Goal: Task Accomplishment & Management: Complete application form

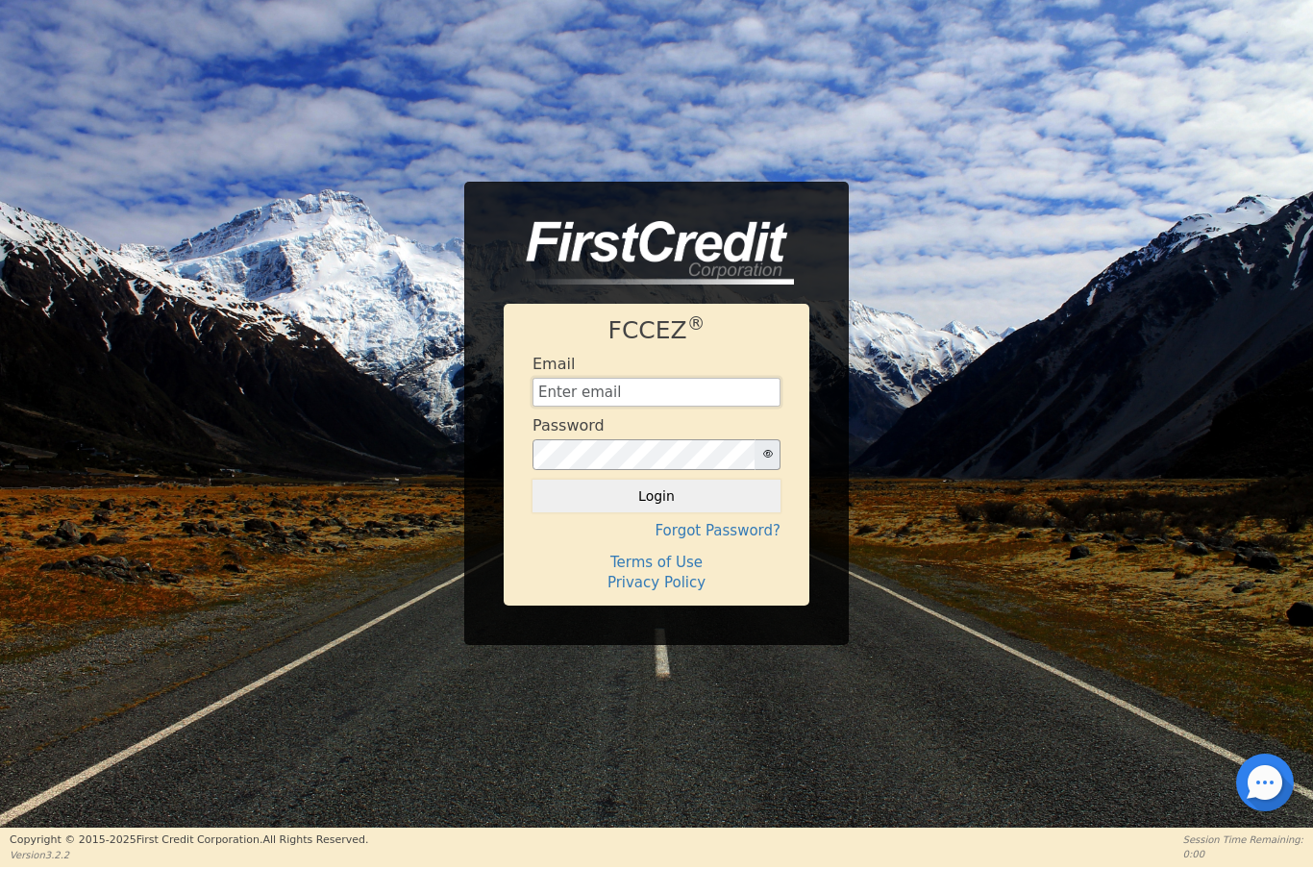
type input "[EMAIL_ADDRESS][DOMAIN_NAME]"
click at [678, 495] on button "Login" at bounding box center [657, 496] width 248 height 33
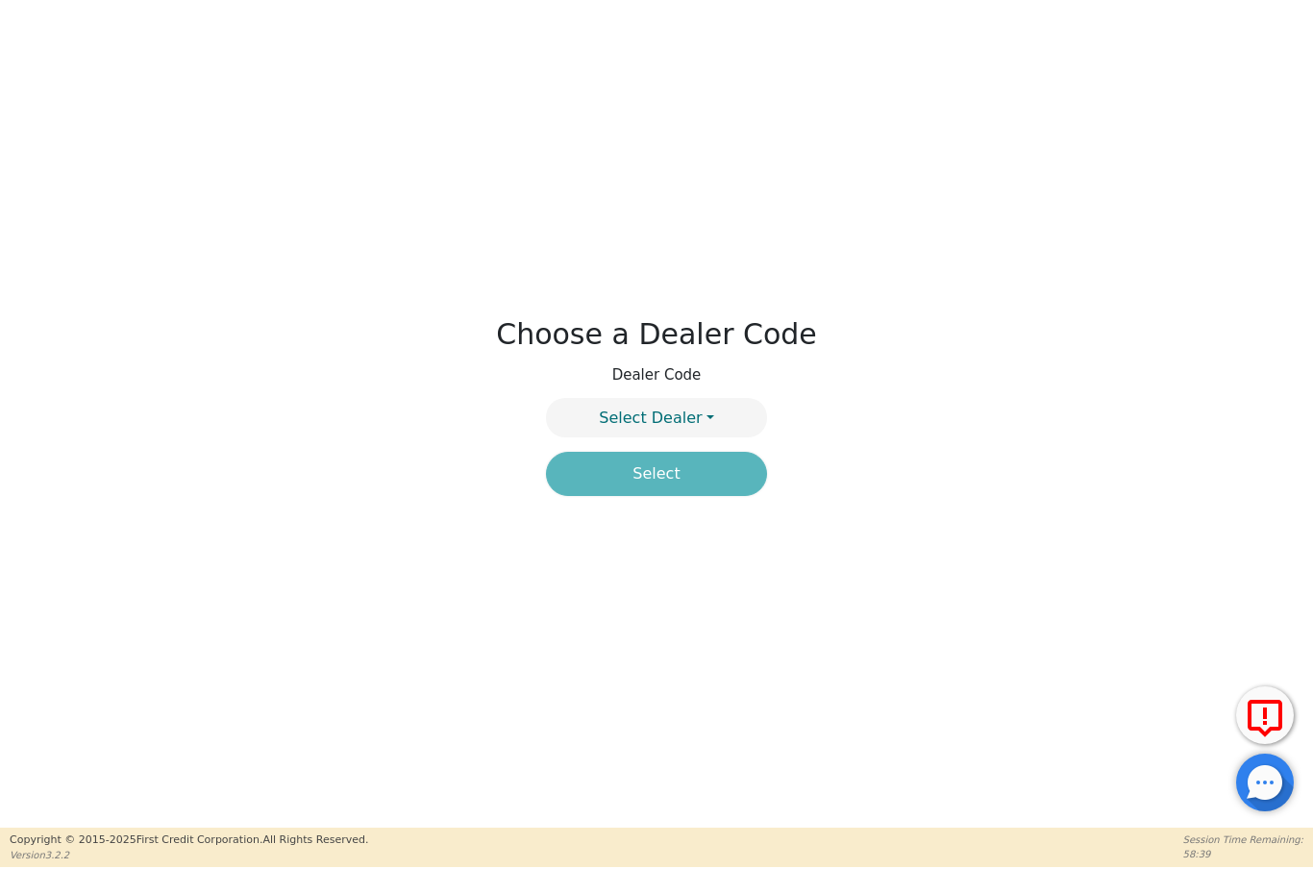
click at [708, 407] on button "Select Dealer" at bounding box center [656, 417] width 221 height 39
click at [743, 462] on link "4394A" at bounding box center [656, 464] width 219 height 26
click at [713, 484] on button "Select" at bounding box center [656, 474] width 221 height 44
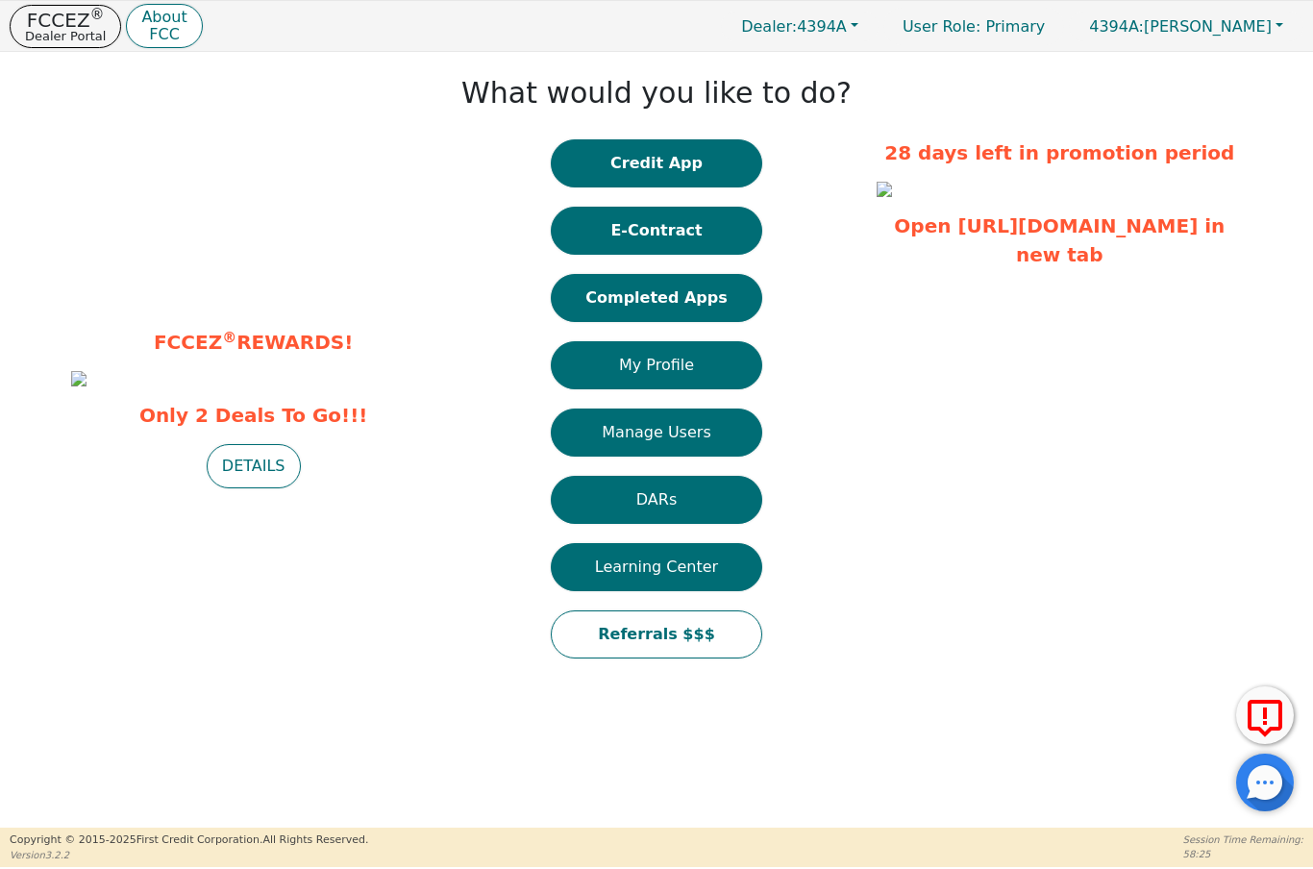
click at [717, 164] on button "Credit App" at bounding box center [657, 163] width 212 height 48
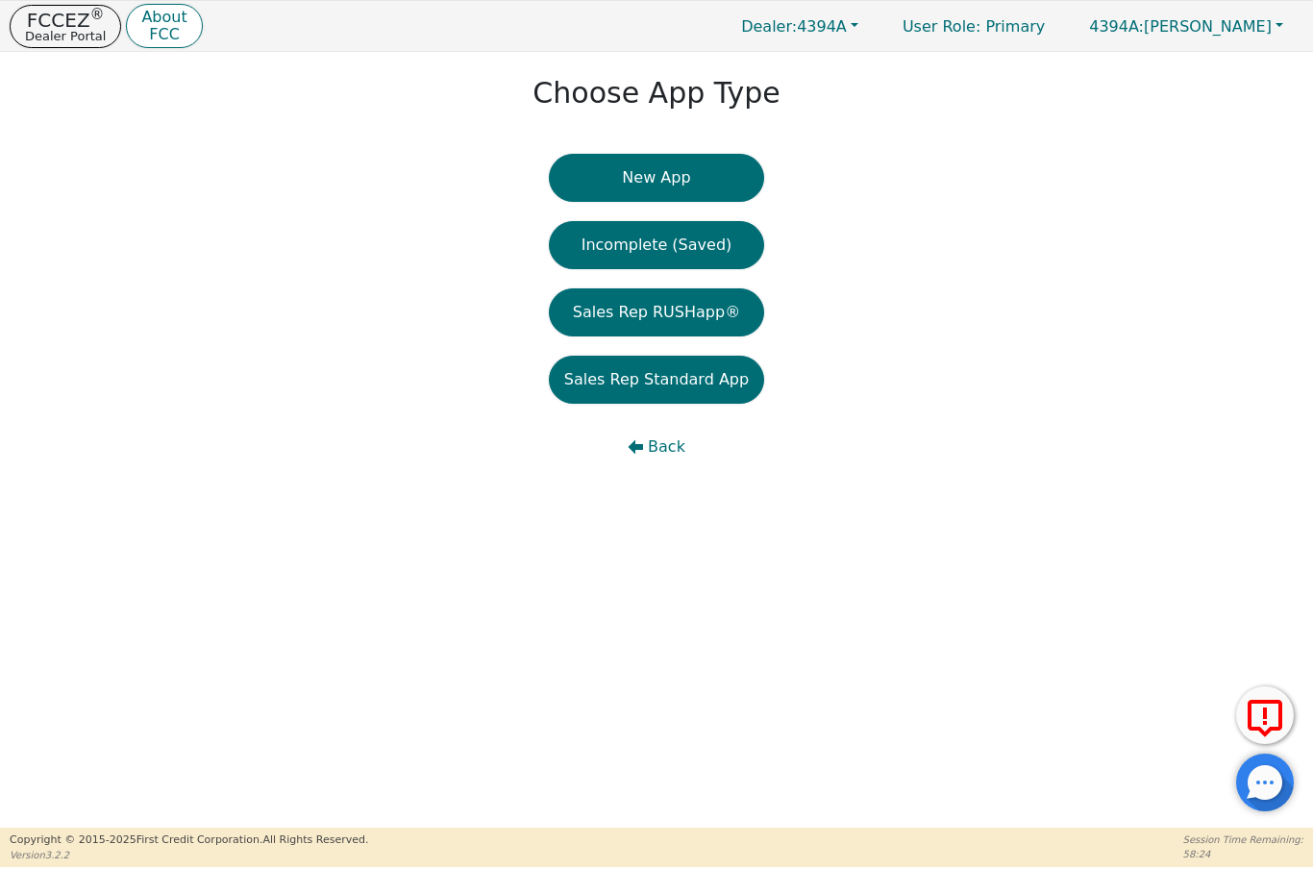
click at [712, 189] on button "New App" at bounding box center [656, 178] width 215 height 48
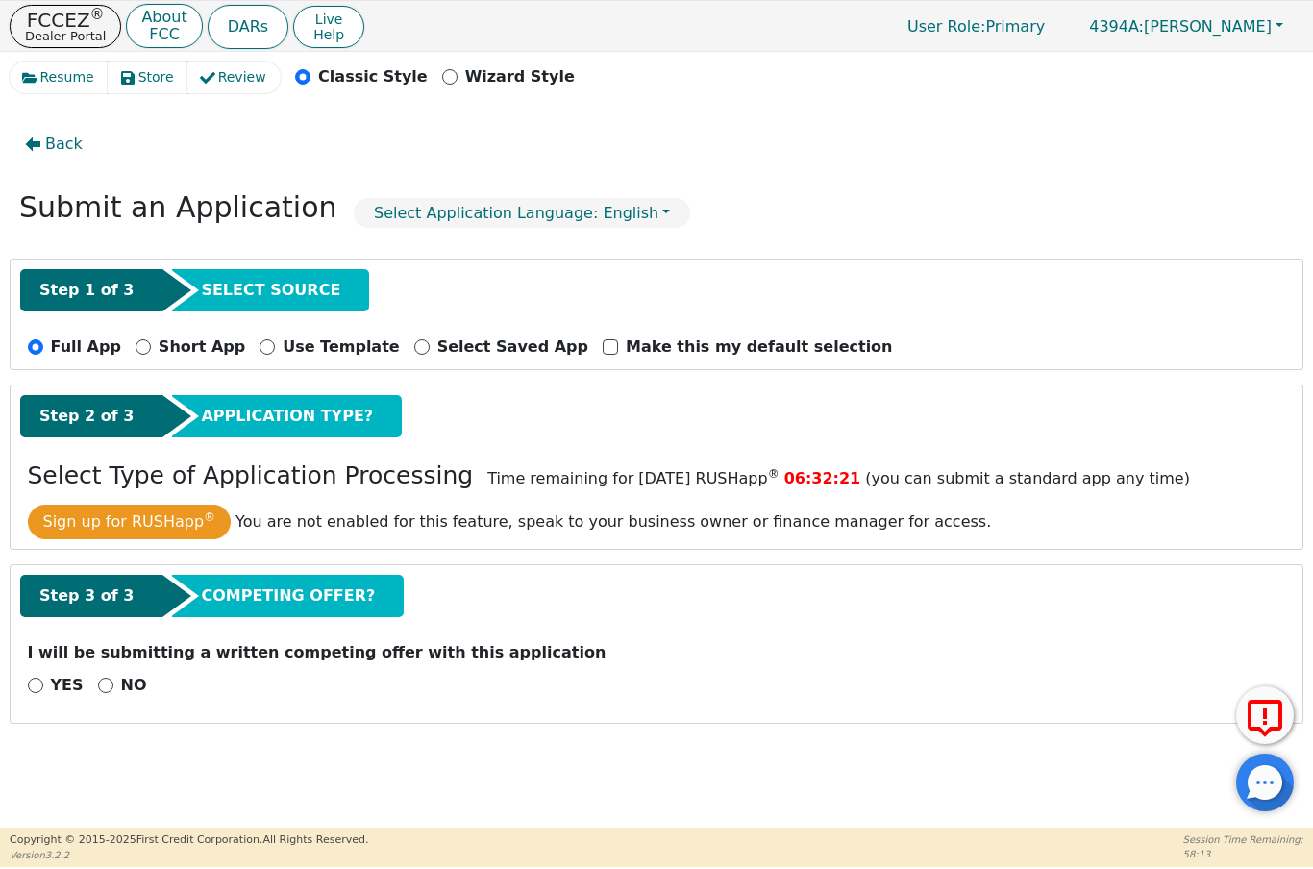
click at [102, 691] on input "NO" at bounding box center [105, 685] width 15 height 15
radio input "true"
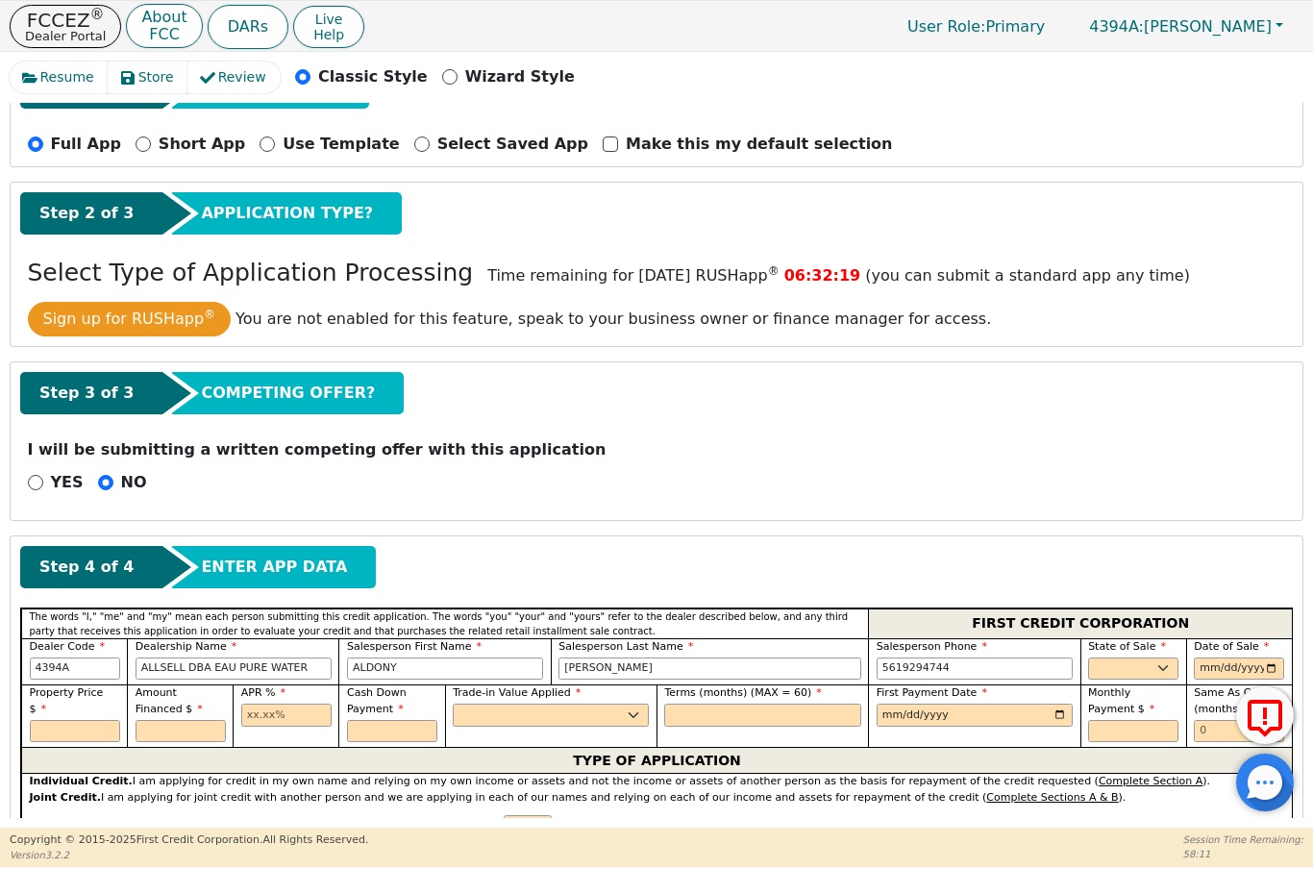
scroll to position [219, 0]
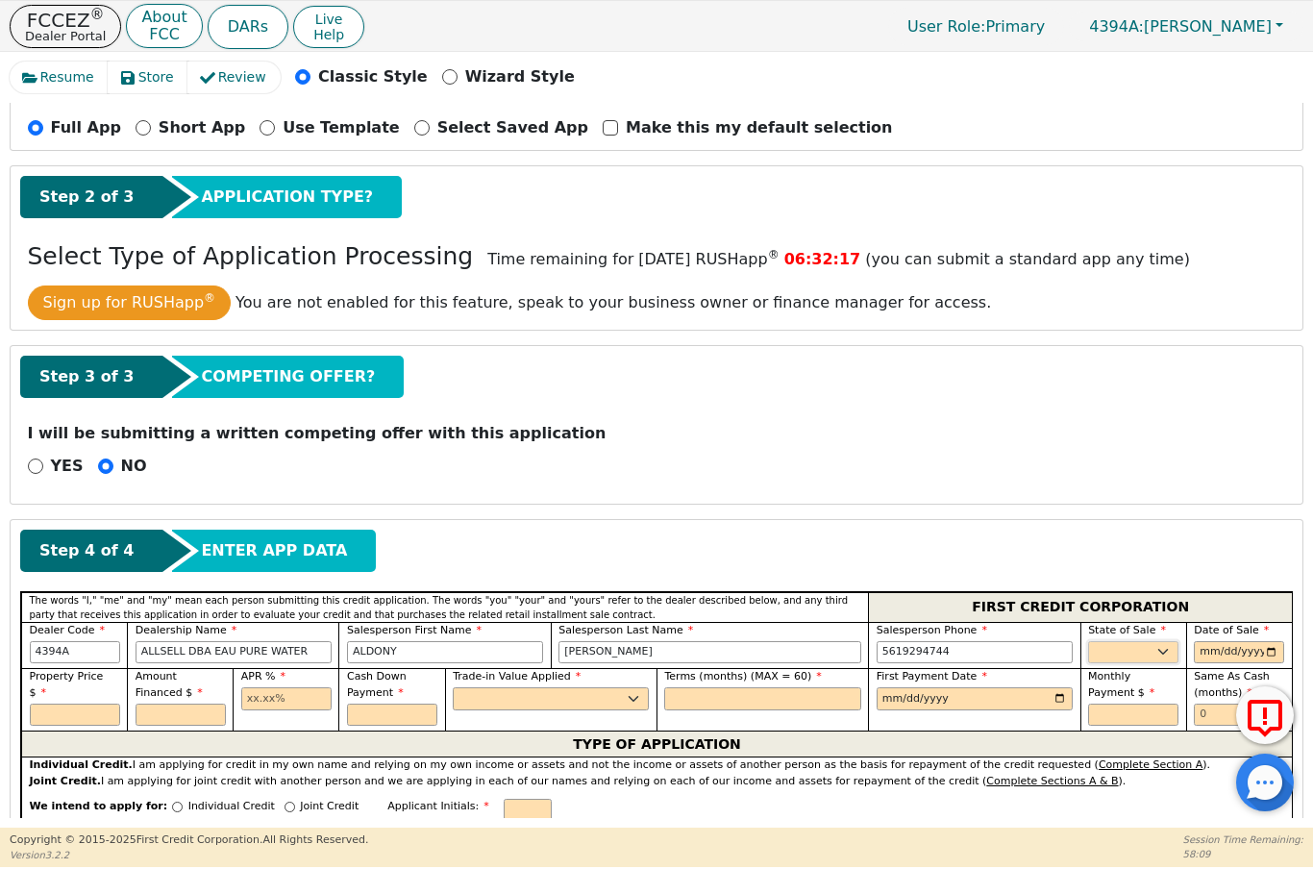
click at [1177, 649] on select "AK AL AR AZ CA CO CT DC DE FL [GEOGRAPHIC_DATA] HI IA ID IL IN KS [GEOGRAPHIC_D…" at bounding box center [1133, 652] width 90 height 23
select select "FL"
click at [1278, 649] on input "date" at bounding box center [1239, 652] width 90 height 23
type input "[DATE]"
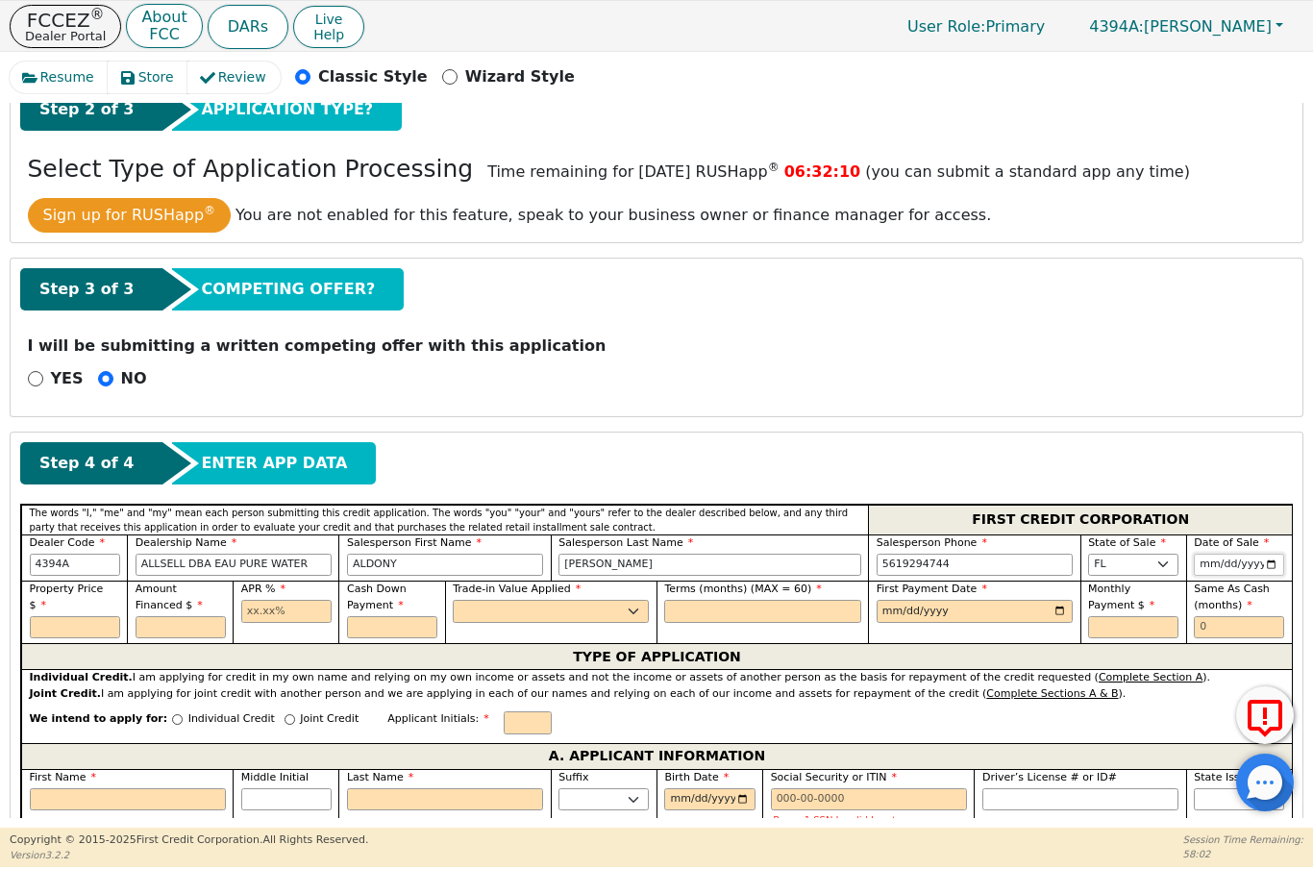
scroll to position [324, 0]
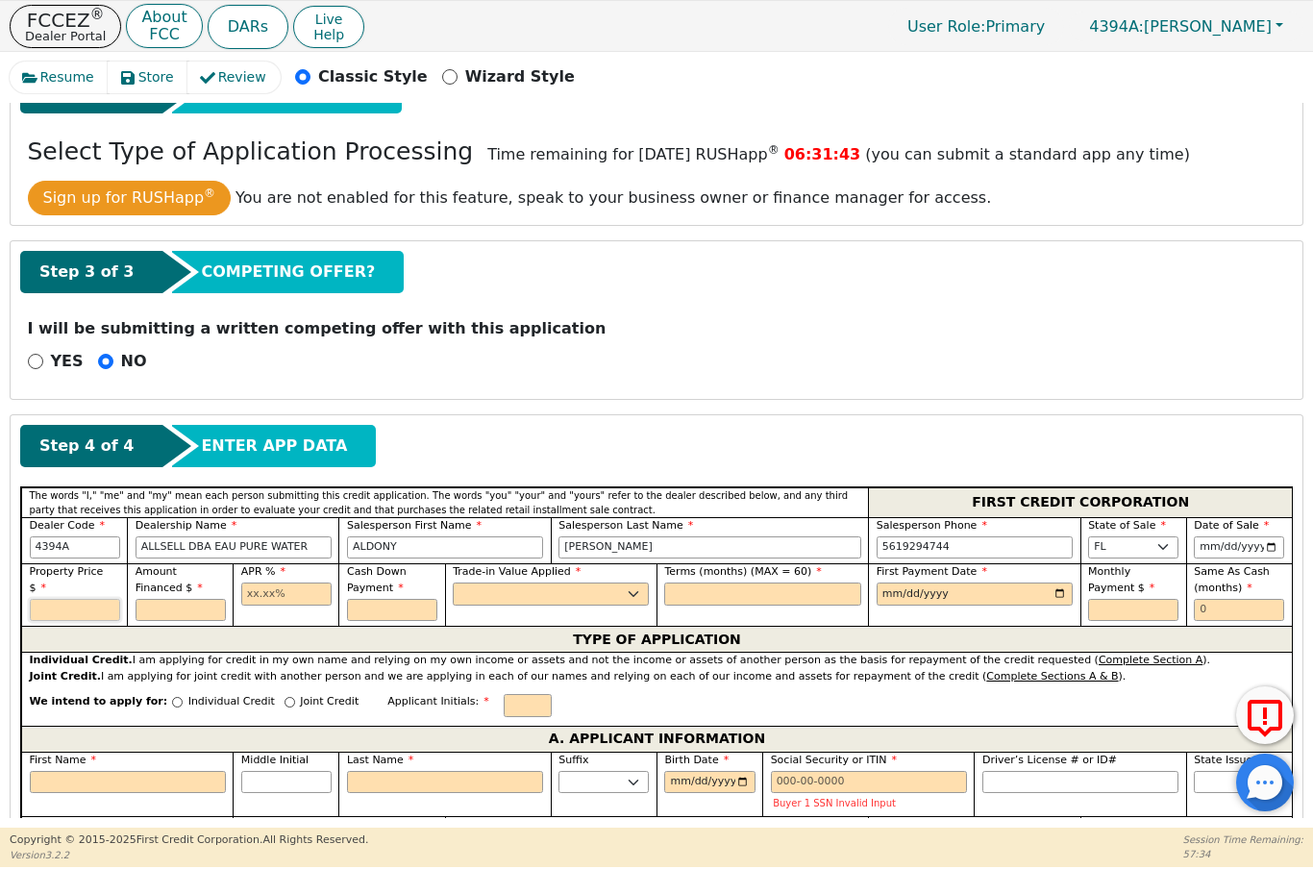
click at [78, 610] on input "text" at bounding box center [75, 610] width 90 height 23
click at [194, 619] on input "text" at bounding box center [181, 610] width 90 height 23
type input "10000.00"
click at [292, 604] on input "text" at bounding box center [286, 594] width 90 height 23
type input "10000.00"
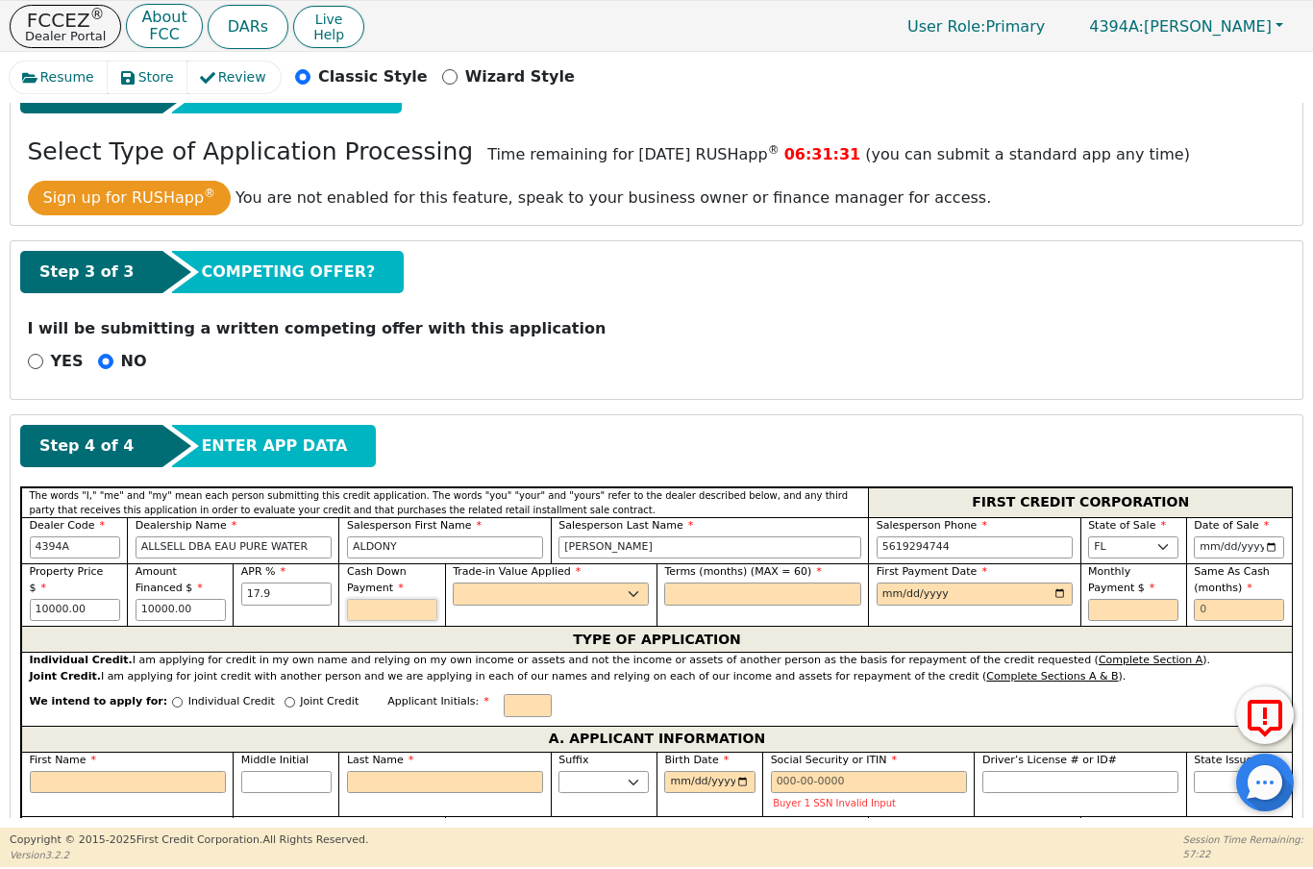
click at [392, 612] on input "text" at bounding box center [392, 610] width 90 height 23
type input "17.90"
click at [574, 593] on select "Yes No" at bounding box center [551, 594] width 196 height 23
type input "0.00"
select select "n"
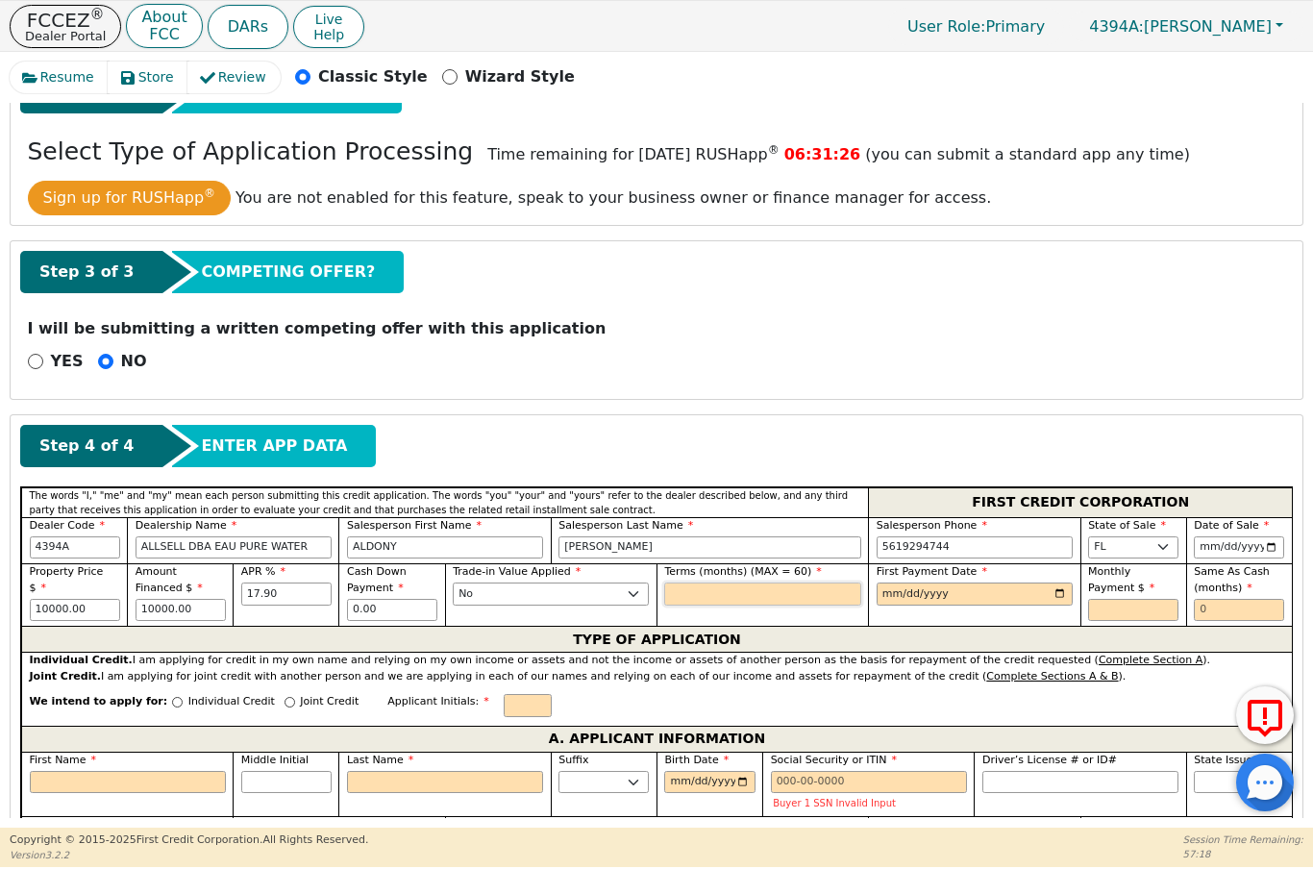
click at [810, 591] on input "text" at bounding box center [762, 594] width 196 height 23
type input "60"
click at [965, 596] on input "date" at bounding box center [975, 594] width 196 height 23
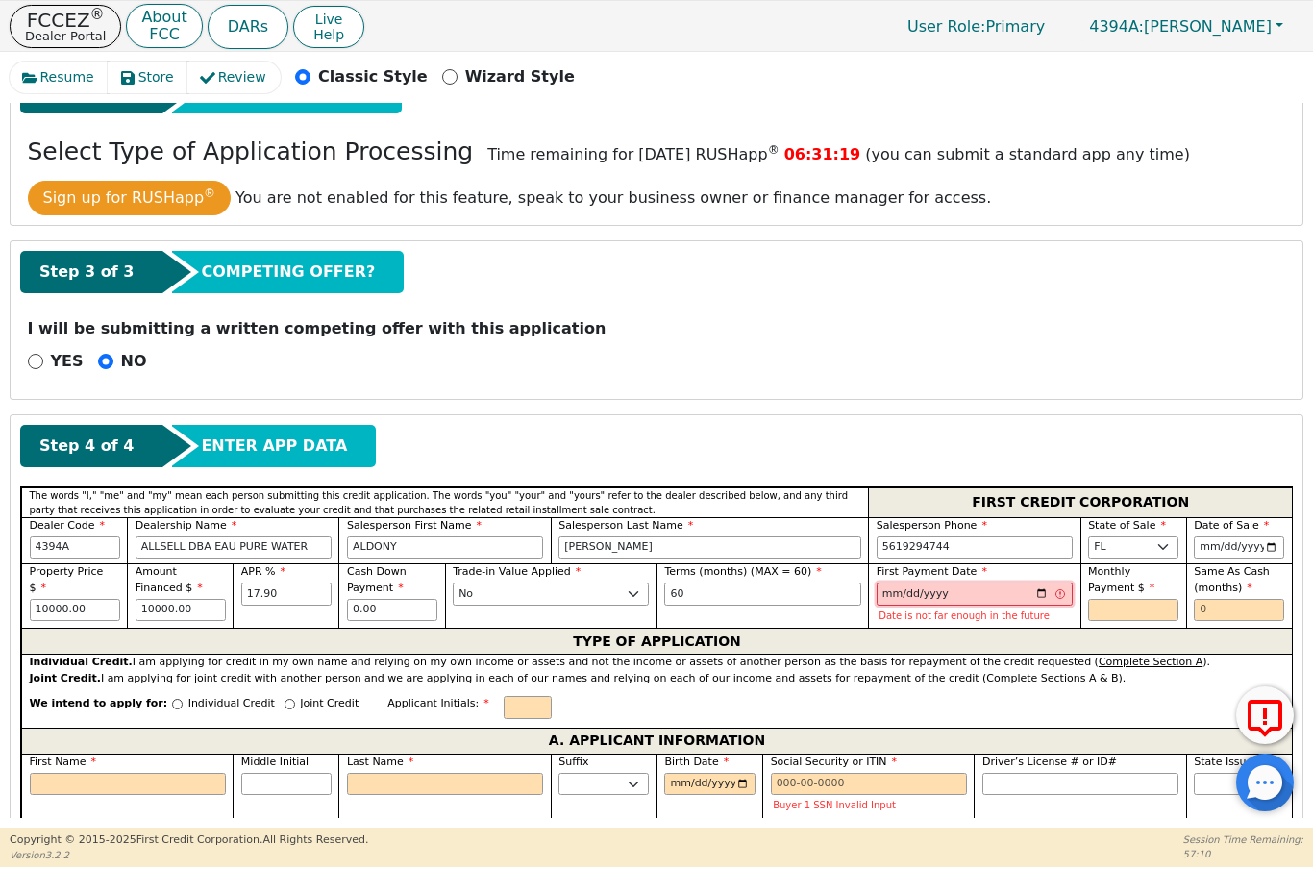
type input "[DATE]"
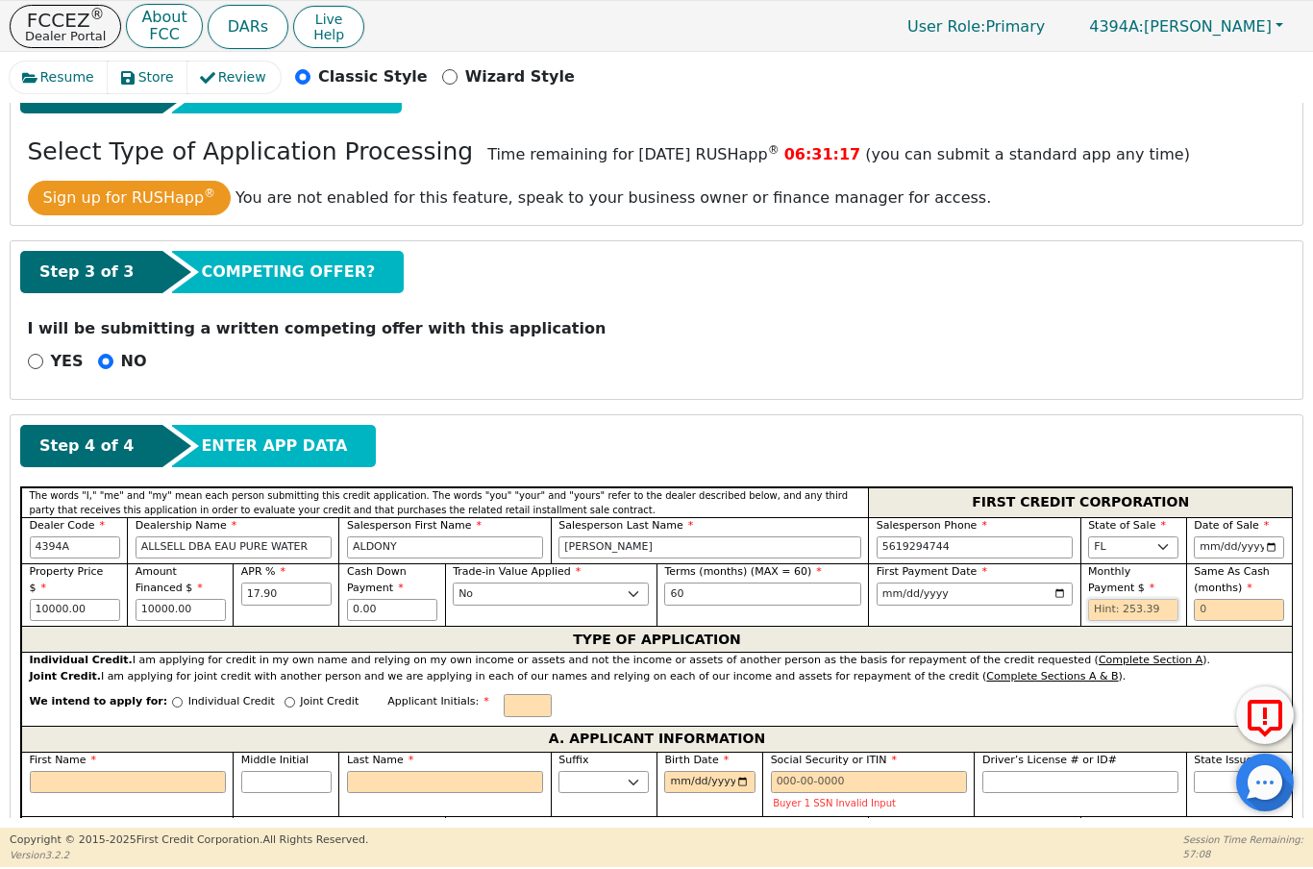
click at [1148, 617] on input "text" at bounding box center [1133, 610] width 90 height 23
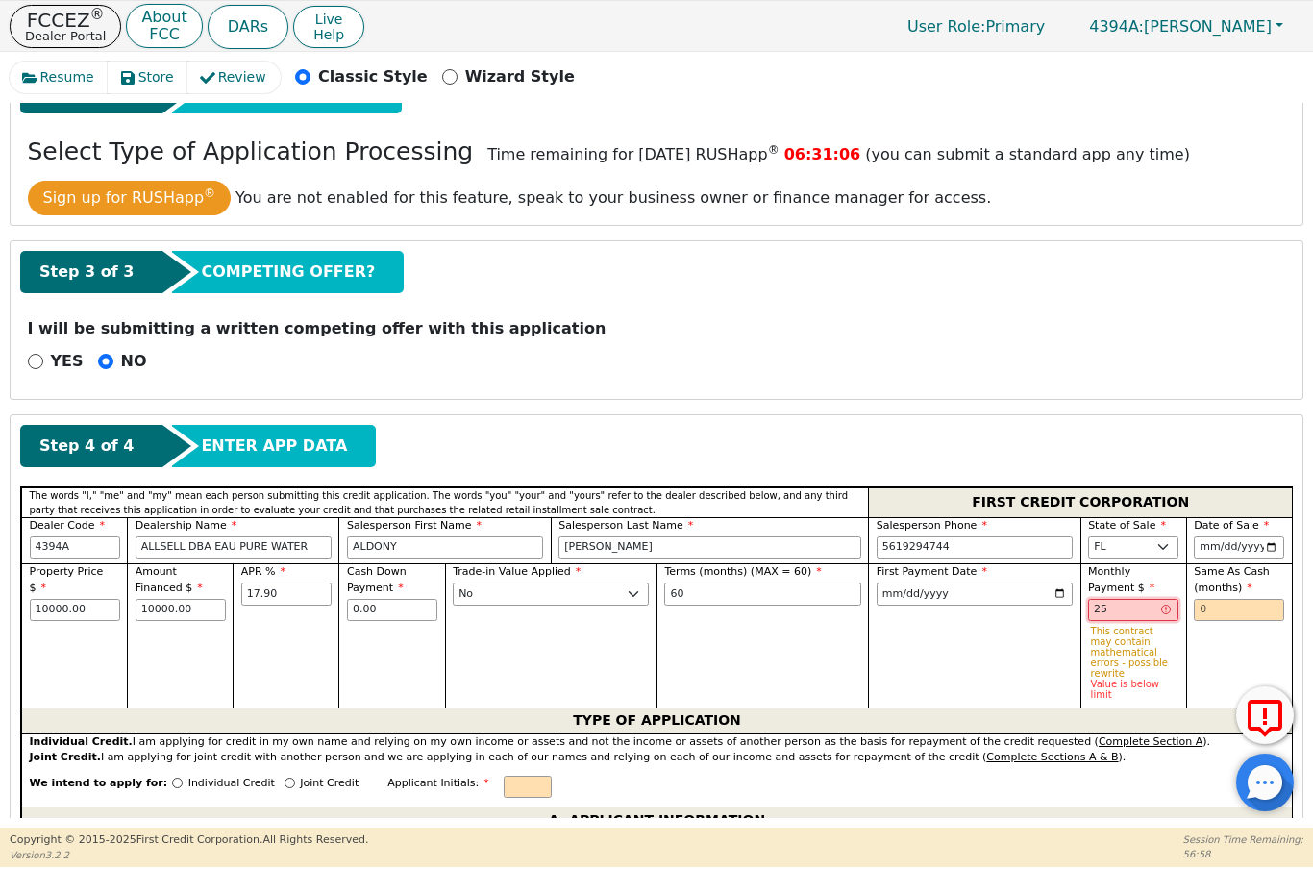
type input "2"
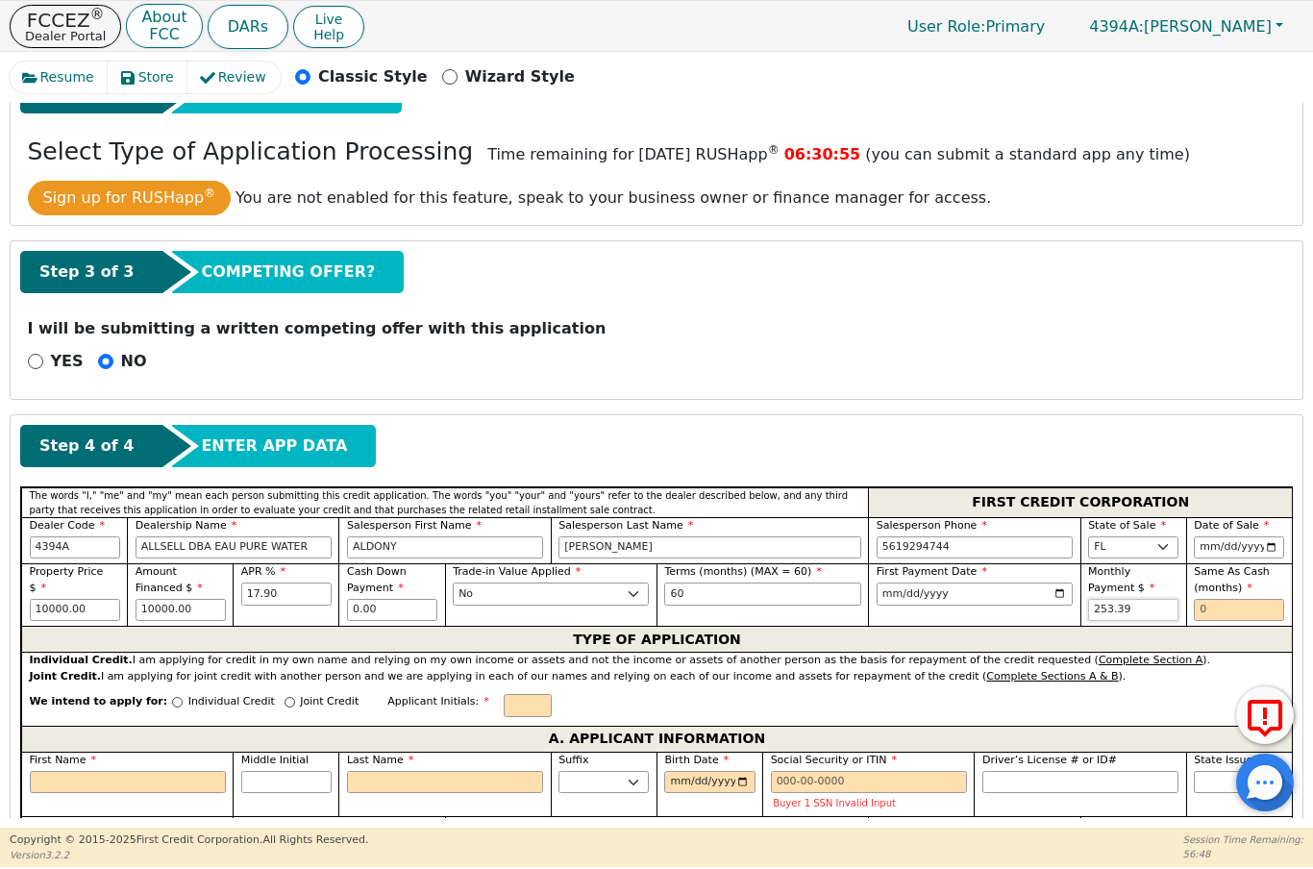
type input "253.39"
click at [1249, 605] on input "text" at bounding box center [1239, 610] width 90 height 23
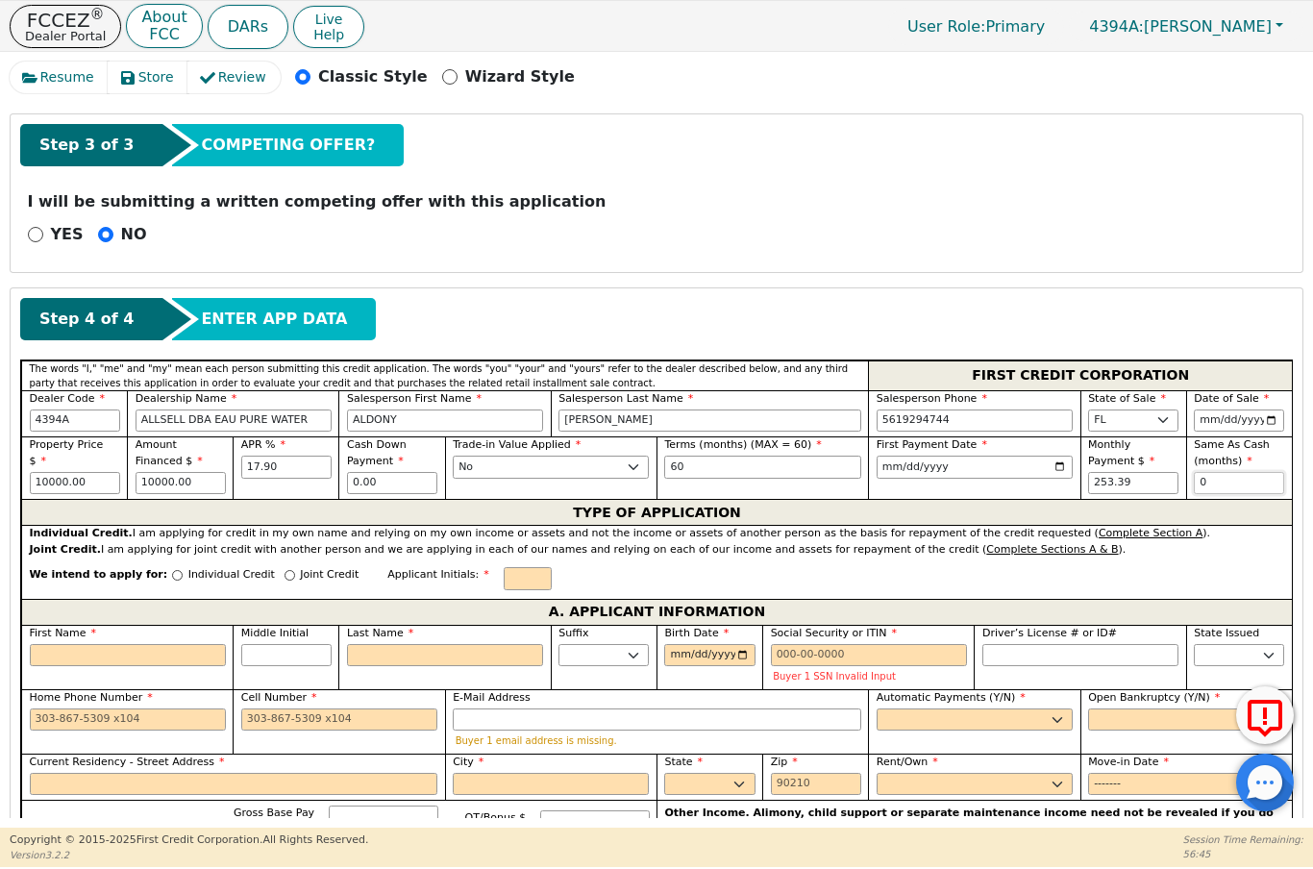
scroll to position [453, 0]
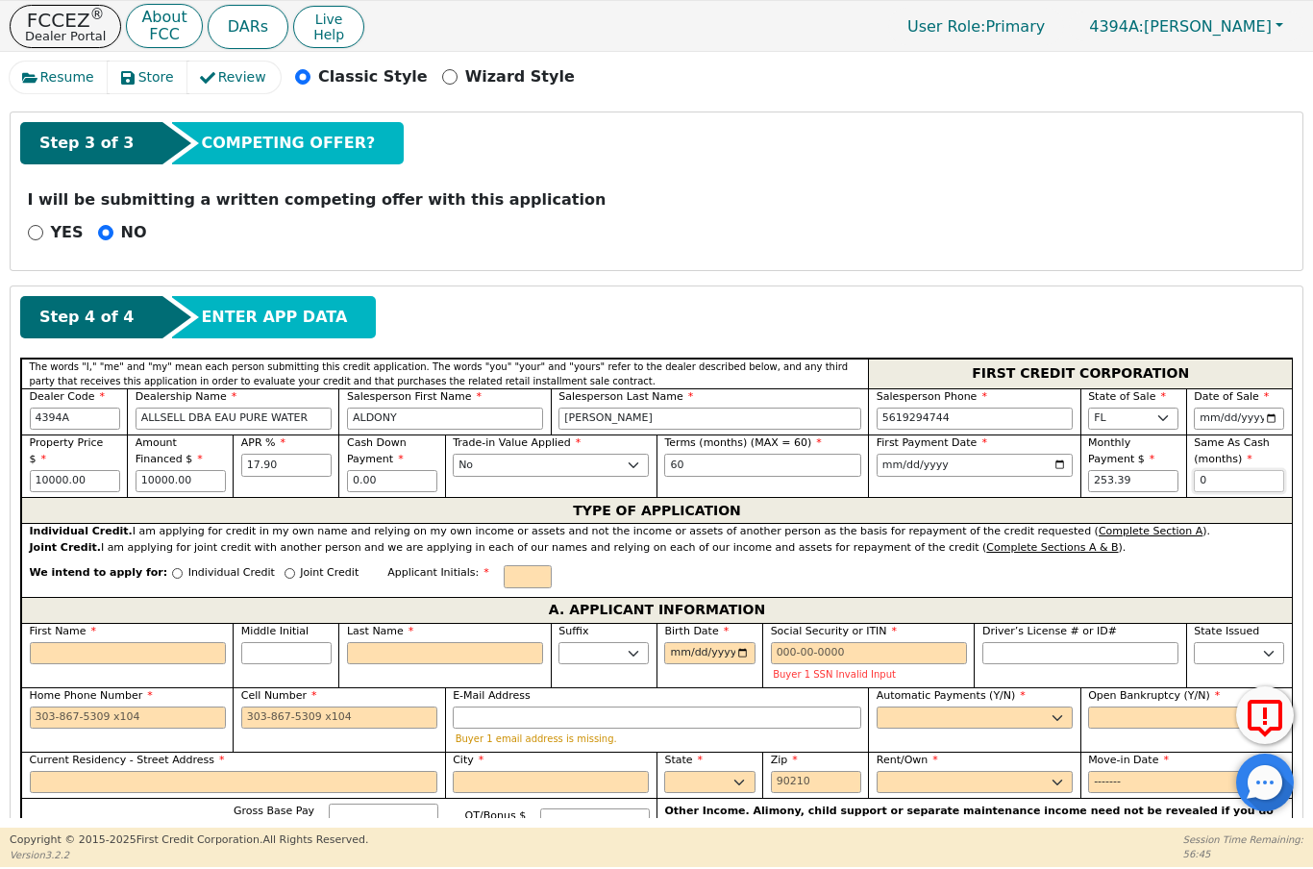
type input "0"
click at [507, 572] on input "text" at bounding box center [528, 576] width 48 height 23
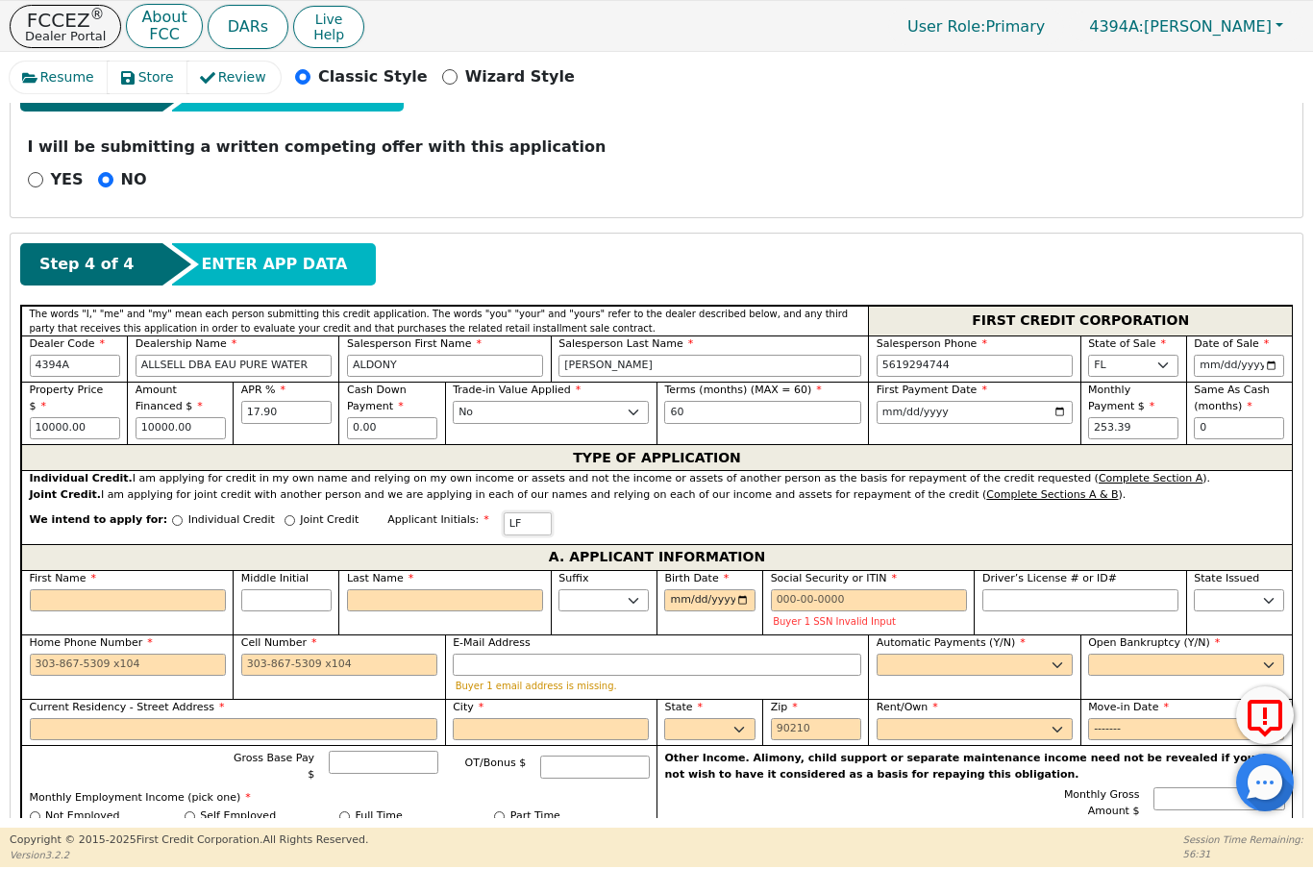
scroll to position [504, 0]
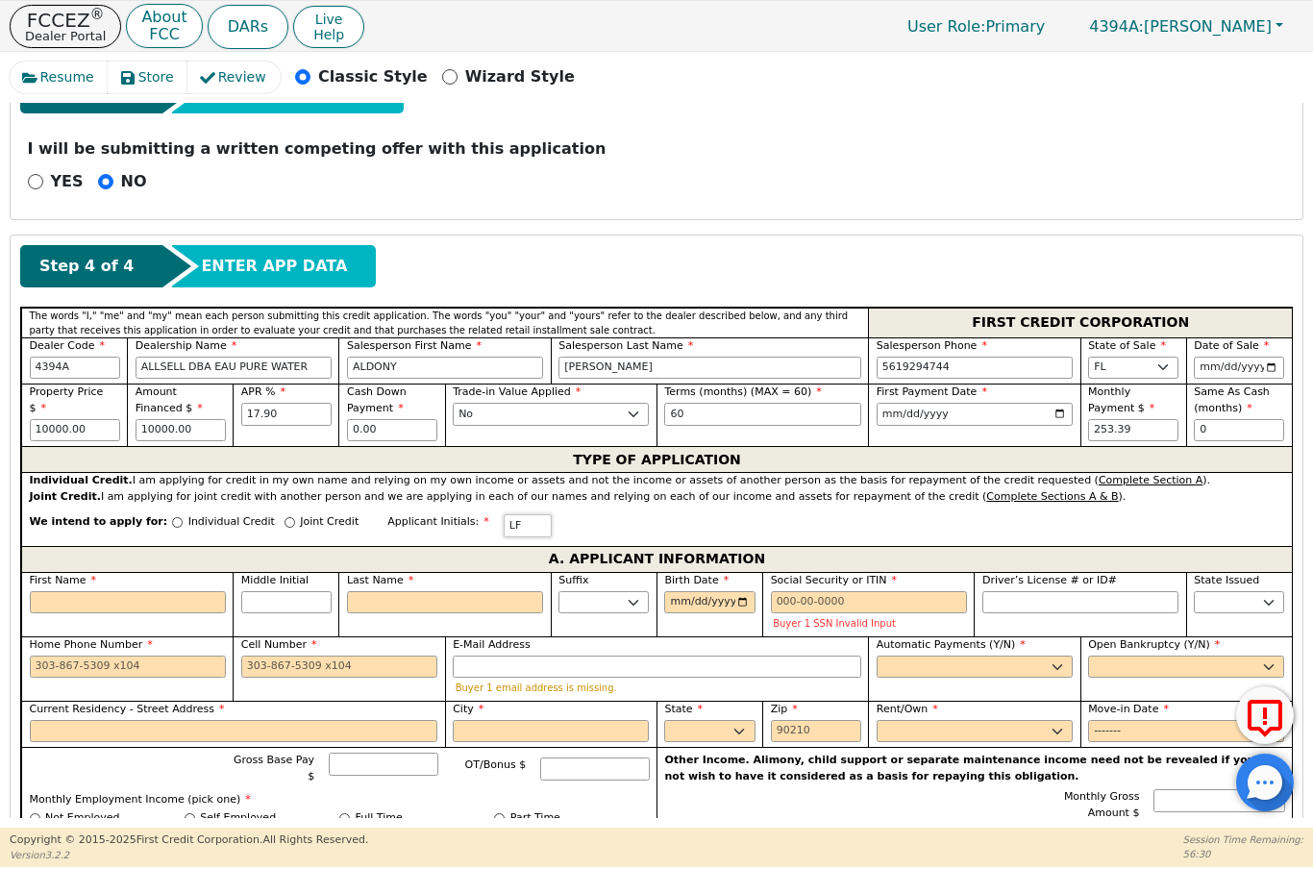
type input "LF"
click at [103, 580] on label "First Name" at bounding box center [128, 581] width 196 height 16
click at [103, 591] on input "First Name" at bounding box center [128, 602] width 196 height 23
click at [123, 596] on input "First Name" at bounding box center [128, 602] width 196 height 23
type input "L"
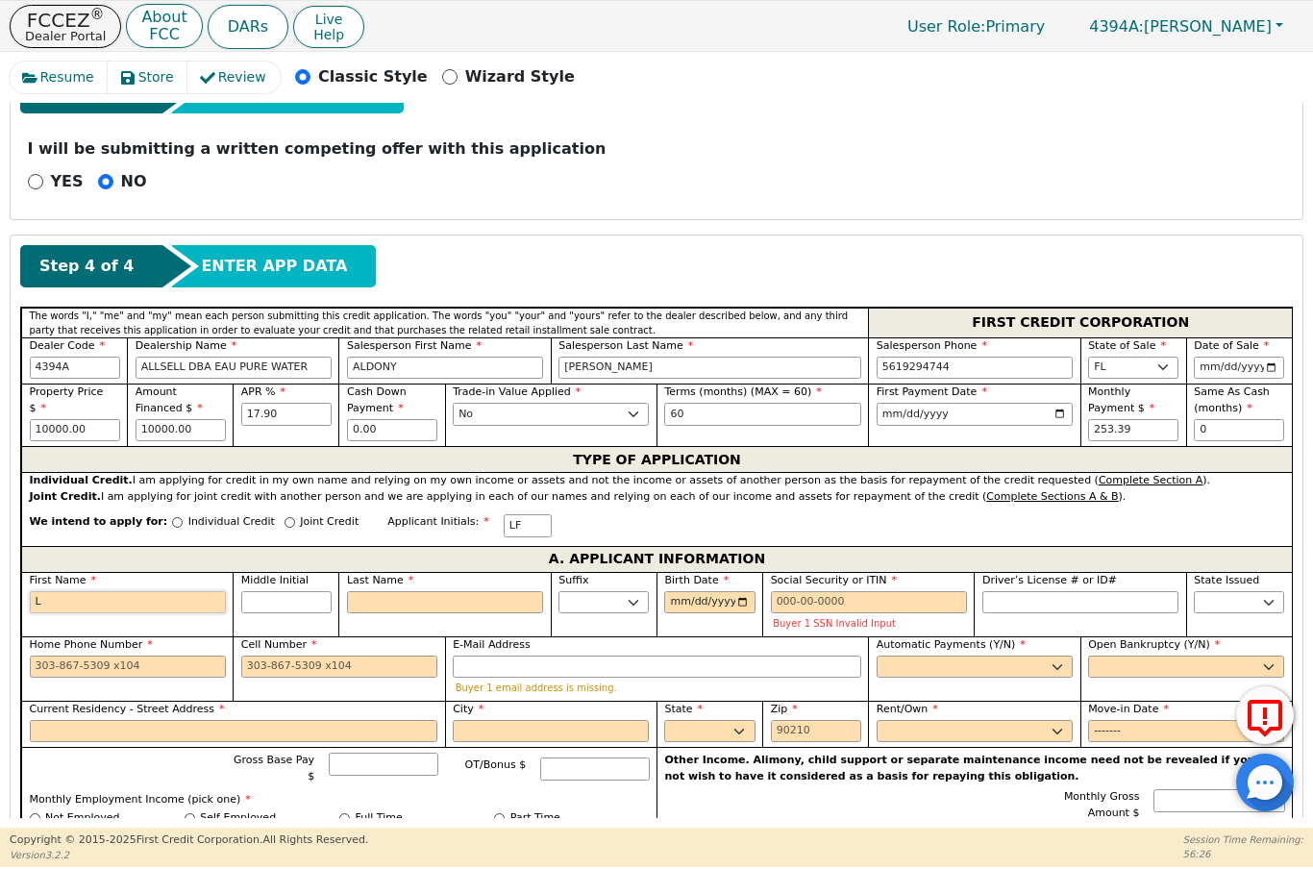
type input "L"
type input "Le"
type input "Les"
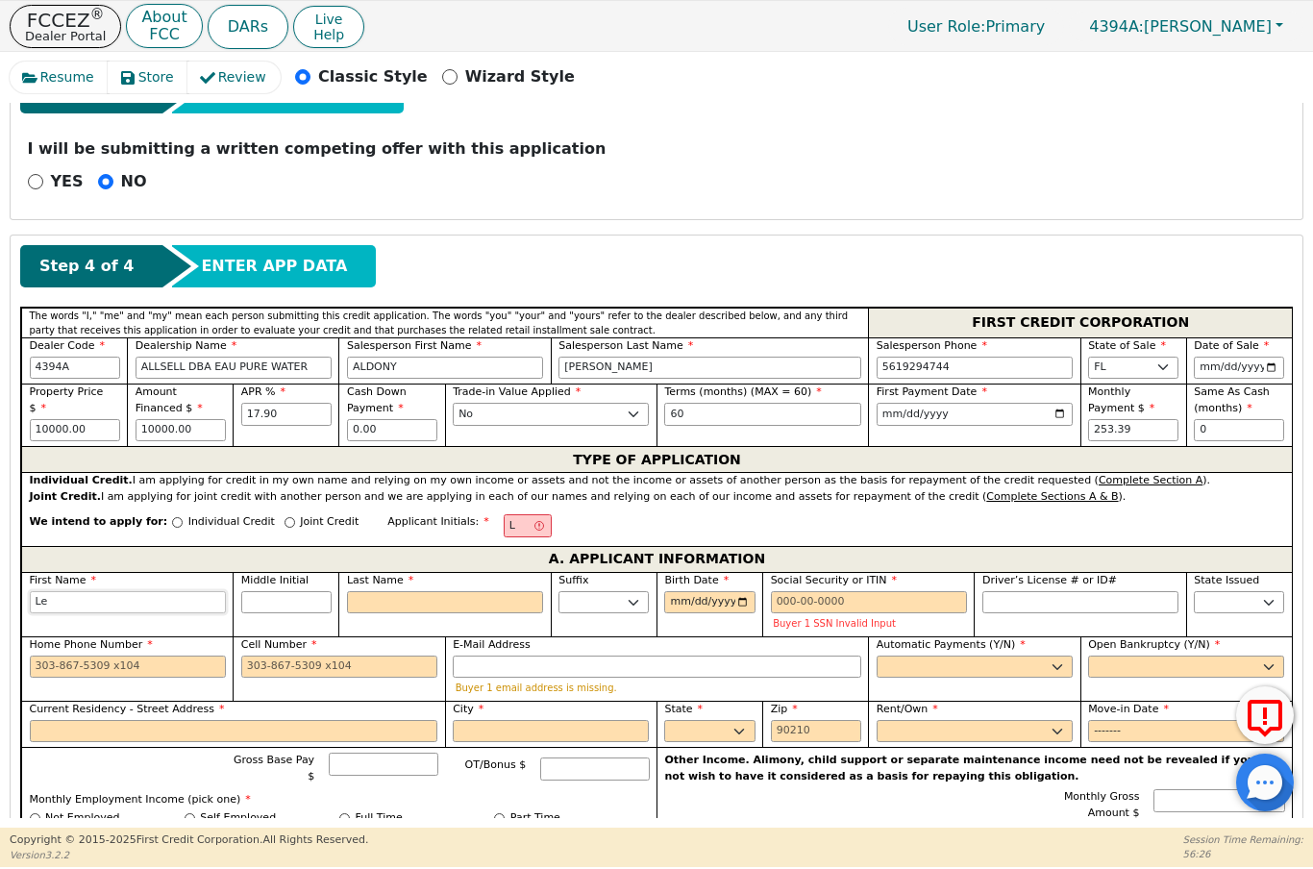
type input "Les"
type input "Leso"
type input "Lesom"
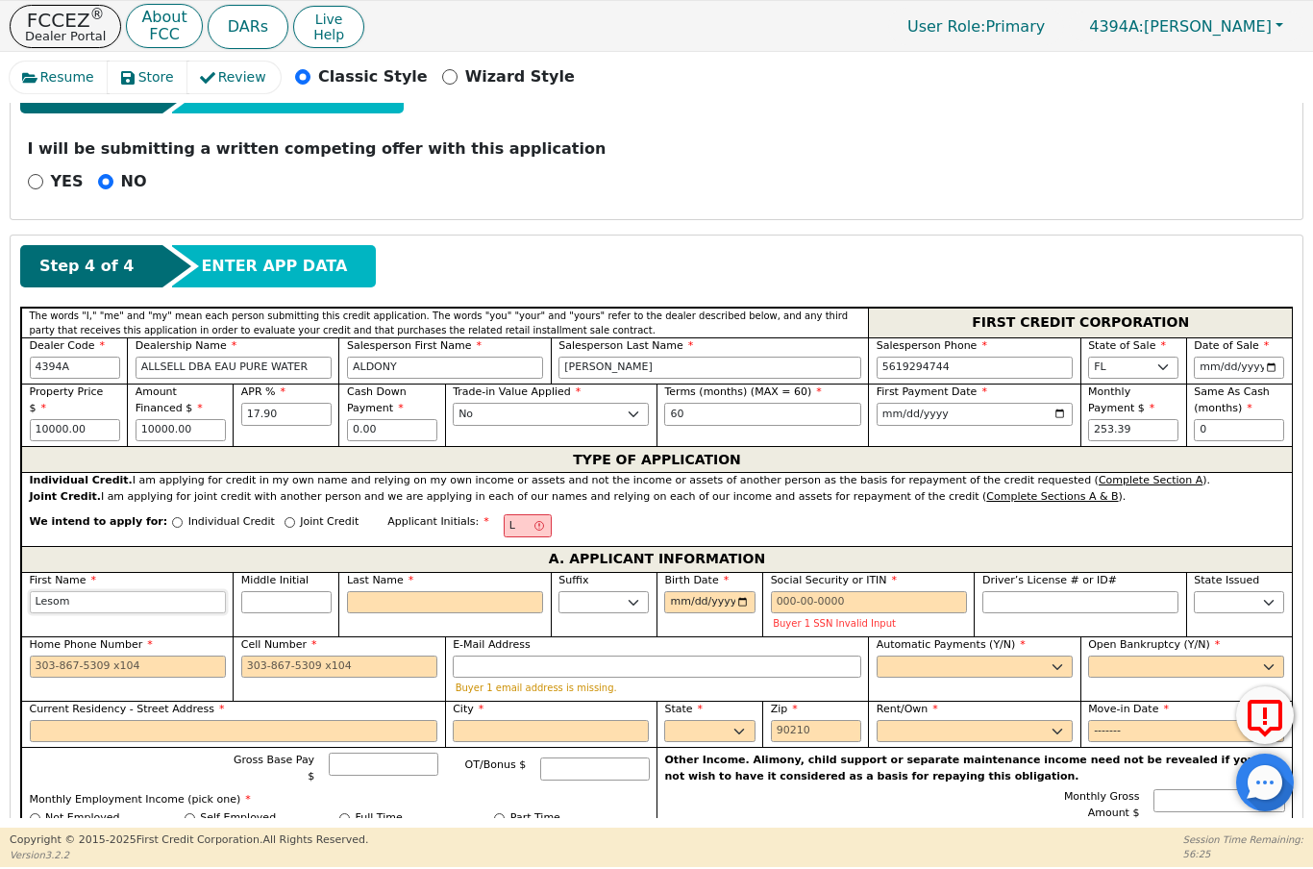
type input "Lesome"
type input "Lesomer"
type input "[PERSON_NAME] Dr"
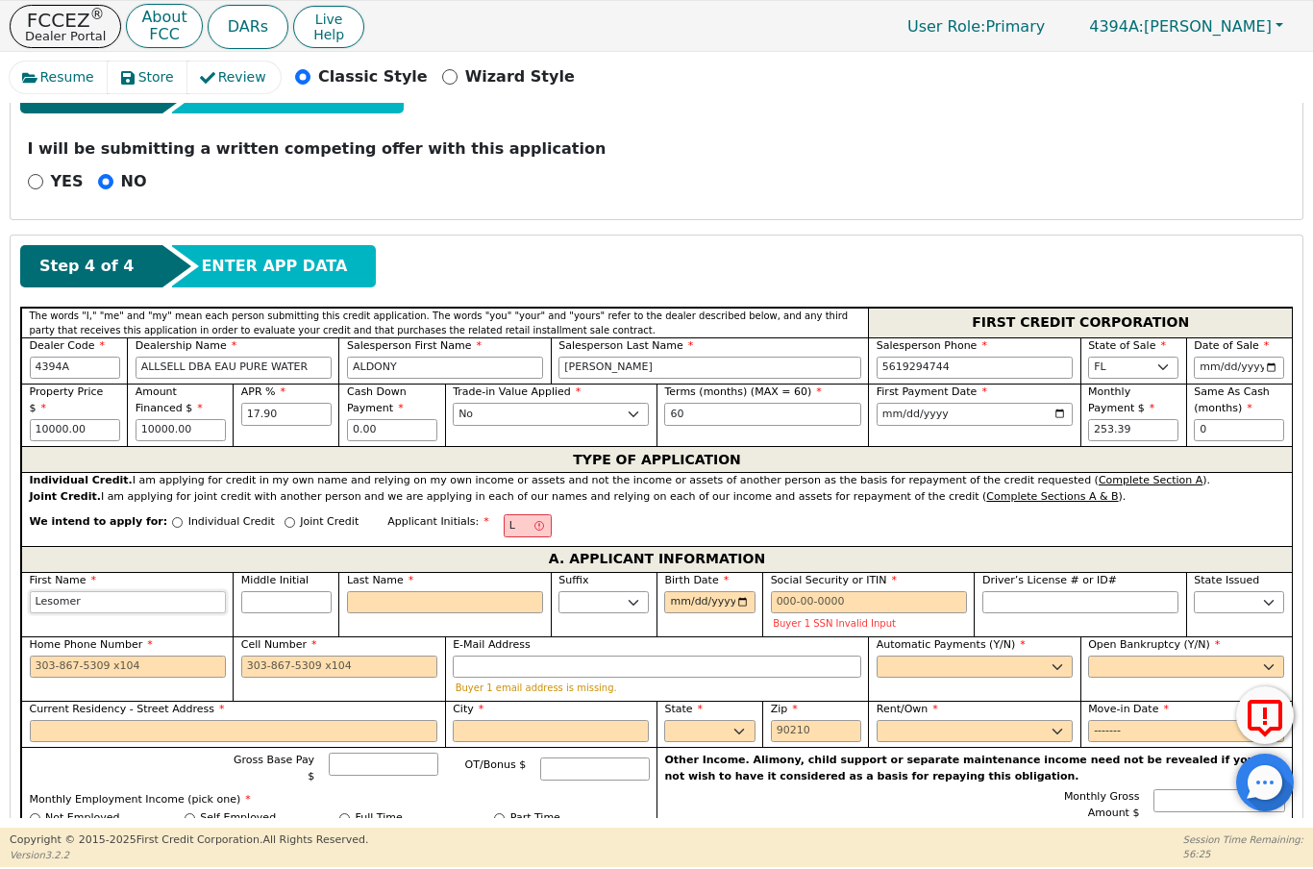
type input "[PERSON_NAME]"
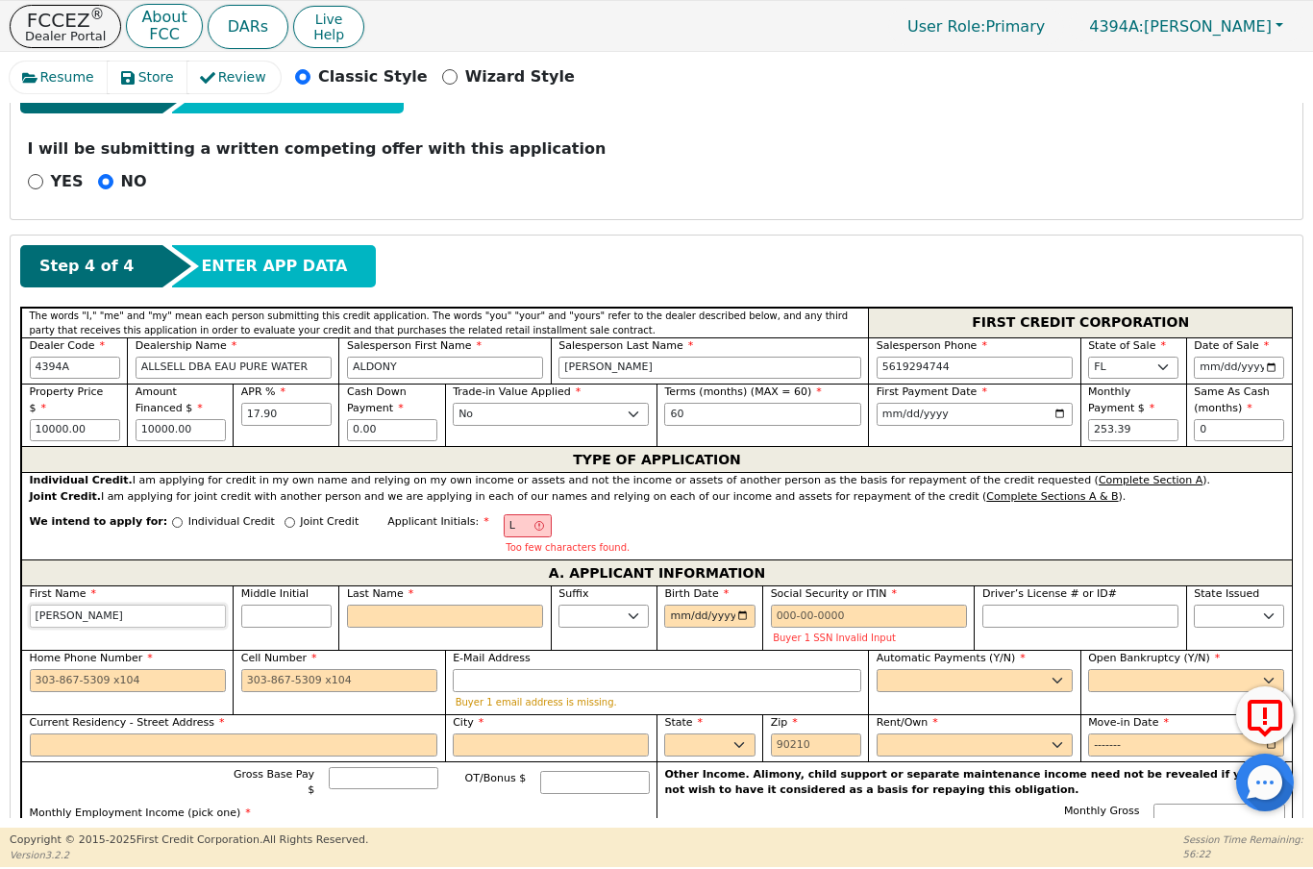
type input "[PERSON_NAME]"
type input "Le"
type input "L"
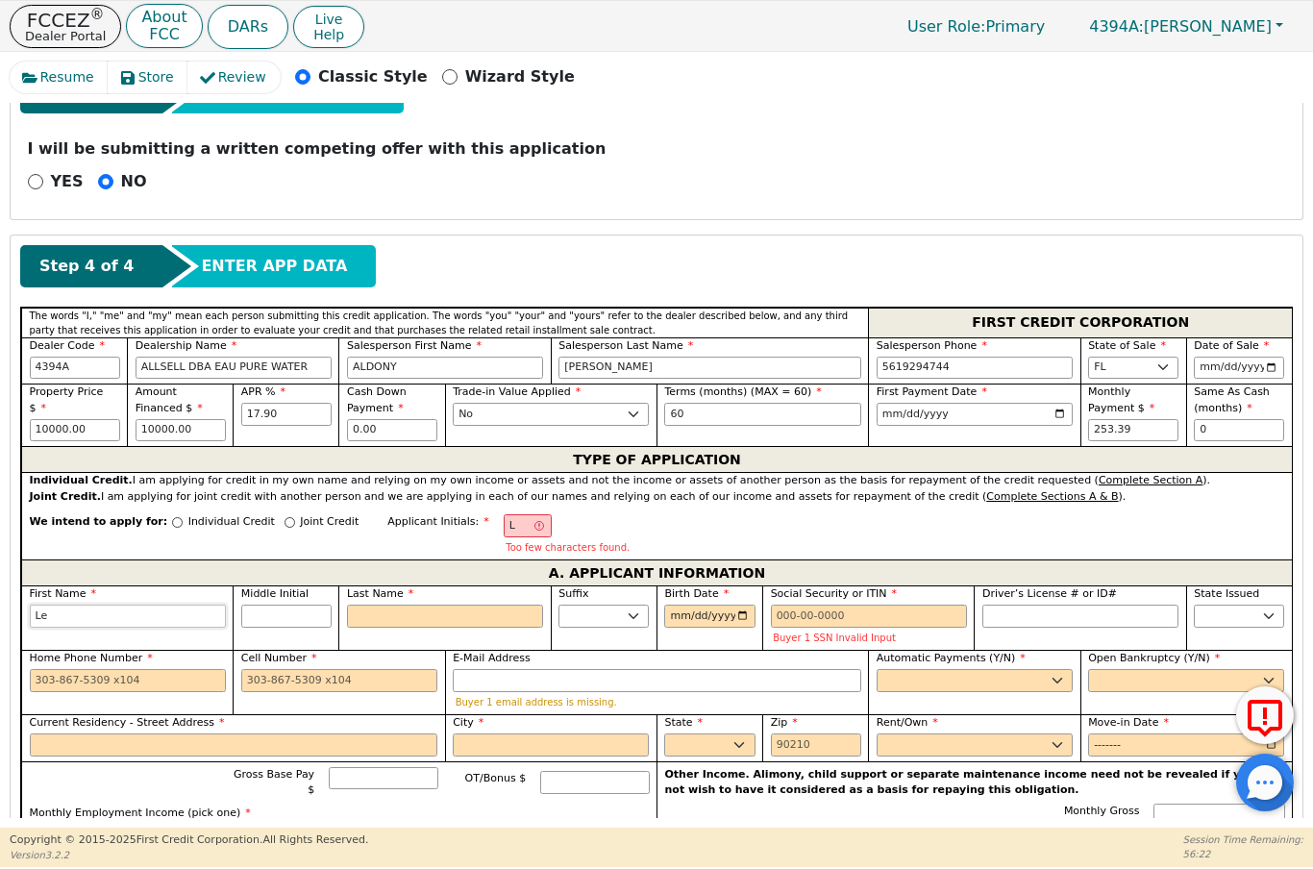
type input "L"
type input "Le"
type input "Les"
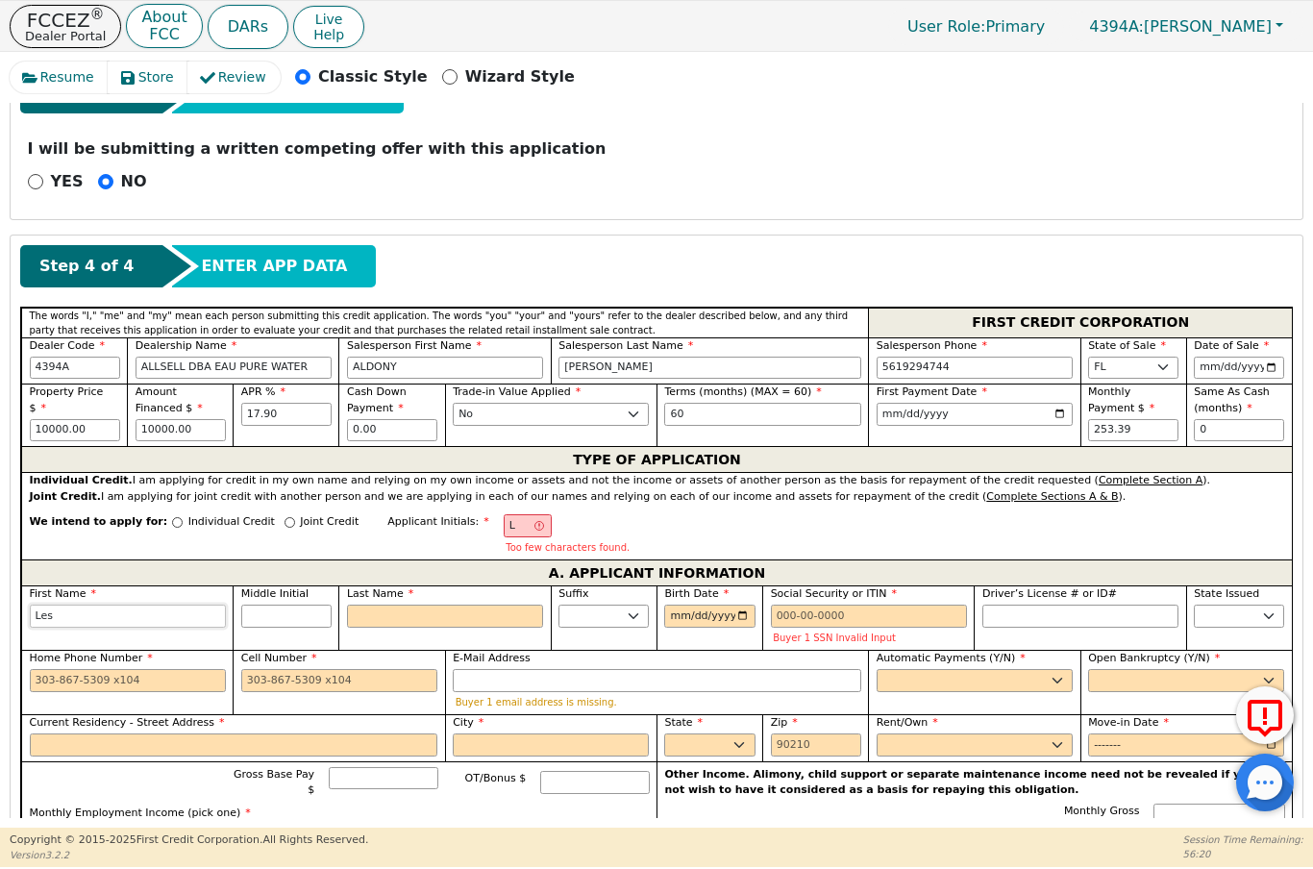
type input "Leso"
type input "Lesom"
type input "Lesome"
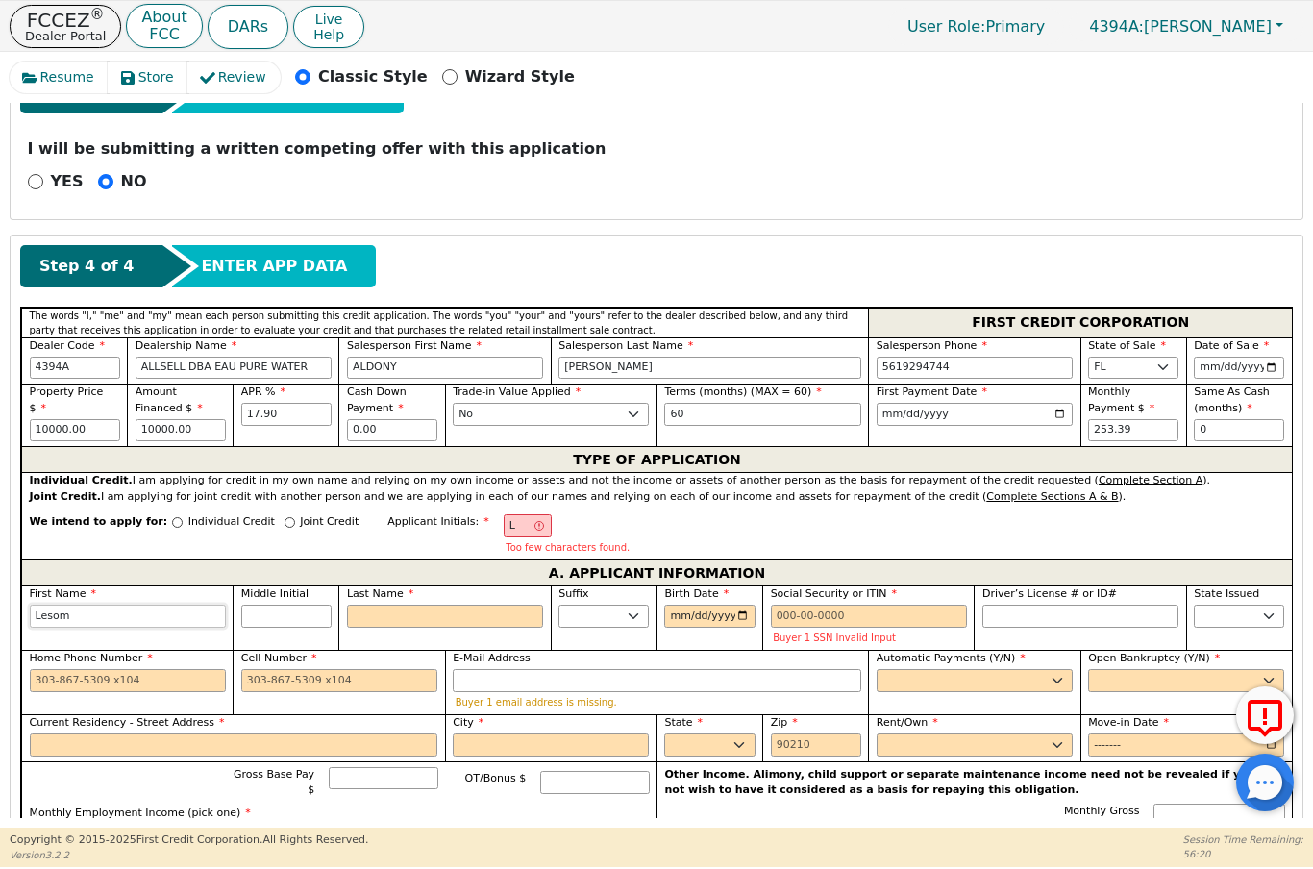
type input "Lesome"
type input "Lesomer"
type input "[PERSON_NAME] Dr"
type input "[PERSON_NAME]"
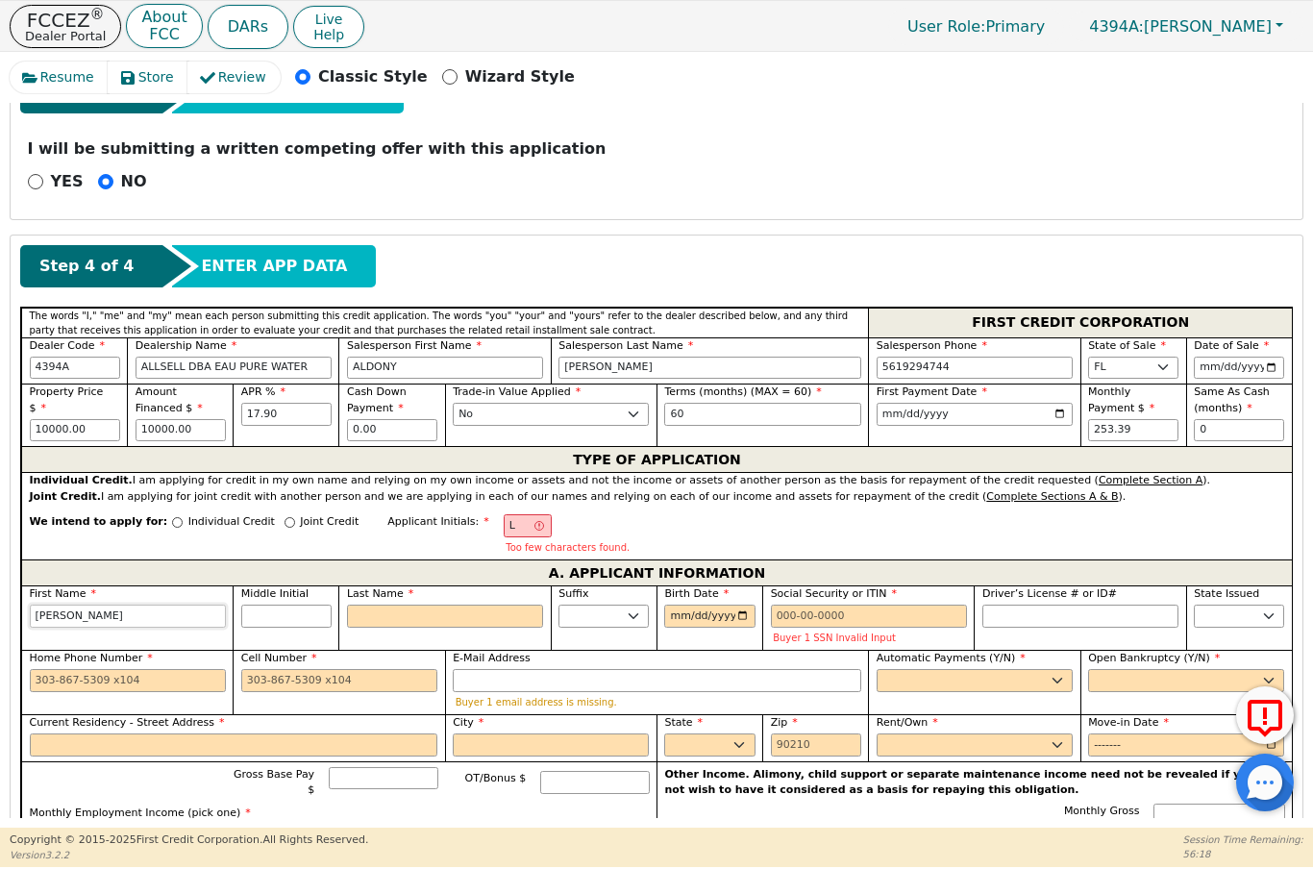
type input "[PERSON_NAME]"
type input "Le"
type input "Les"
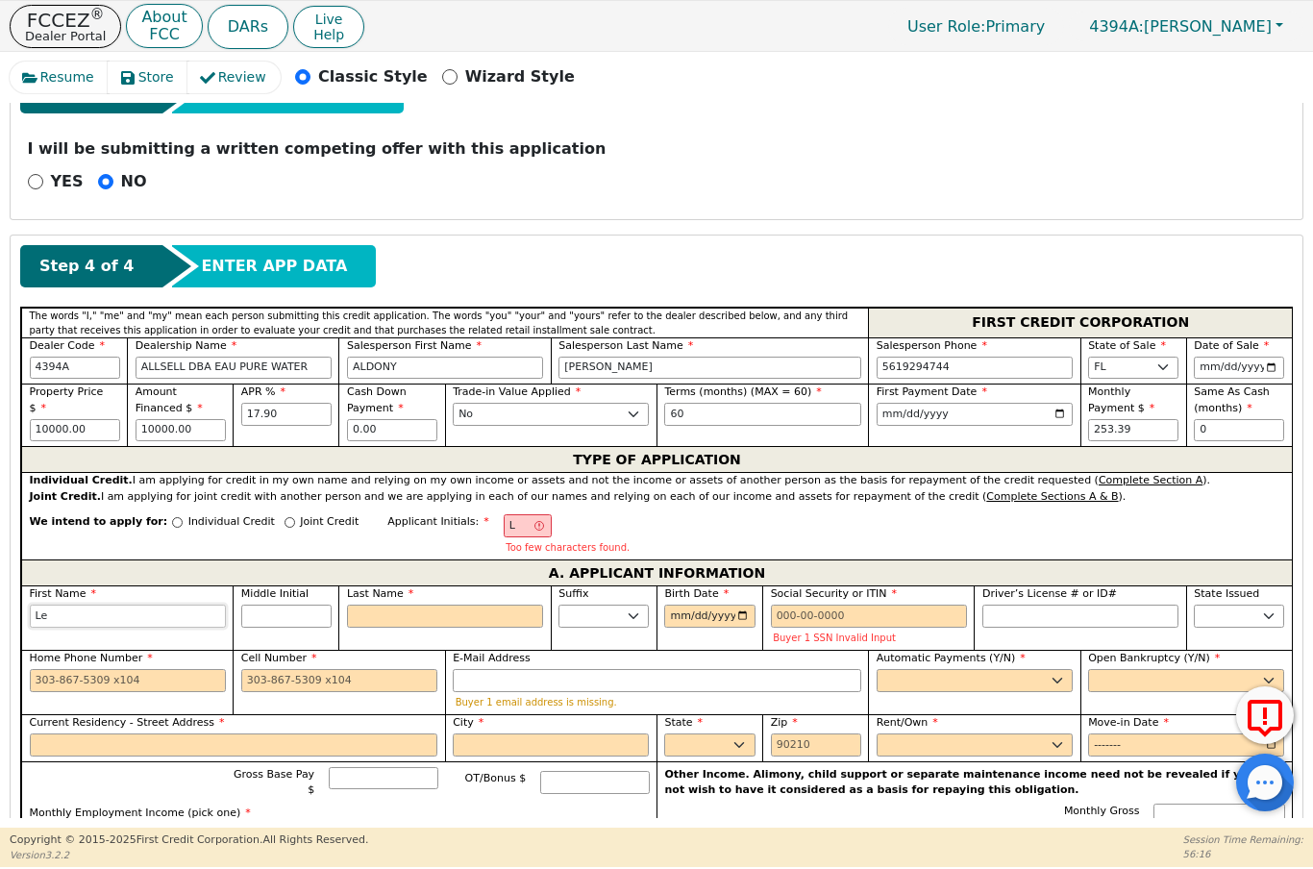
type input "Les"
type input "Leso"
type input "Lesom"
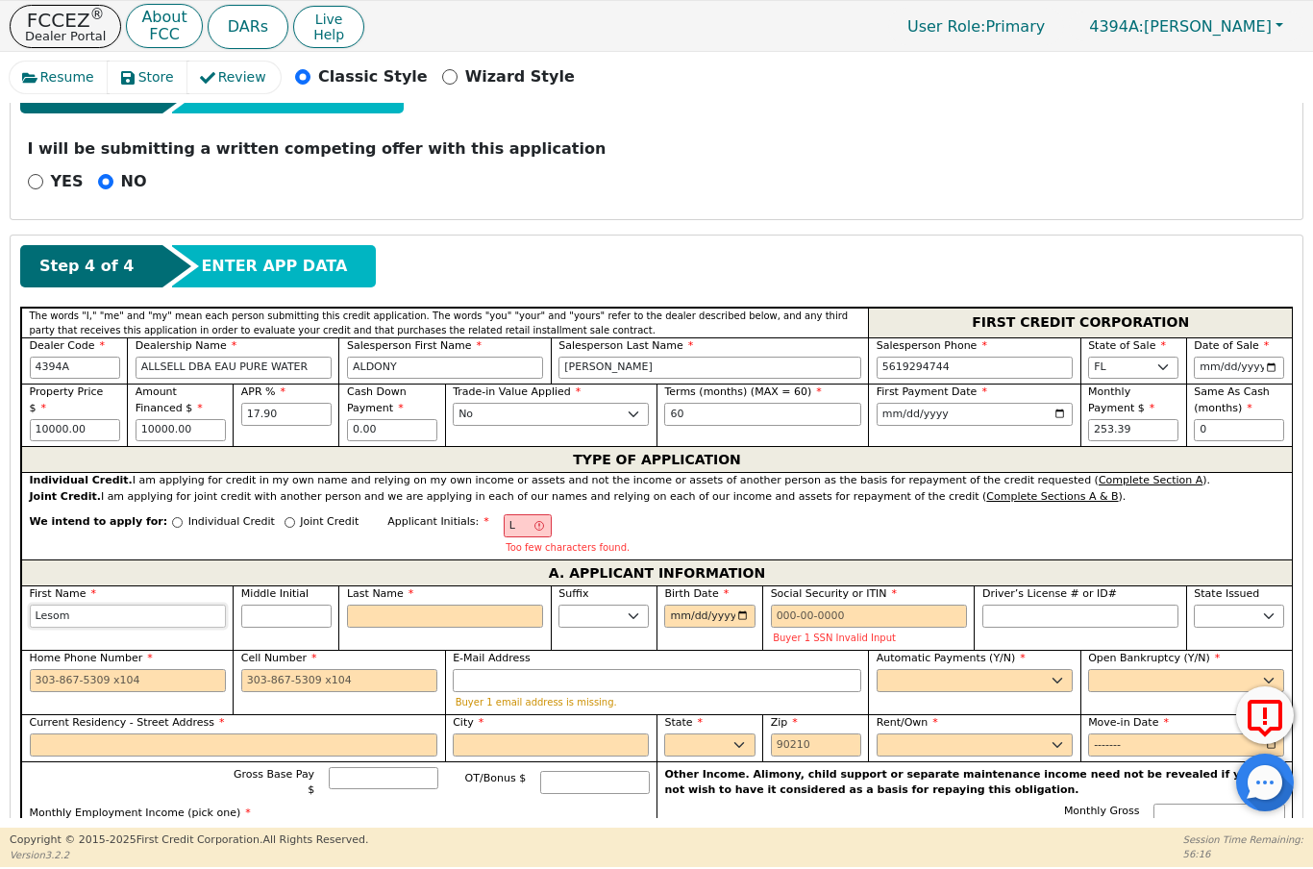
type input "Lesome"
type input "Lesomer"
type input "[PERSON_NAME] Dr"
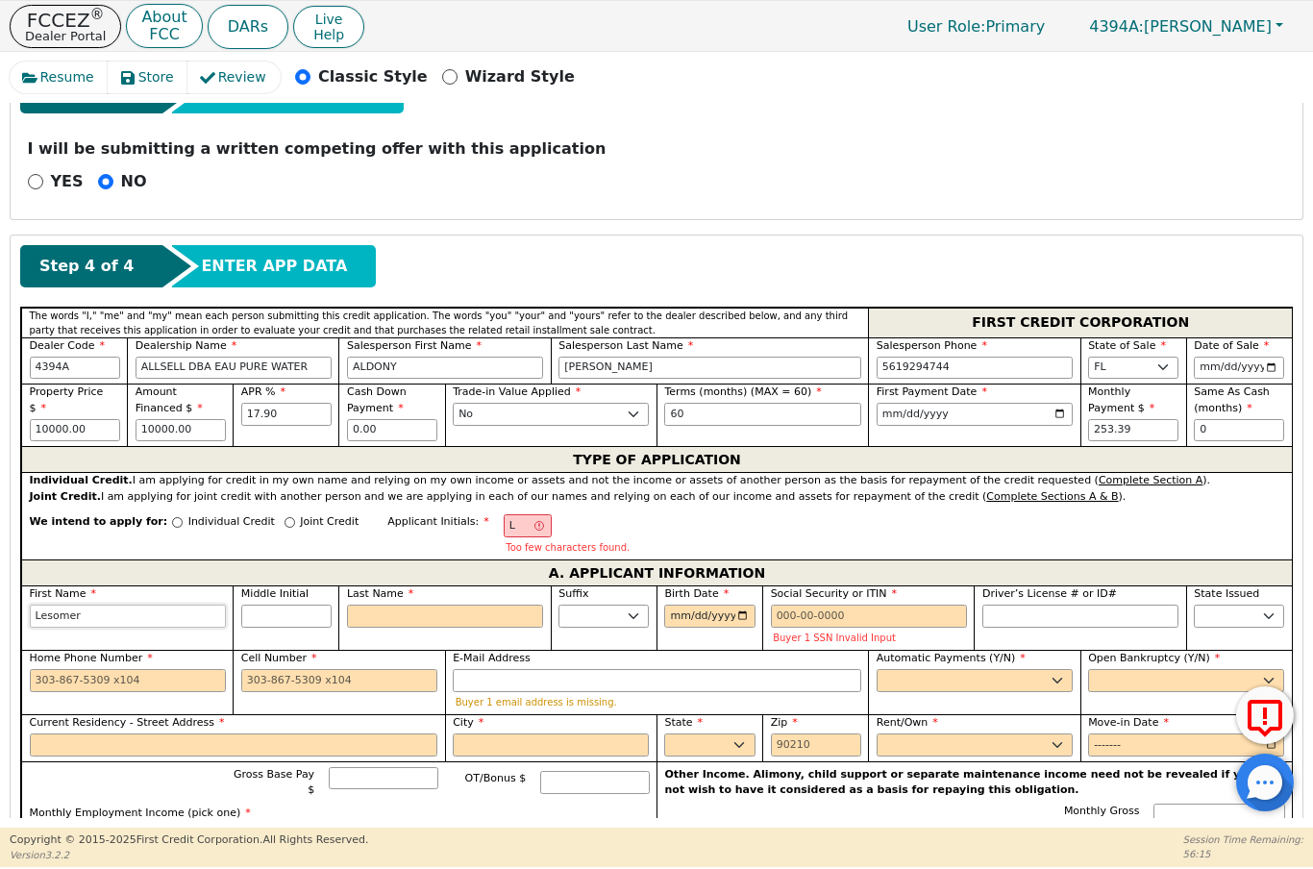
type input "[PERSON_NAME]"
type input "Le"
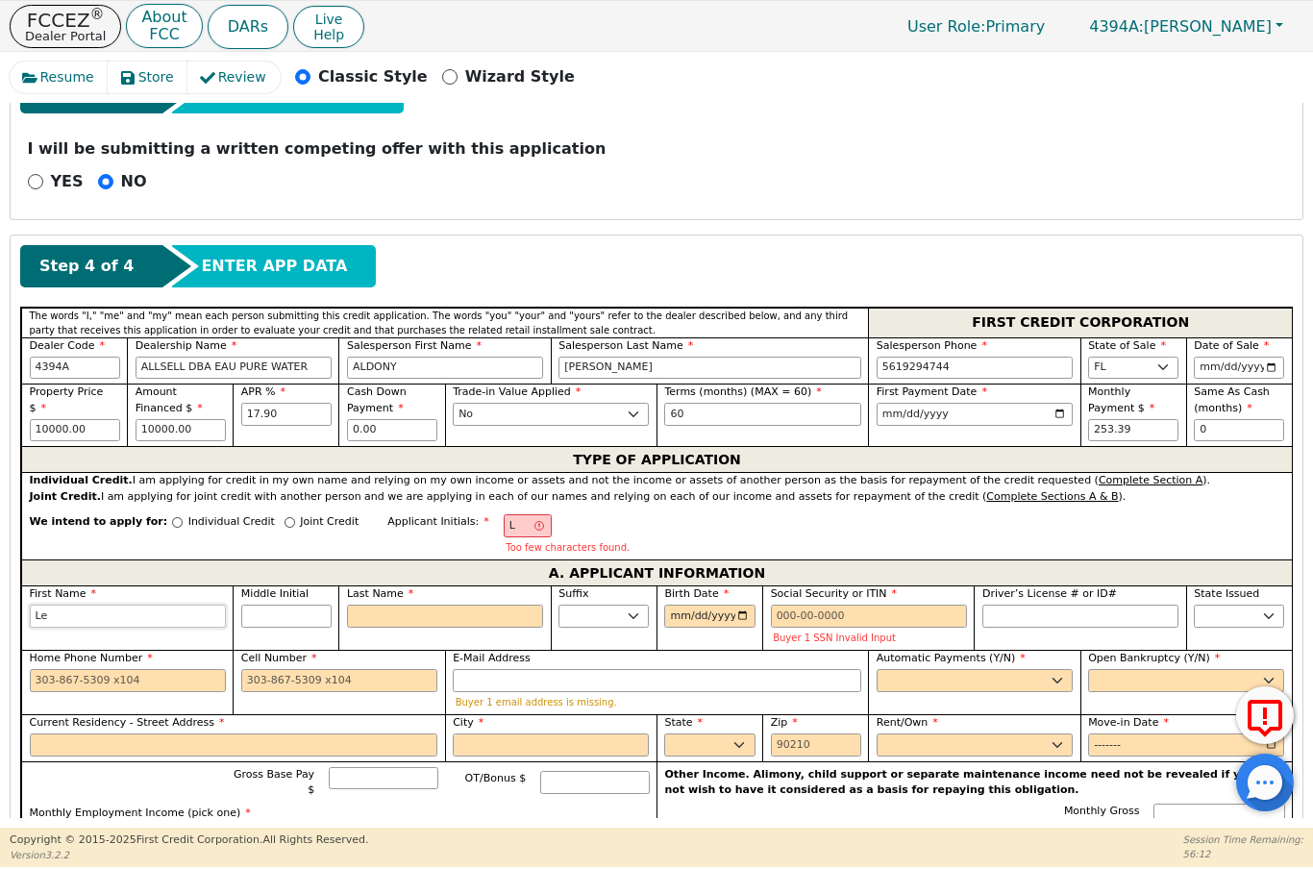
type input "Les"
type input "Lese"
type input "Les"
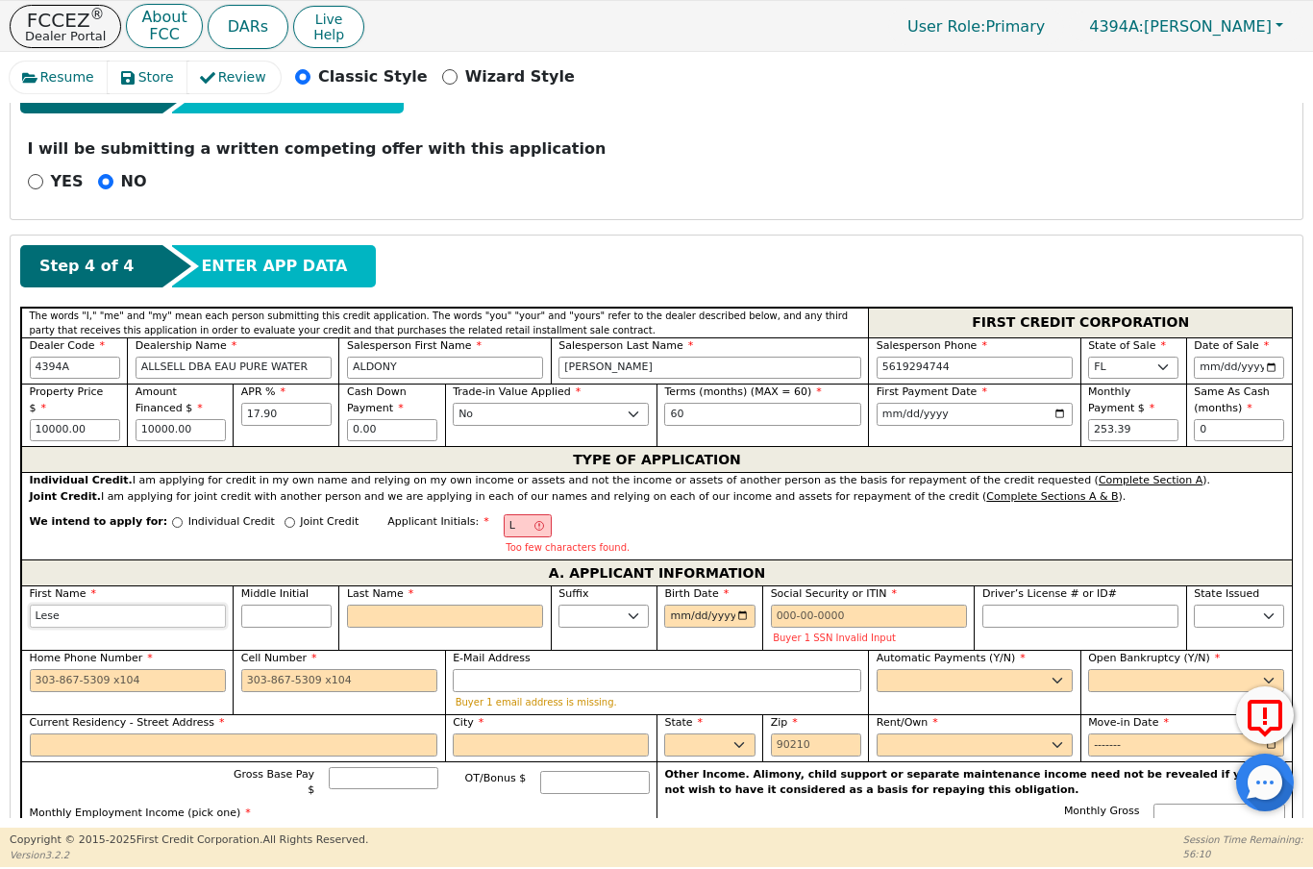
type input "Les"
type input "Leso"
type input "Lesom"
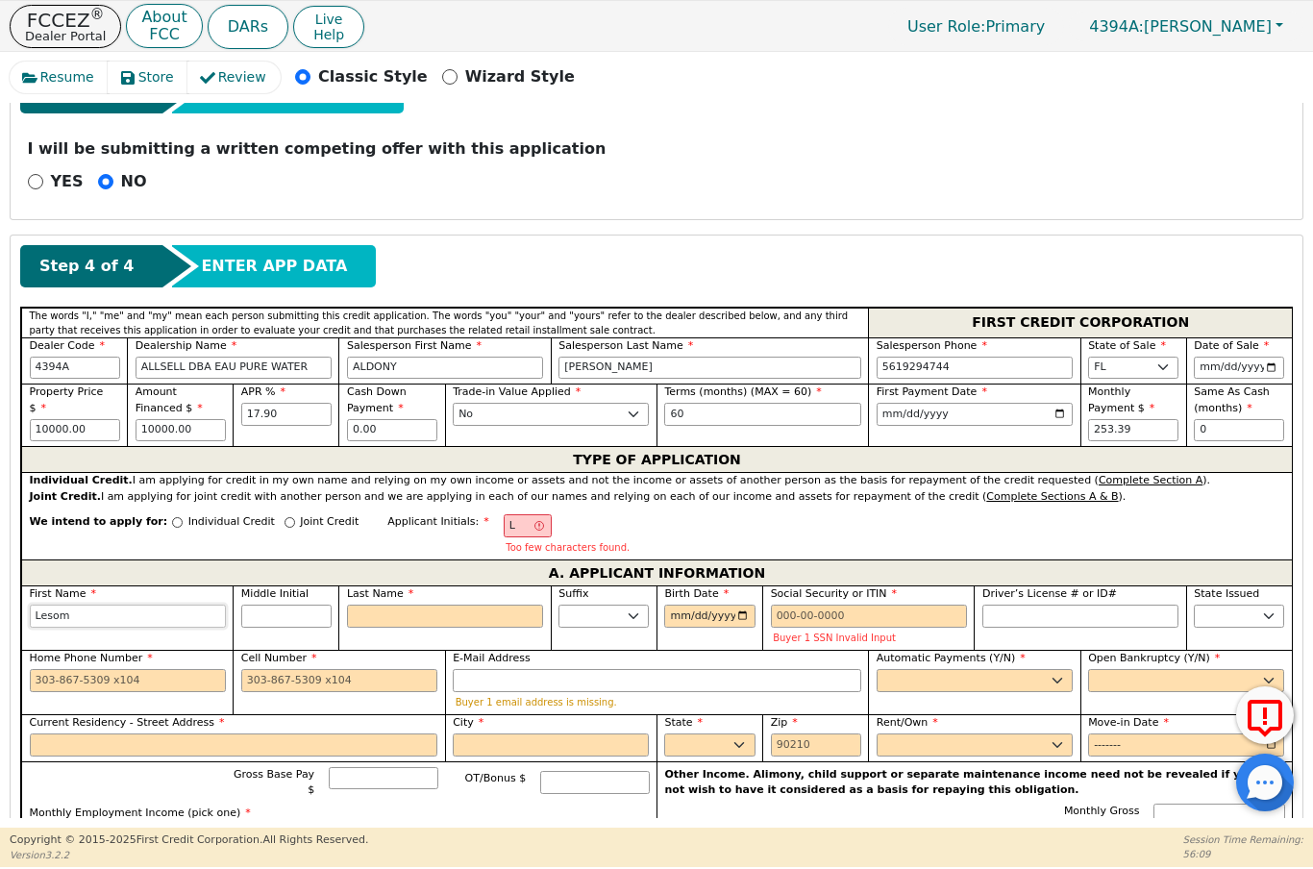
type input "Lesome"
type input "Lesomer"
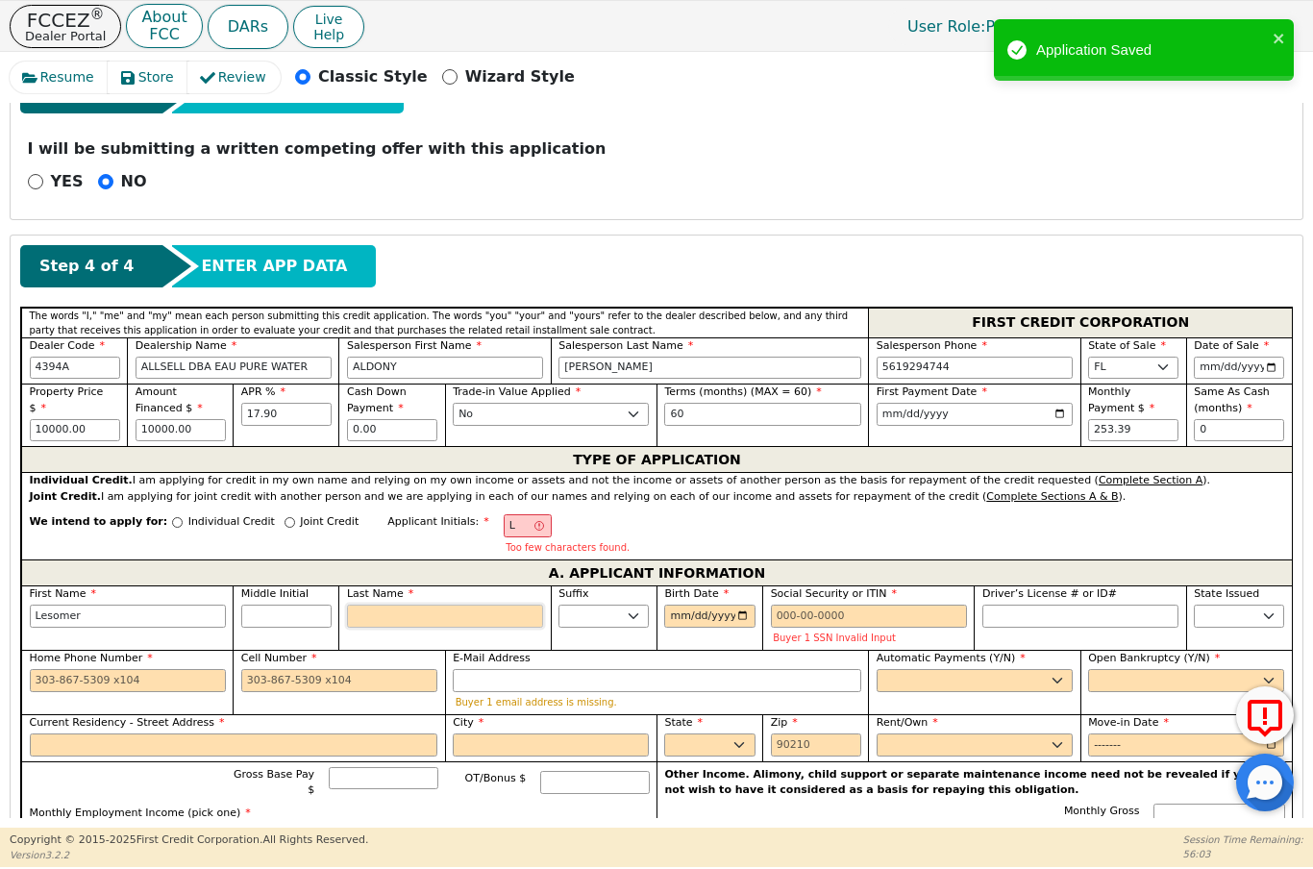
click at [417, 618] on input "Last Name" at bounding box center [445, 616] width 196 height 23
type input "Lesomer"
type input "LF"
type input "F"
type input "Lesomer F"
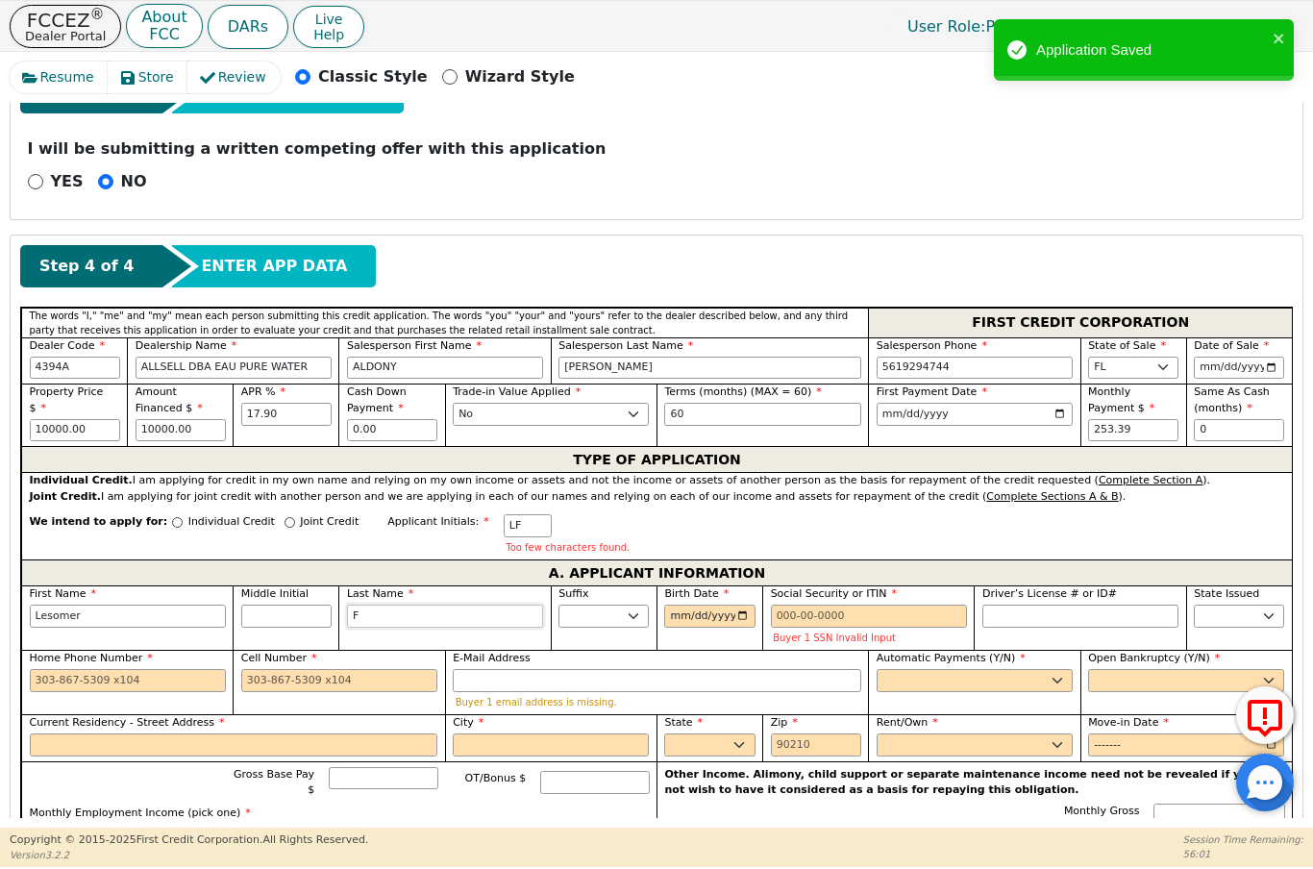
type input "Fr"
type input "Lesomer Fr"
type input "Fra"
type input "Lesomer Fra"
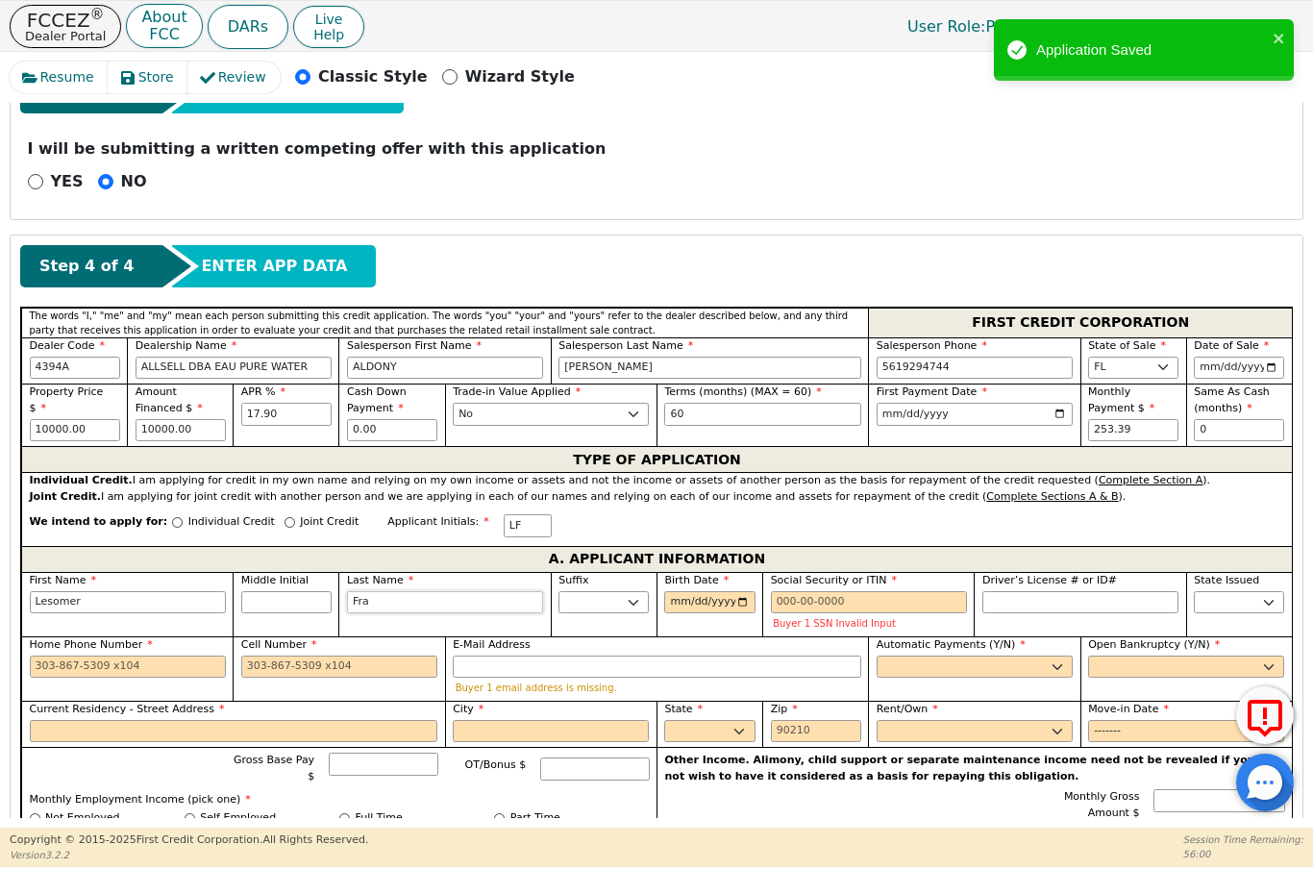
type input "[PERSON_NAME]"
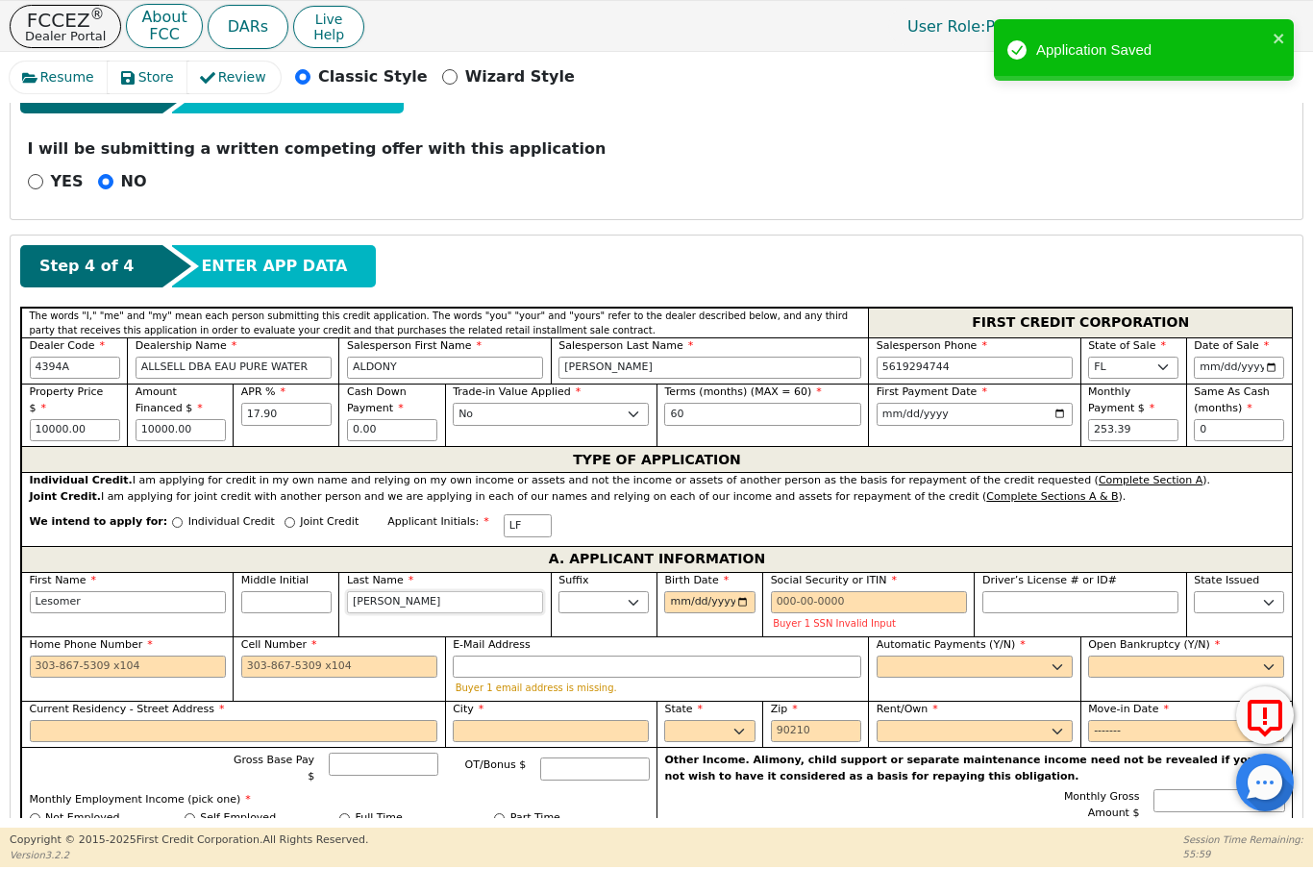
type input "[PERSON_NAME]"
type input "Frankli"
type input "[PERSON_NAME]"
type input "Franklin"
type input "[PERSON_NAME]"
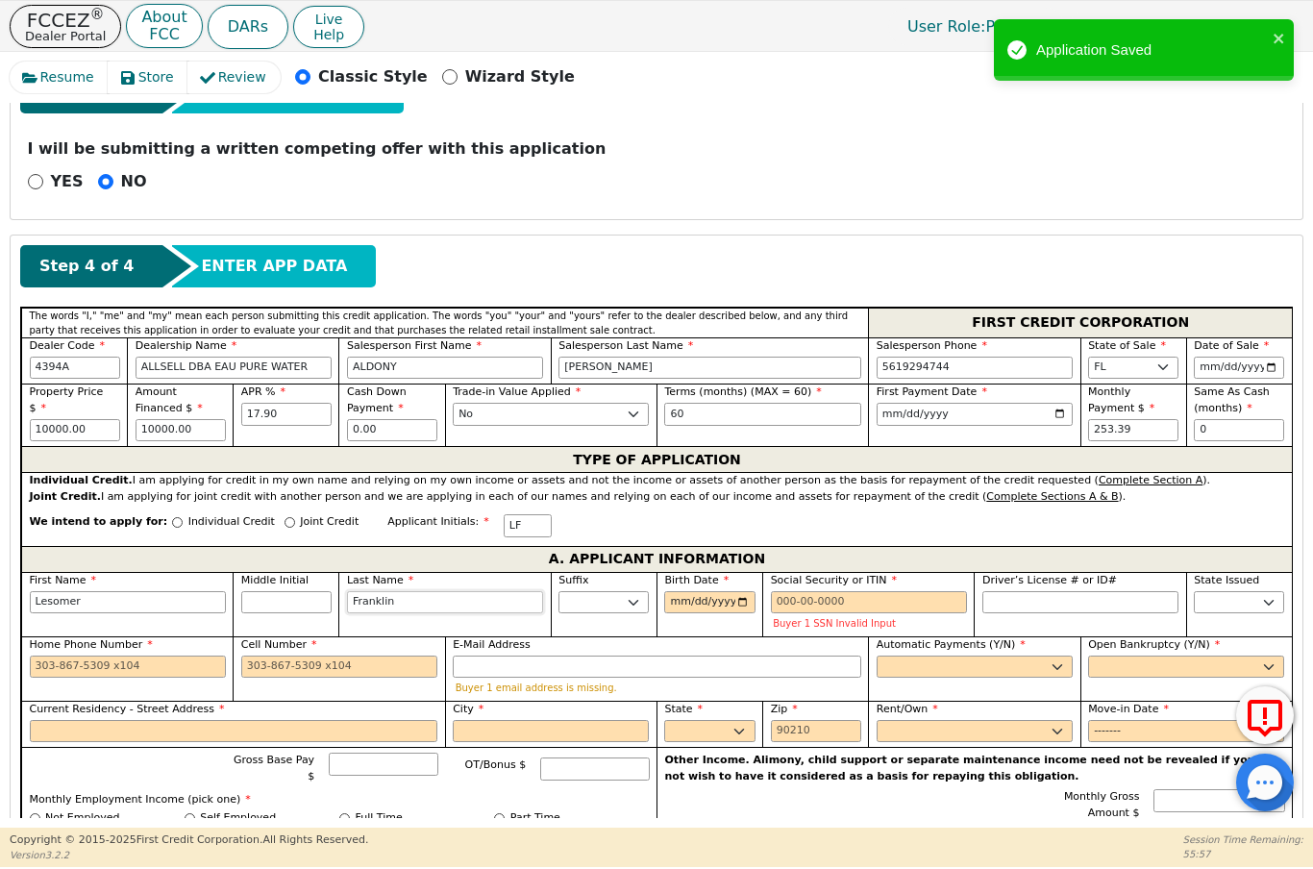
type input "Franklin"
click at [737, 598] on input "Birth Date" at bounding box center [709, 602] width 90 height 23
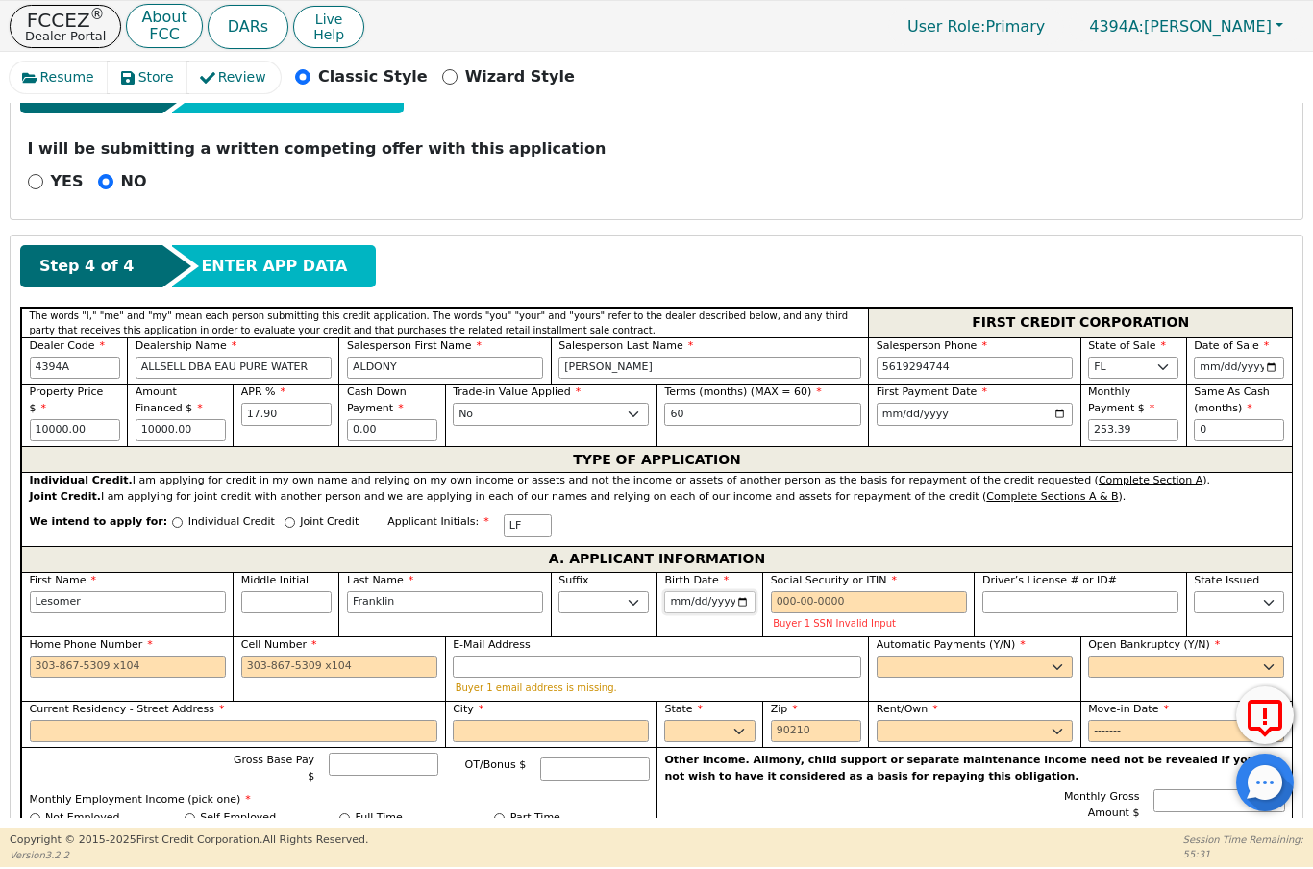
click at [696, 604] on input "[DATE]" at bounding box center [709, 602] width 90 height 23
click at [733, 598] on input "[DATE]" at bounding box center [709, 602] width 90 height 23
click at [738, 608] on input "[DATE]" at bounding box center [709, 602] width 90 height 23
type input "[DATE]"
click at [798, 601] on input "Social Security or ITIN" at bounding box center [869, 602] width 196 height 23
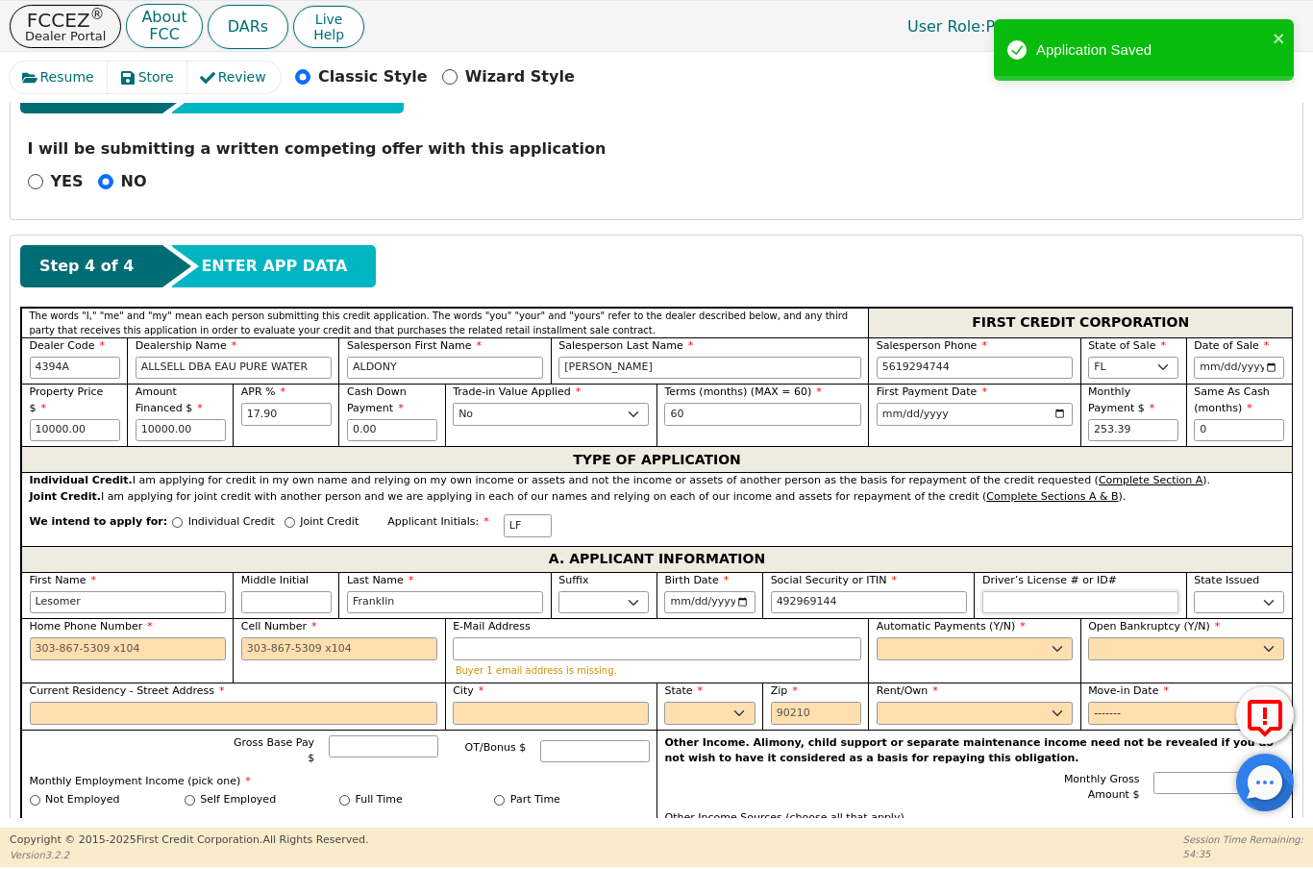
click at [1033, 604] on input "Driver’s License # or ID#" at bounding box center [1081, 602] width 196 height 23
type input "***-**-9144"
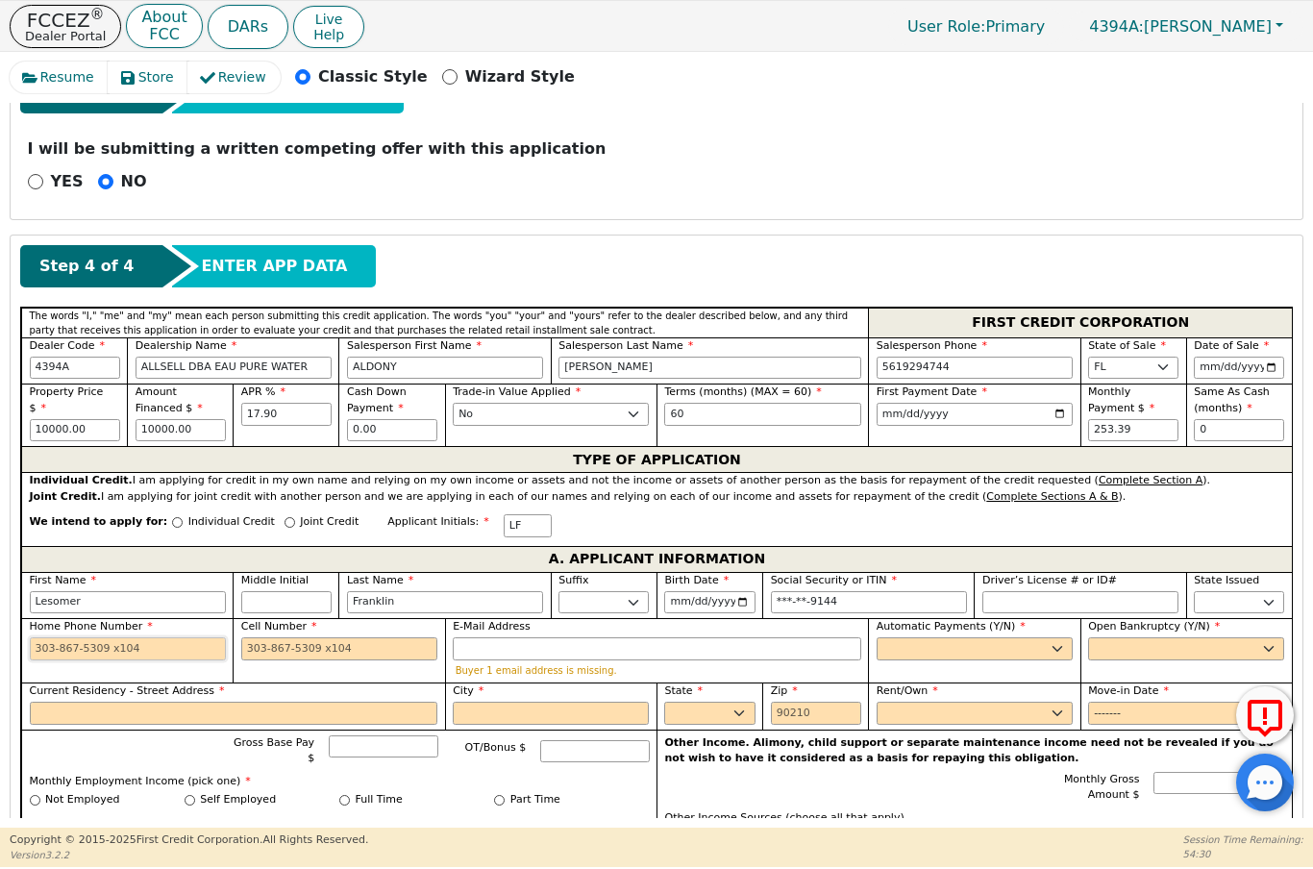
click at [46, 643] on input "Home Phone Number" at bounding box center [128, 648] width 196 height 23
click at [285, 648] on input "Cell Number" at bounding box center [339, 648] width 196 height 23
click at [950, 643] on select "Yes No" at bounding box center [975, 648] width 196 height 23
type input "[PHONE_NUMBER]"
select select "y"
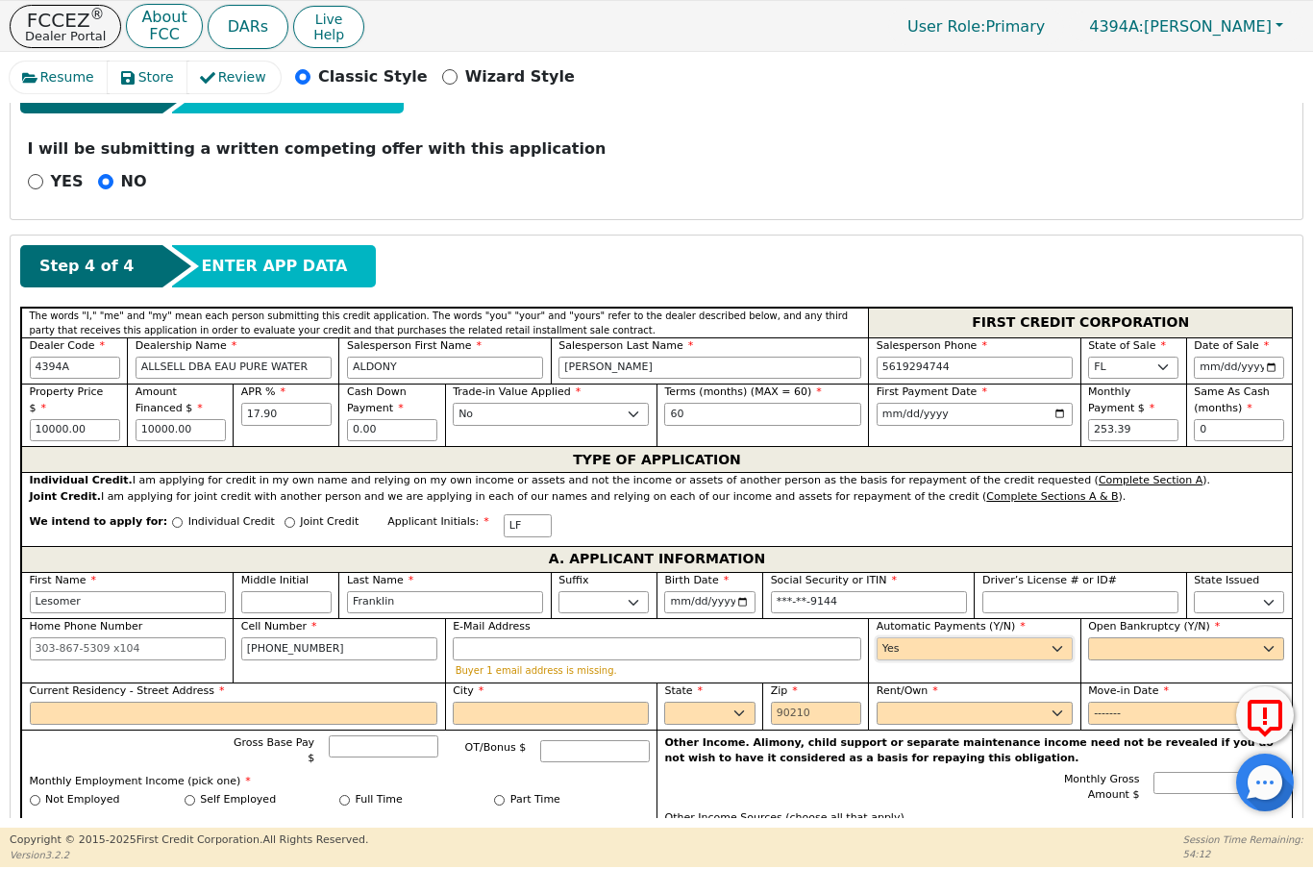
type input "[PERSON_NAME]"
click at [1182, 640] on select "Yes No" at bounding box center [1186, 648] width 196 height 23
select select "n"
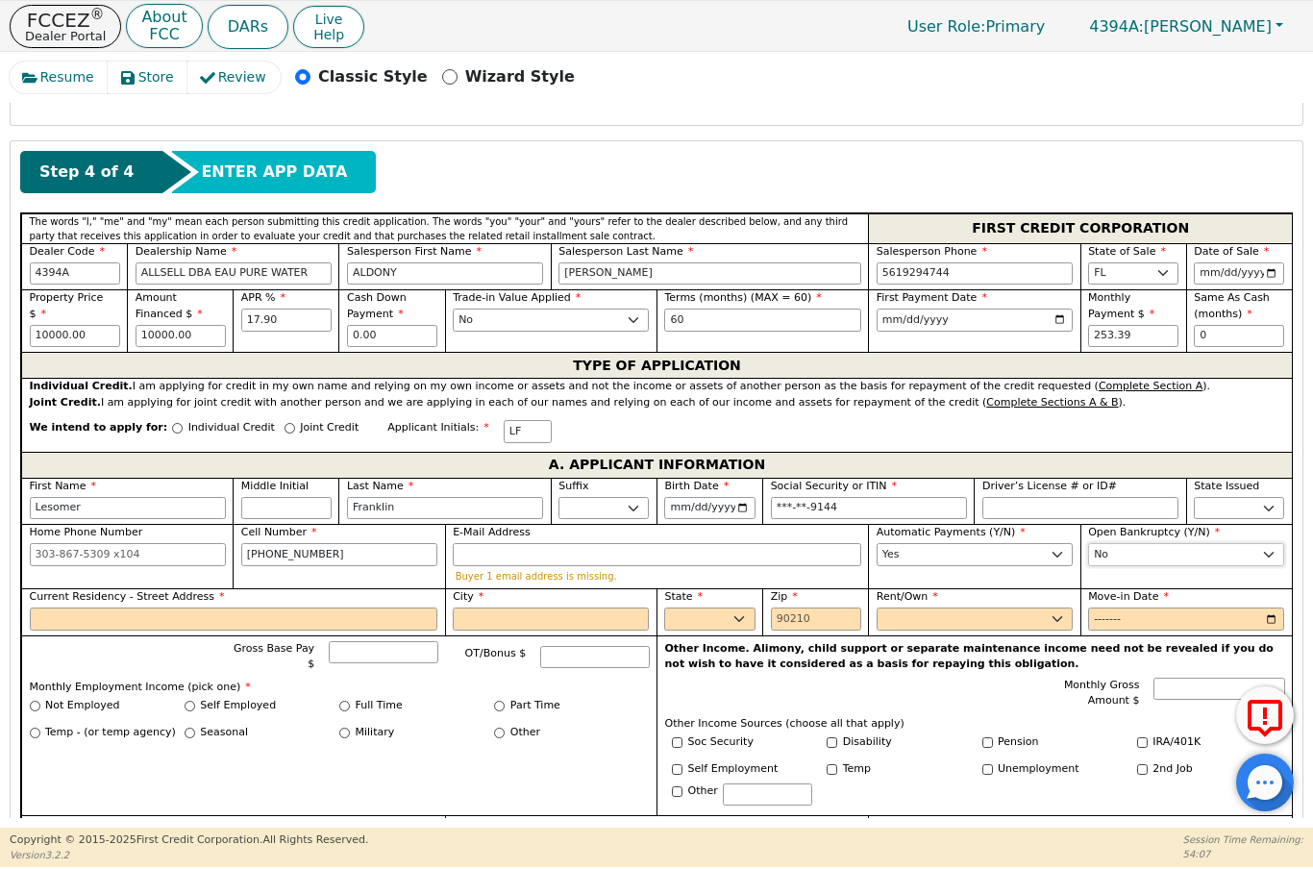
scroll to position [610, 0]
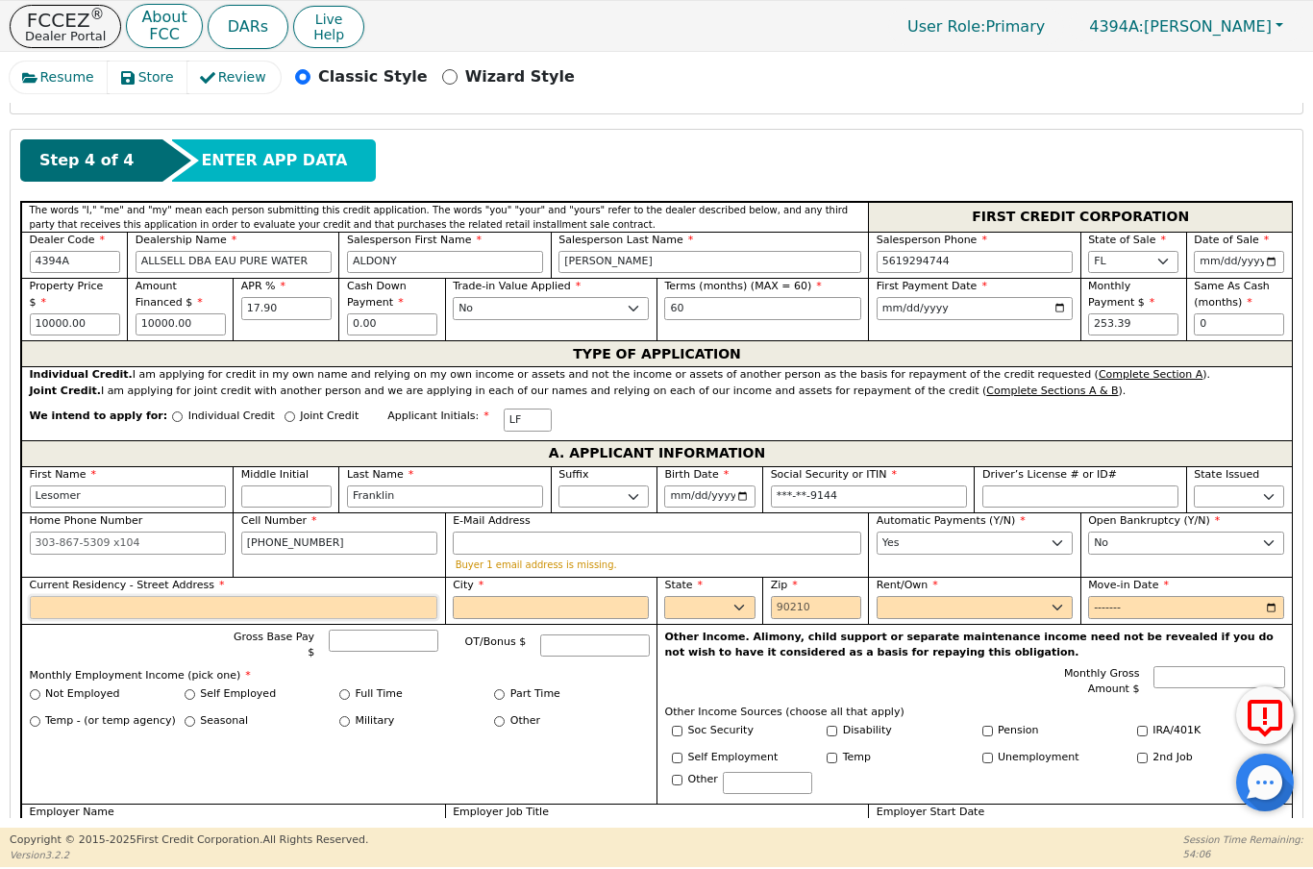
click at [214, 610] on input "Current Residency - Street Address" at bounding box center [234, 607] width 409 height 23
click at [536, 605] on input "City" at bounding box center [551, 607] width 196 height 23
type input "[STREET_ADDRESS]"
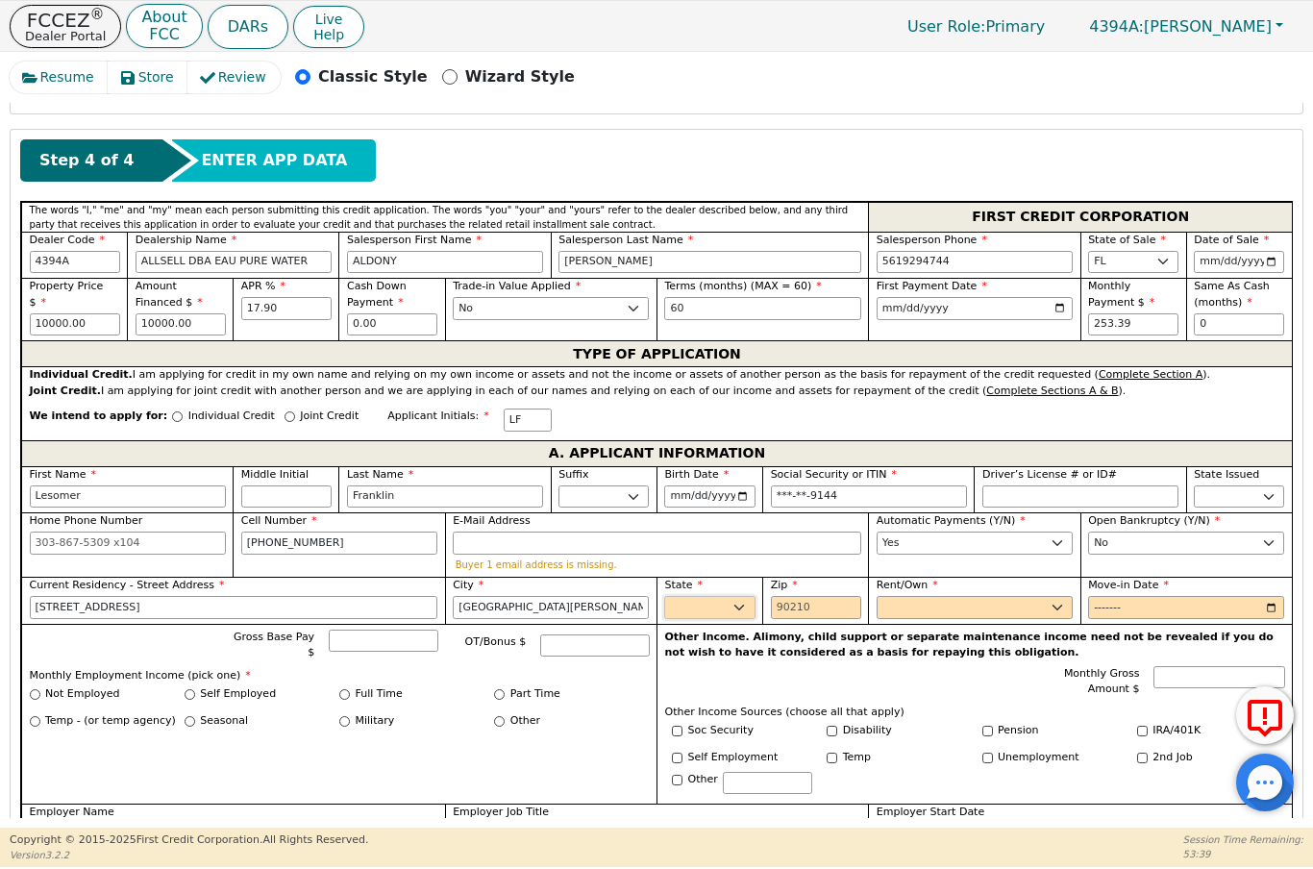
click at [751, 596] on select "AK AL AR AZ CA CO CT DC DE FL [GEOGRAPHIC_DATA] HI IA ID IL IN KS [GEOGRAPHIC_D…" at bounding box center [709, 607] width 90 height 23
type input "[GEOGRAPHIC_DATA][PERSON_NAME]"
select select "FL"
click at [826, 602] on input "Zip" at bounding box center [816, 607] width 90 height 23
type input "34951"
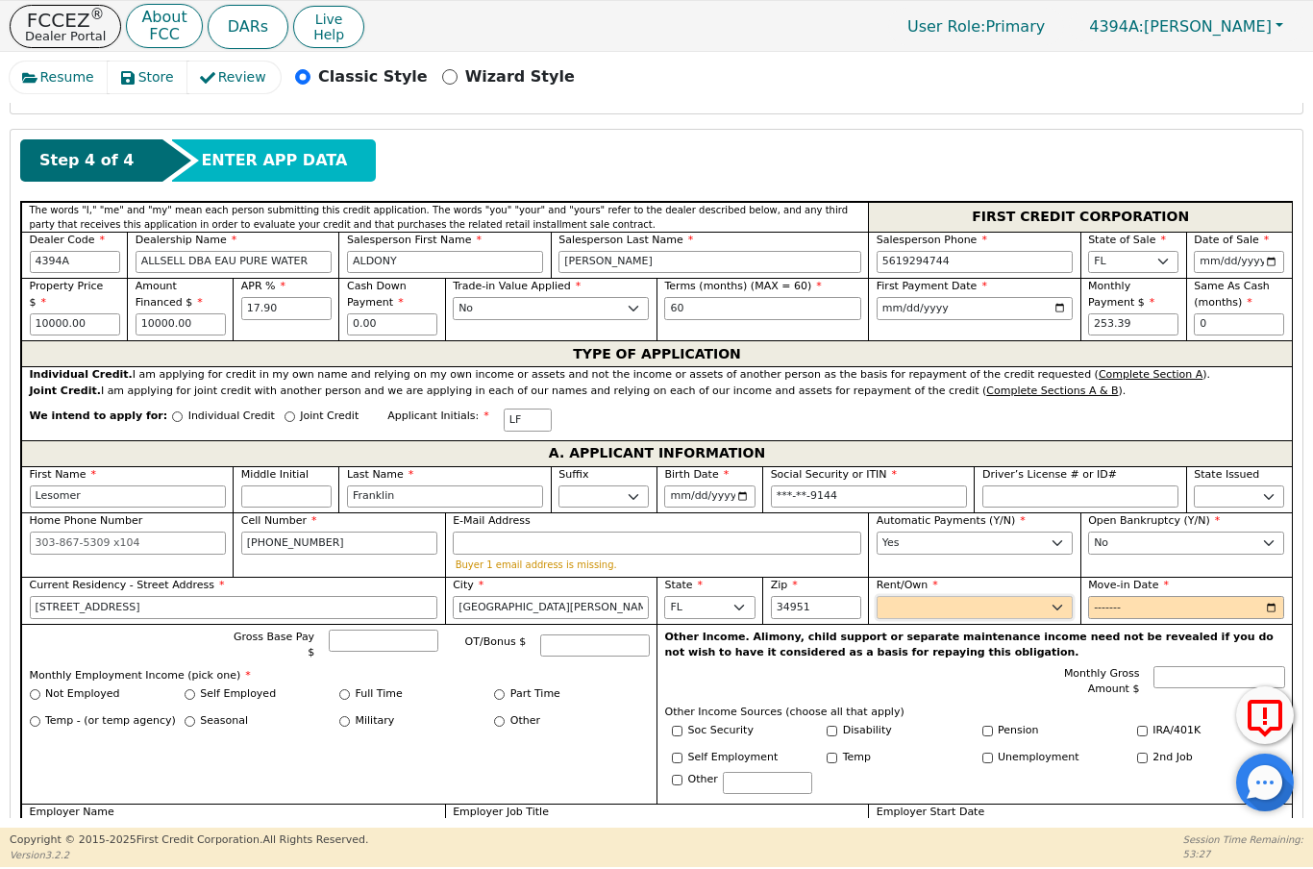
click at [1030, 603] on select "Rent Own" at bounding box center [975, 607] width 196 height 23
select select "Rent"
click at [1163, 614] on input "Move-in Date" at bounding box center [1186, 607] width 196 height 23
type input "2019-09"
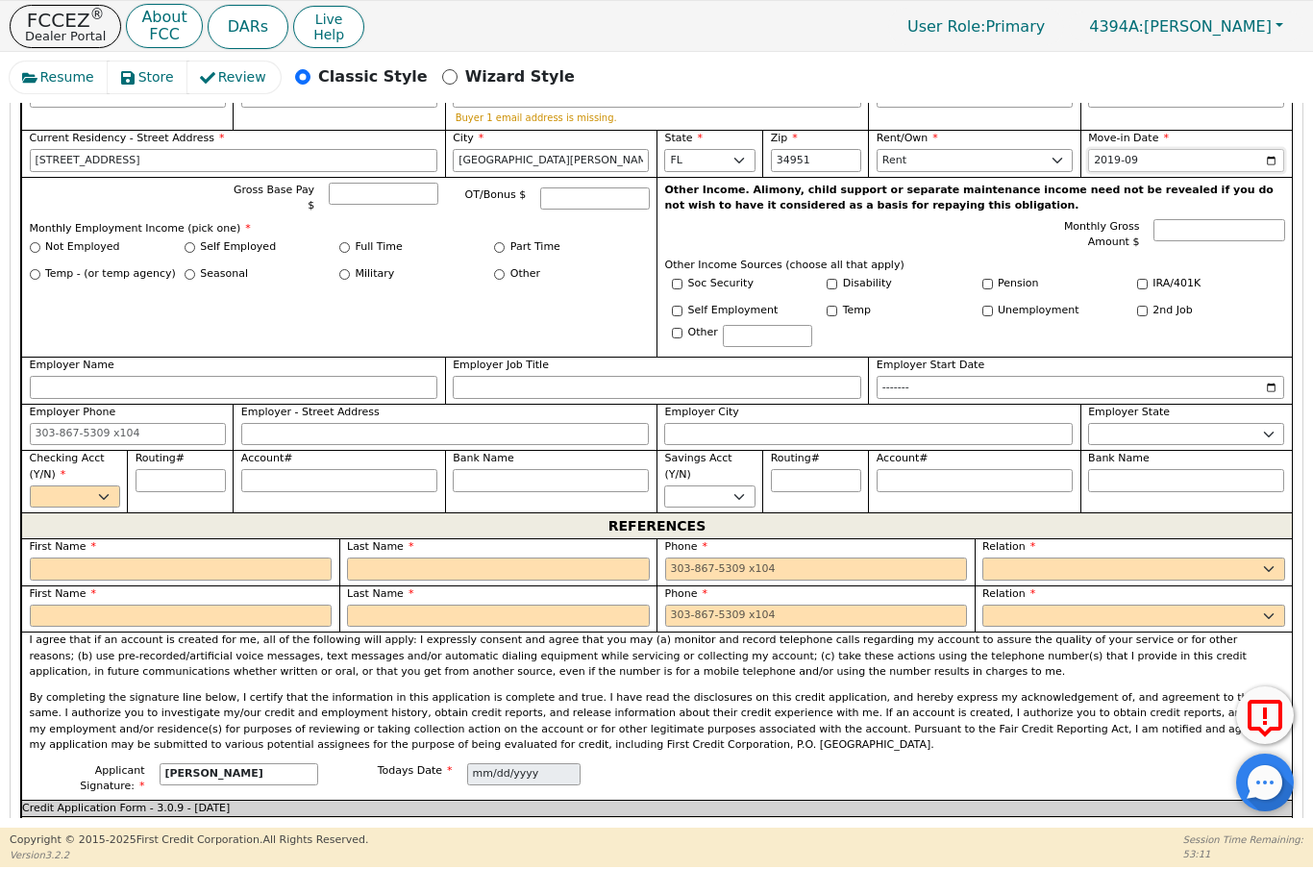
scroll to position [1110, 0]
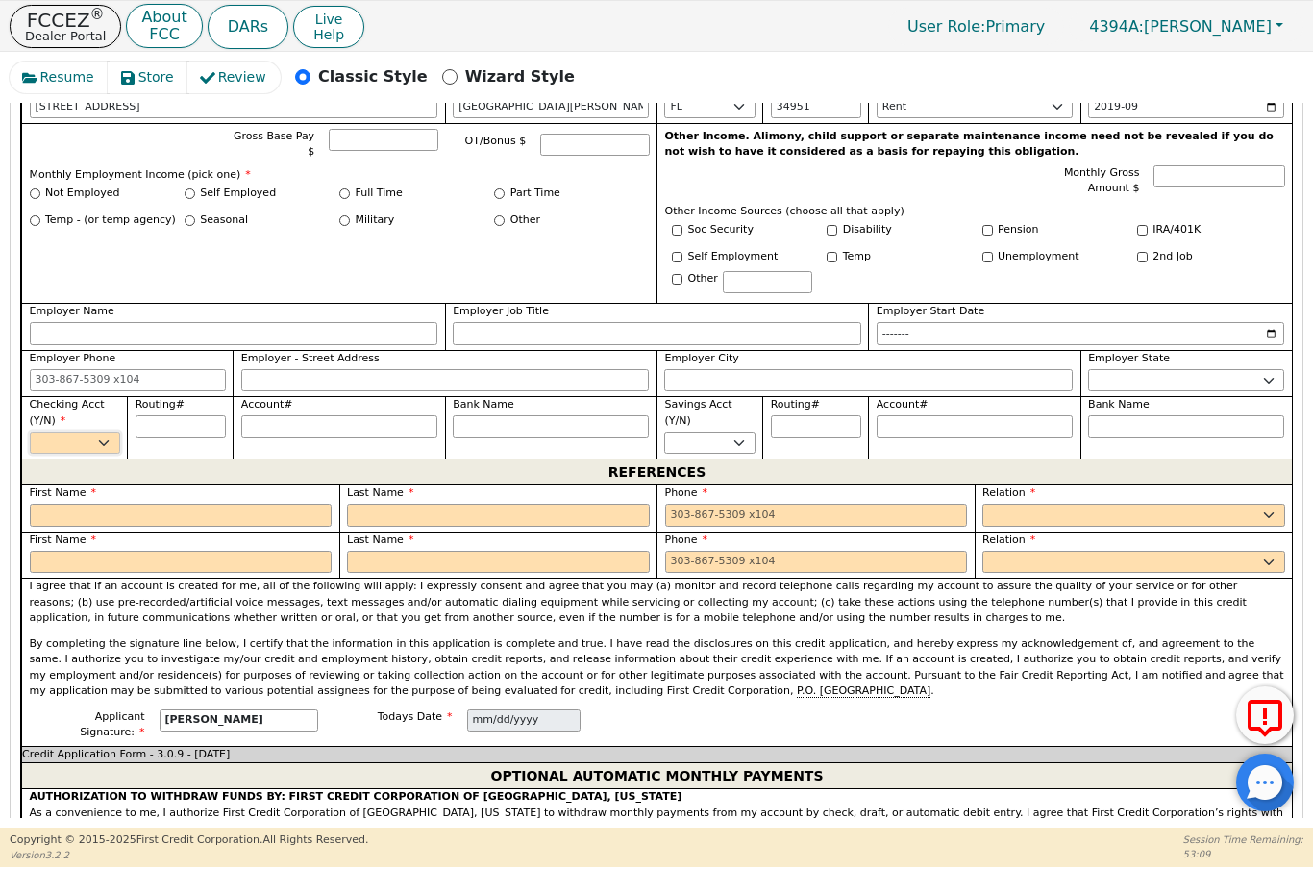
click at [96, 441] on select "Yes No" at bounding box center [75, 443] width 90 height 23
select select "y"
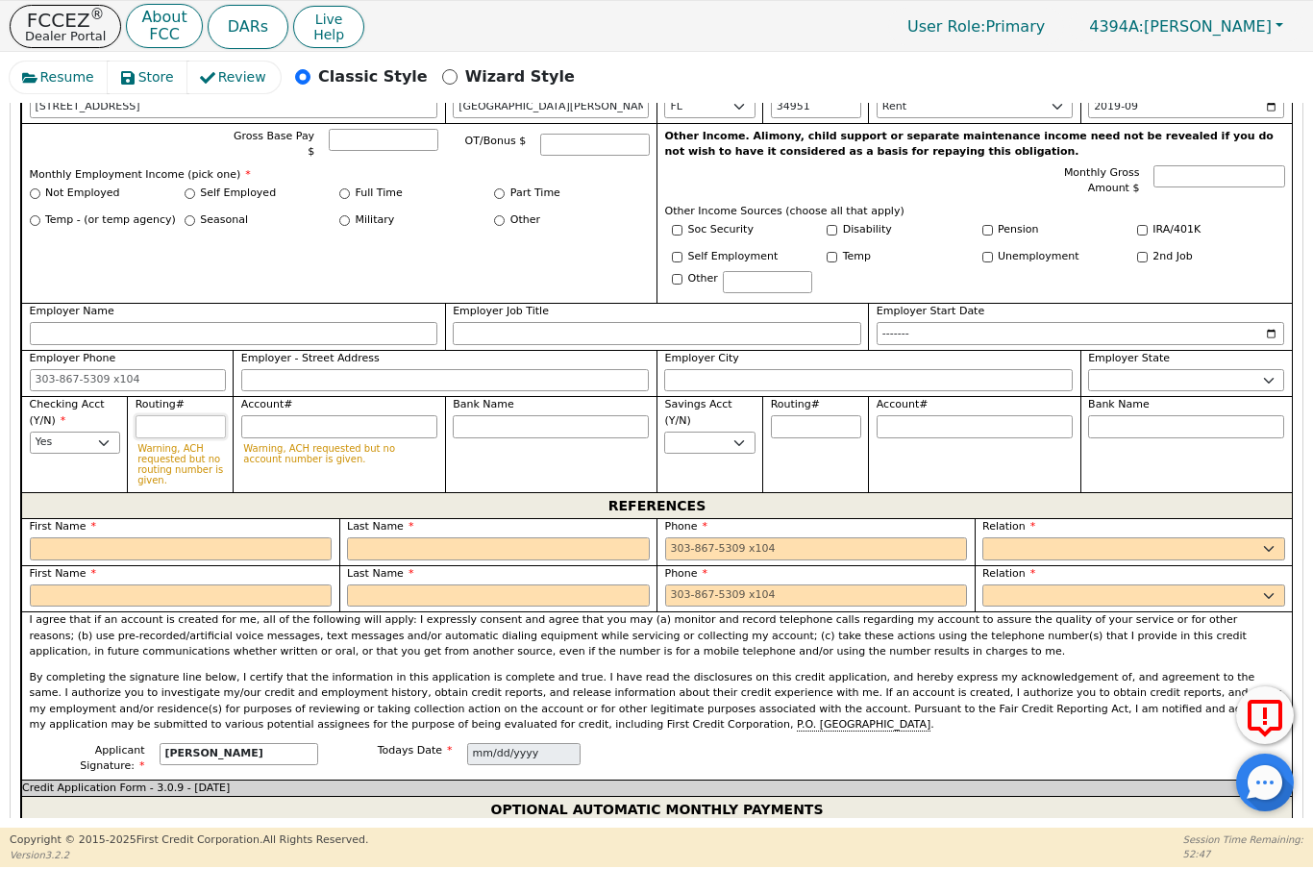
click at [176, 416] on input "Routing#" at bounding box center [181, 426] width 90 height 23
type input "2"
type input "*"
type input "26"
type input "**"
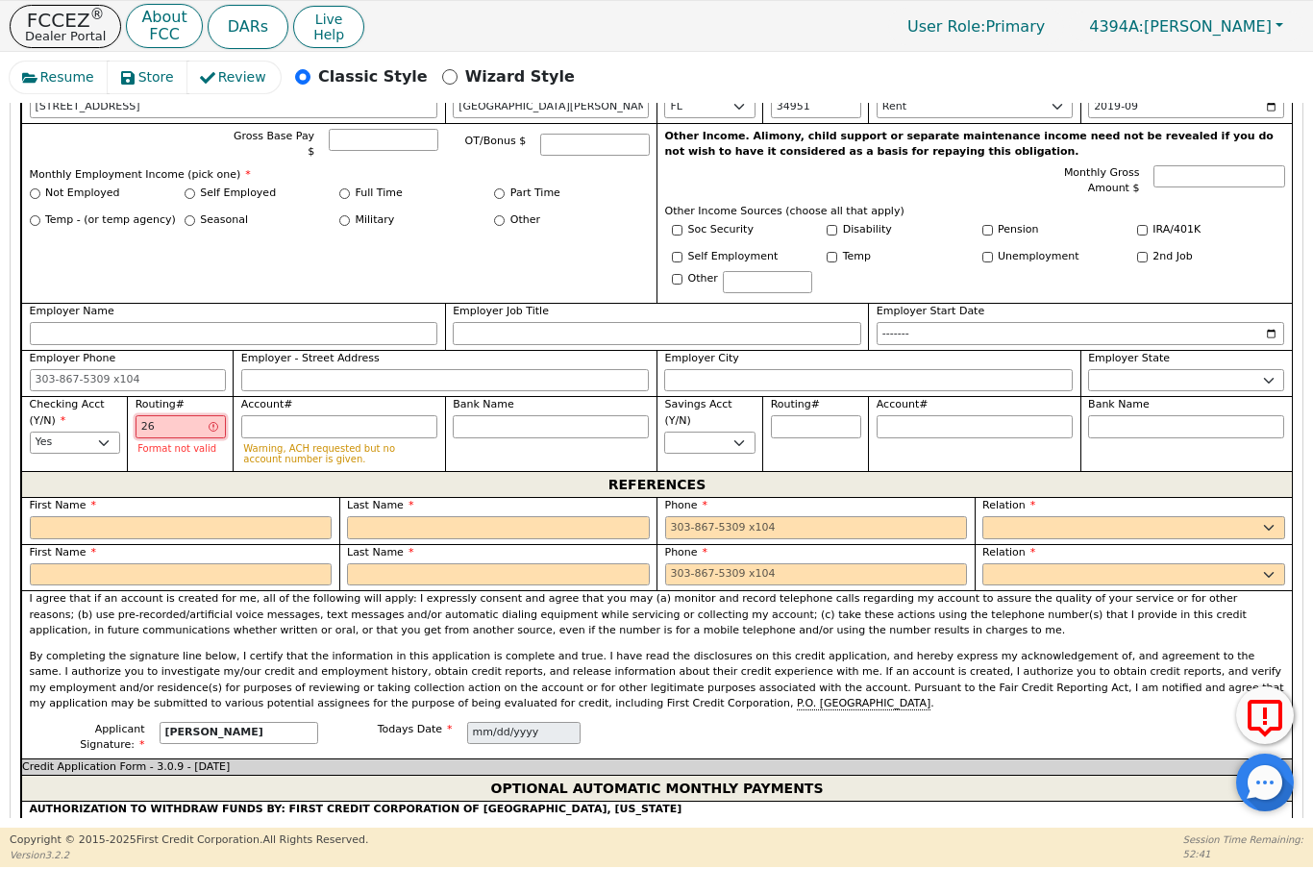
type input "267"
type input "***"
type input "2670"
type input "****"
type input "26707"
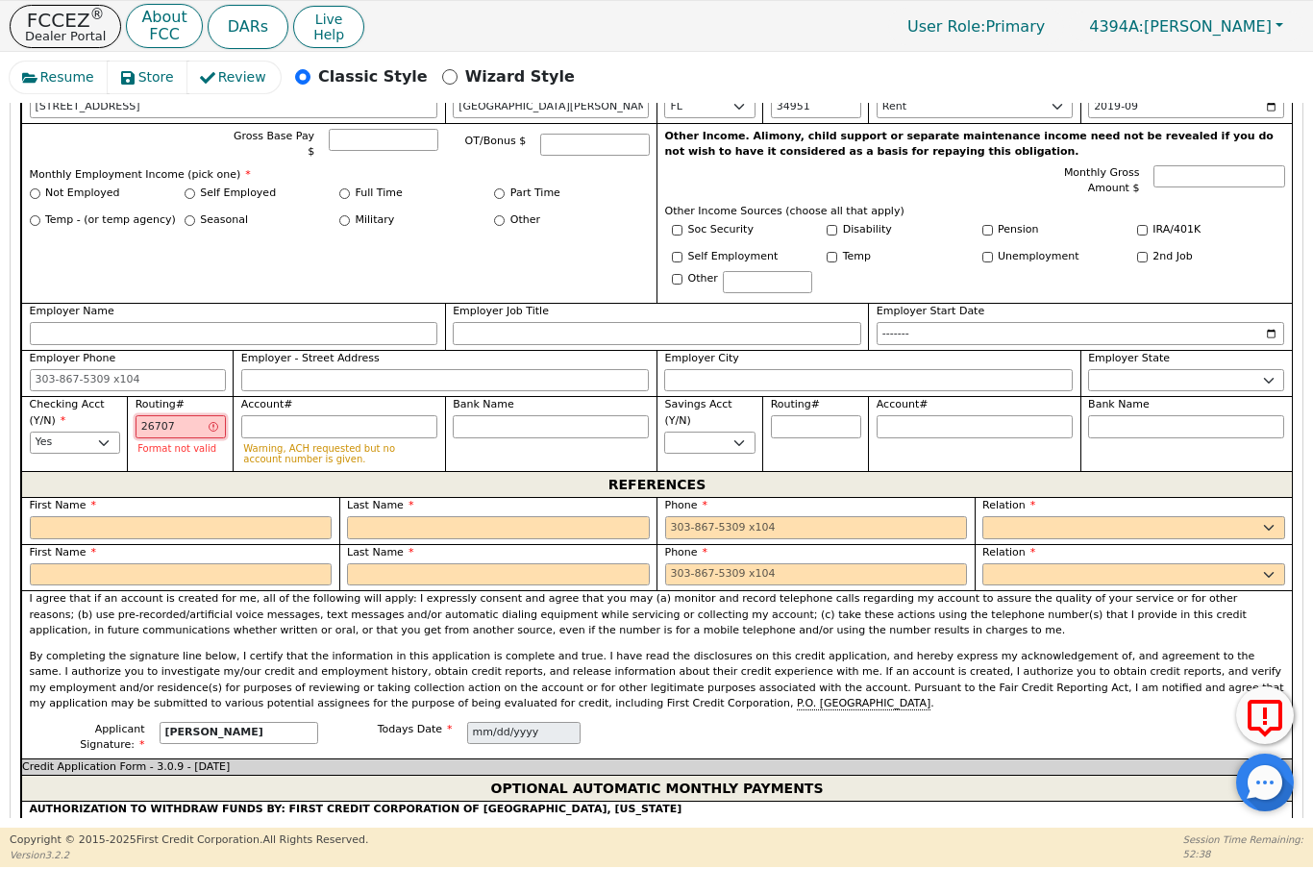
type input "*****"
type input "267077"
type input "******"
type input "2670776"
type input "*******"
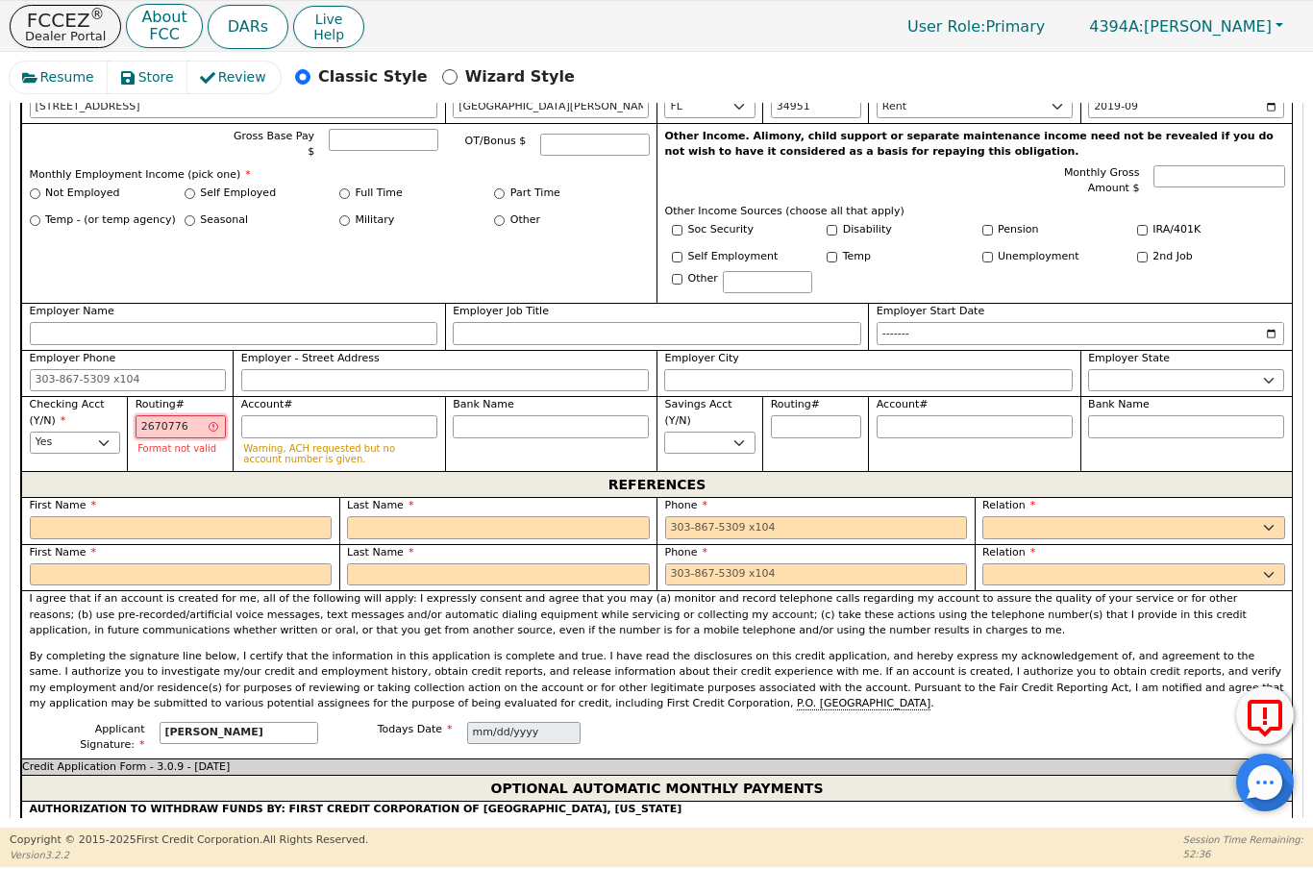
type input "26707762"
type input "********"
type input "267077627"
type input "*********"
click at [355, 425] on input "Account#" at bounding box center [339, 426] width 196 height 23
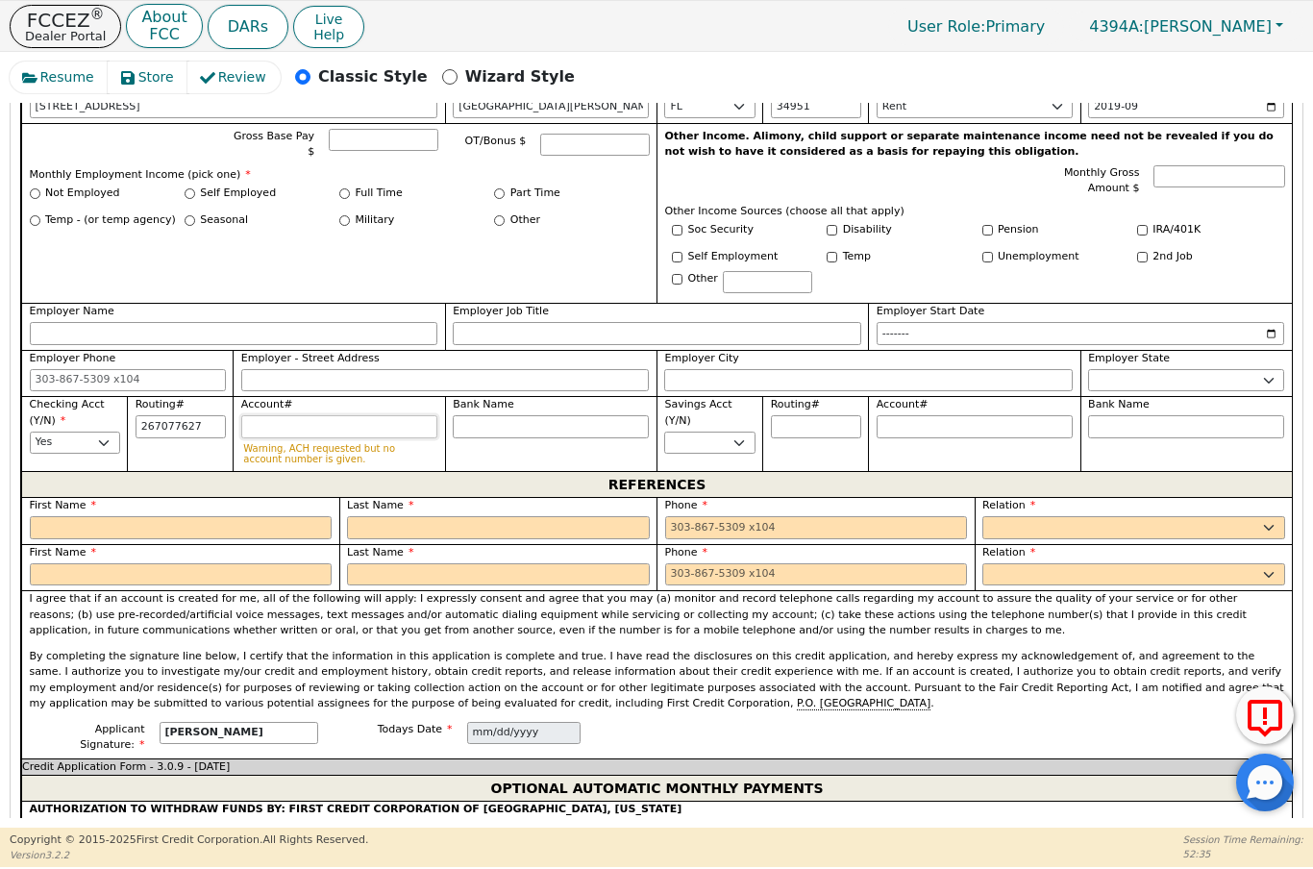
type input "*********"
type input "2"
type input "*"
type input "20"
type input "**"
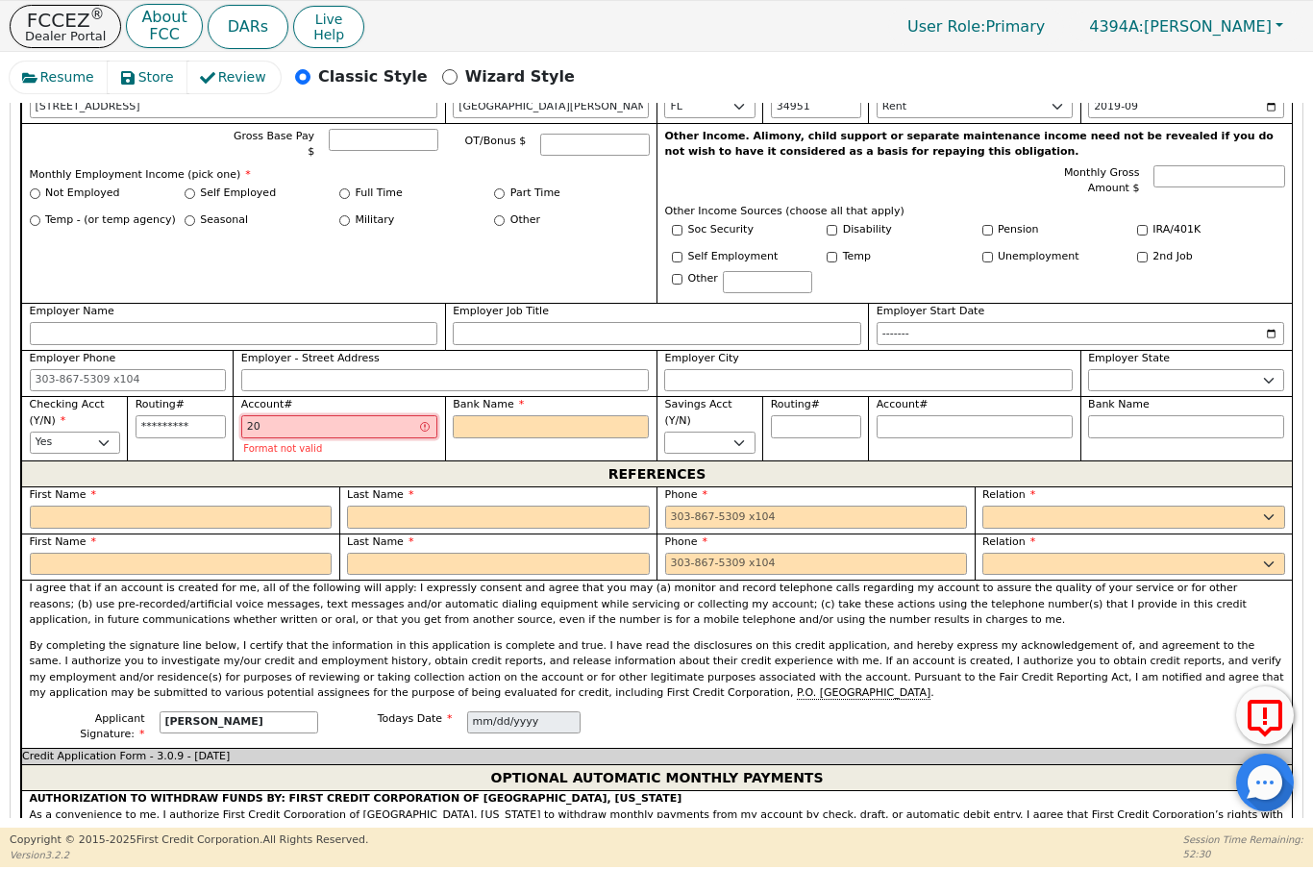
type input "205"
type input "***"
type input "2055"
type input "****"
type input "20556"
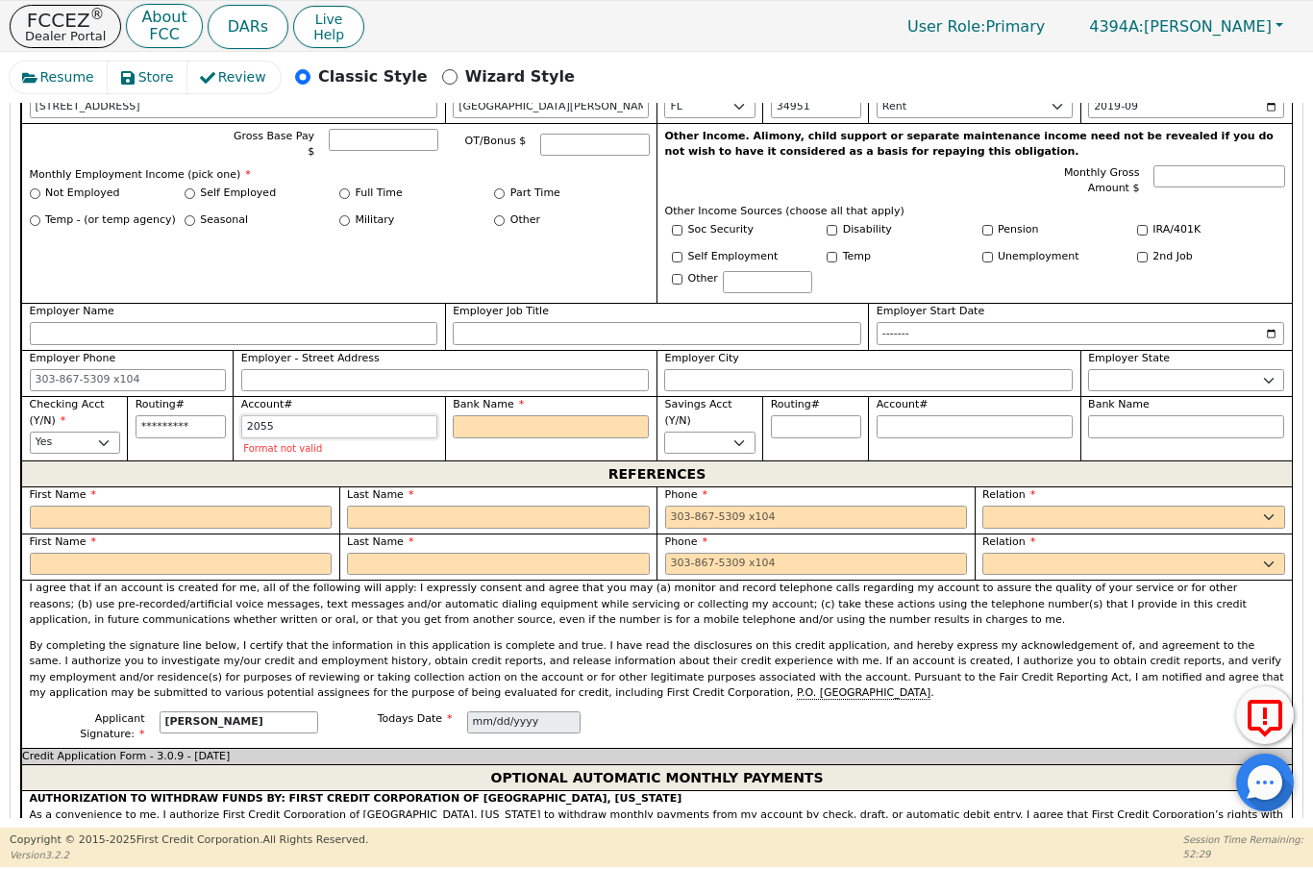
type input "*****"
type input "205567"
type input "******"
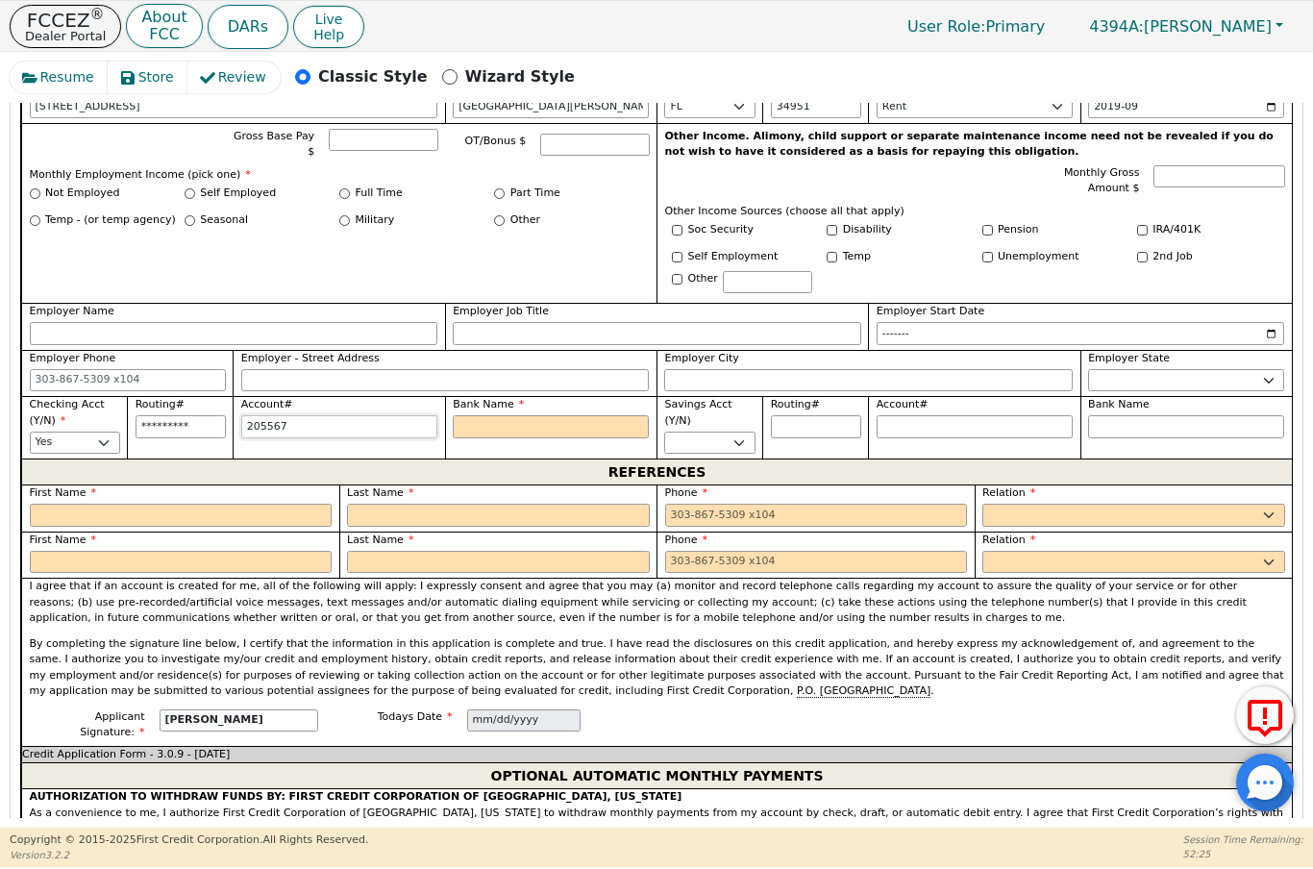
type input "2055674"
type input "*******"
type input "20556745"
type input "********"
type input "205567456"
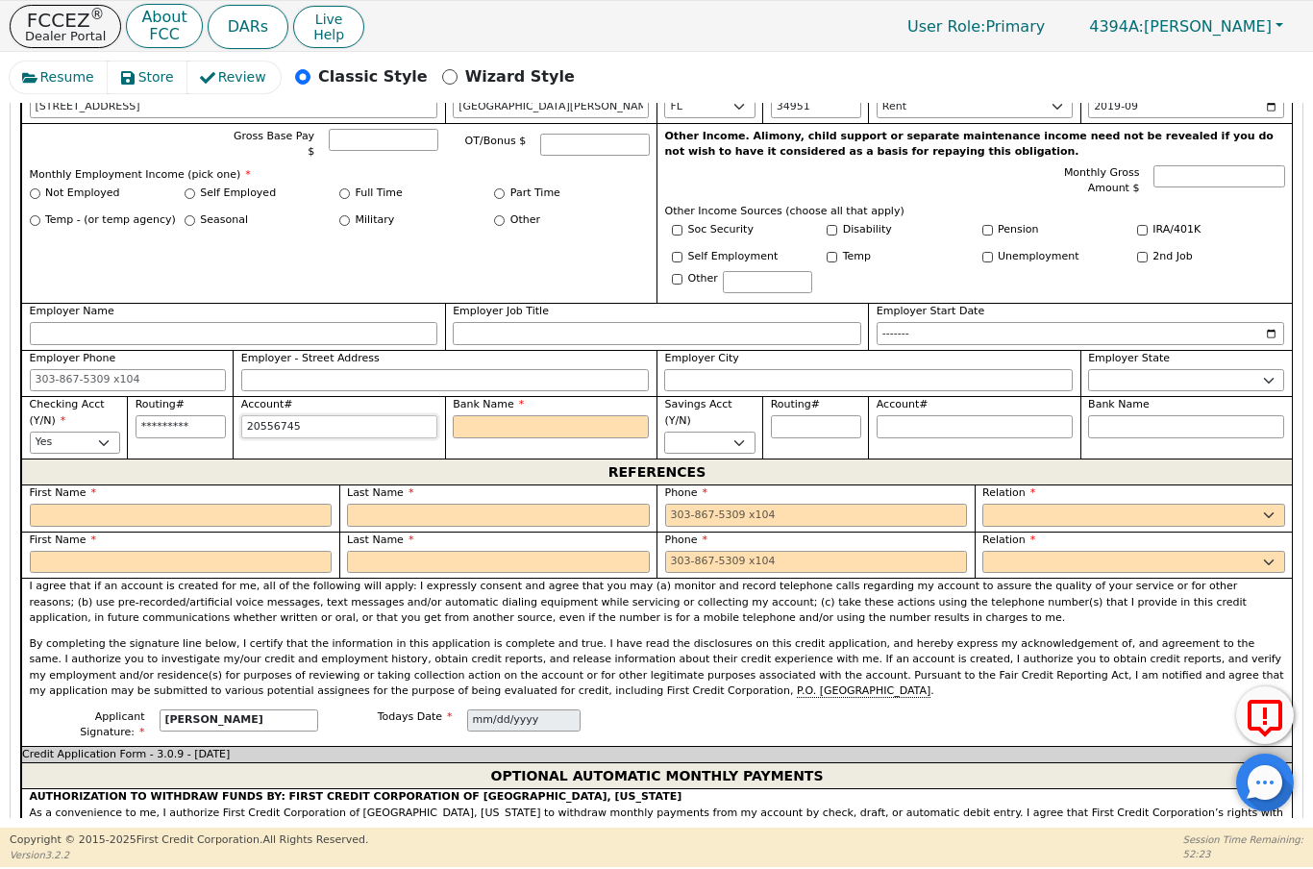
type input "*********"
type input "2055674567"
type input "**********"
type input "20556745678"
type input "**********"
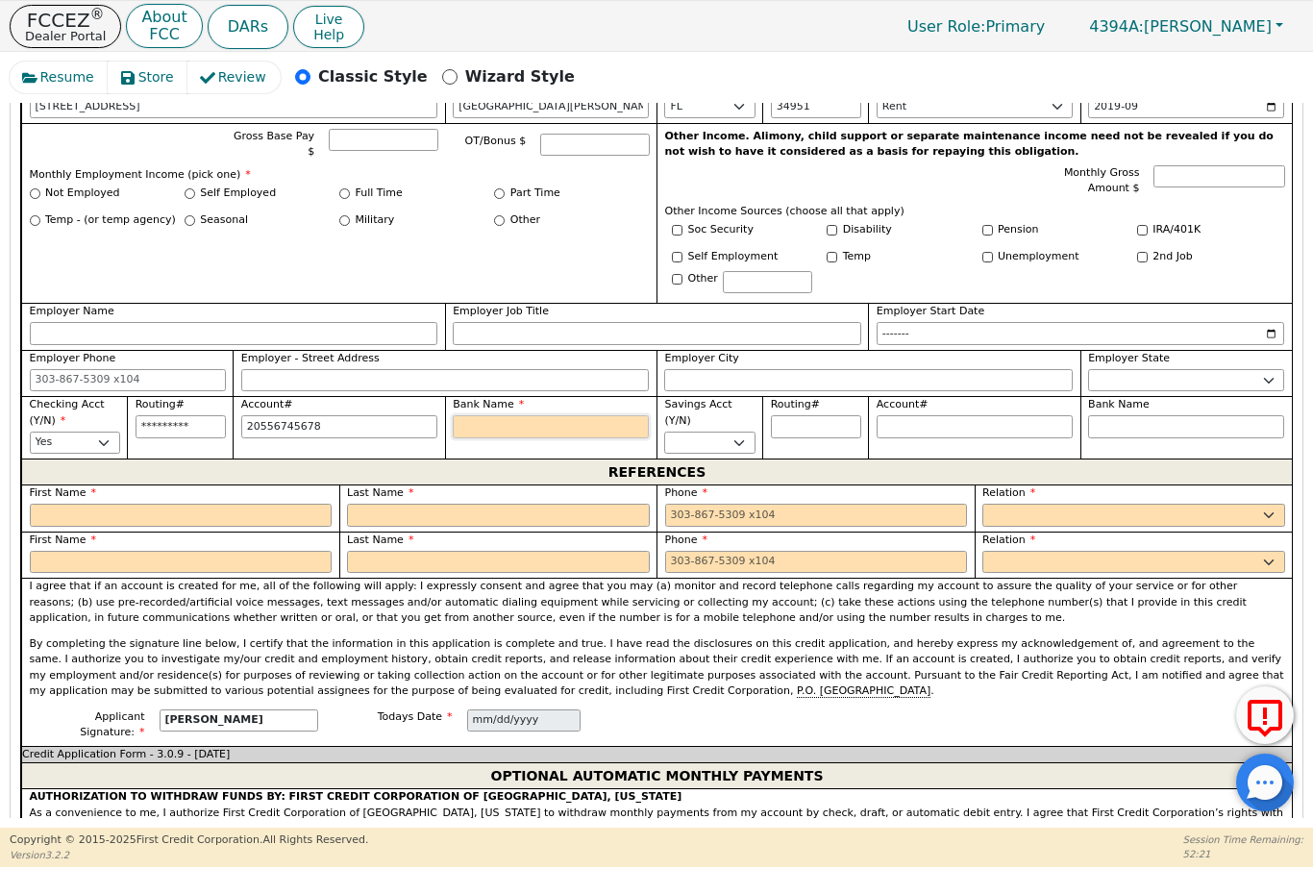
click at [531, 422] on input "Bank Name" at bounding box center [551, 426] width 196 height 23
type input "**********"
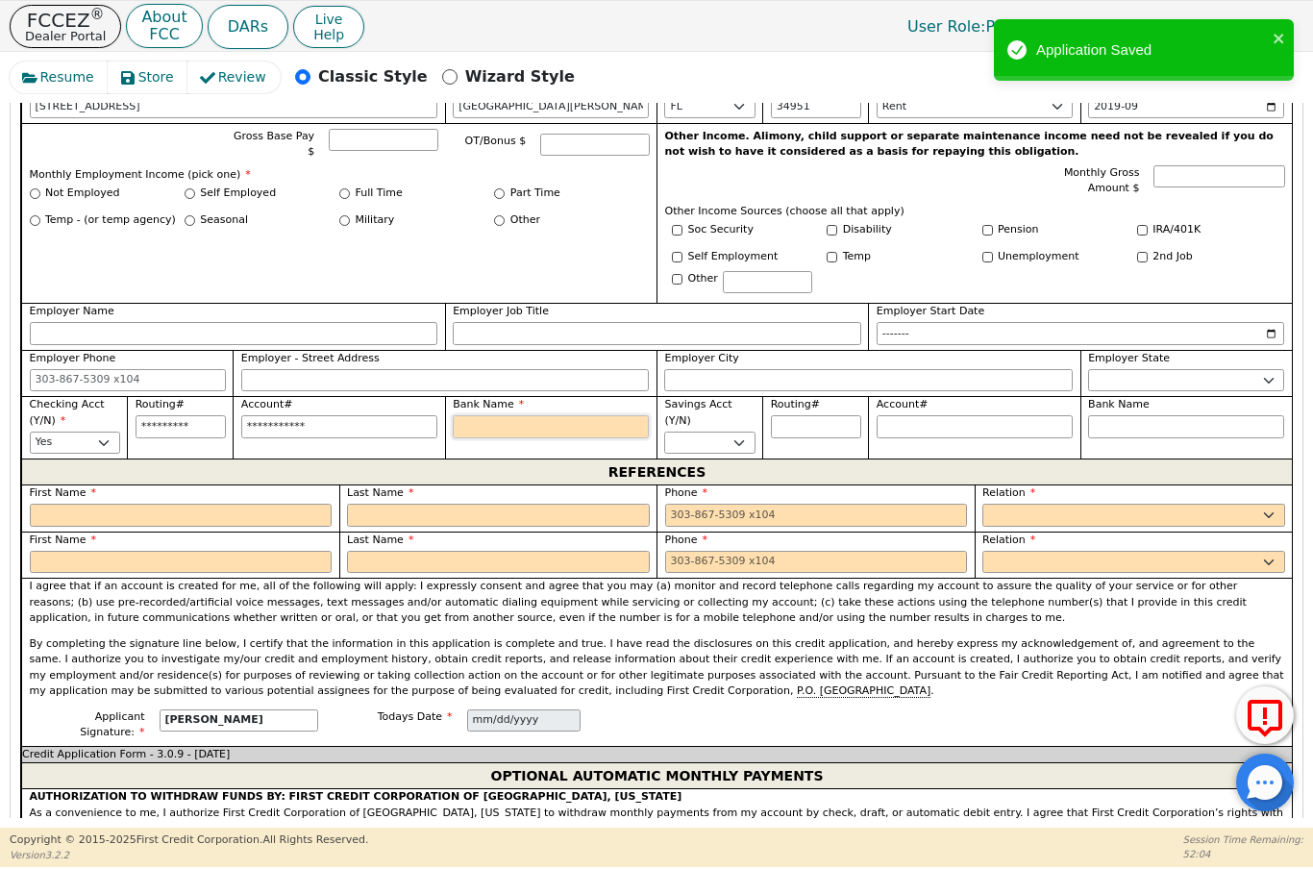
type input "I"
type input "IT"
type input "ITh"
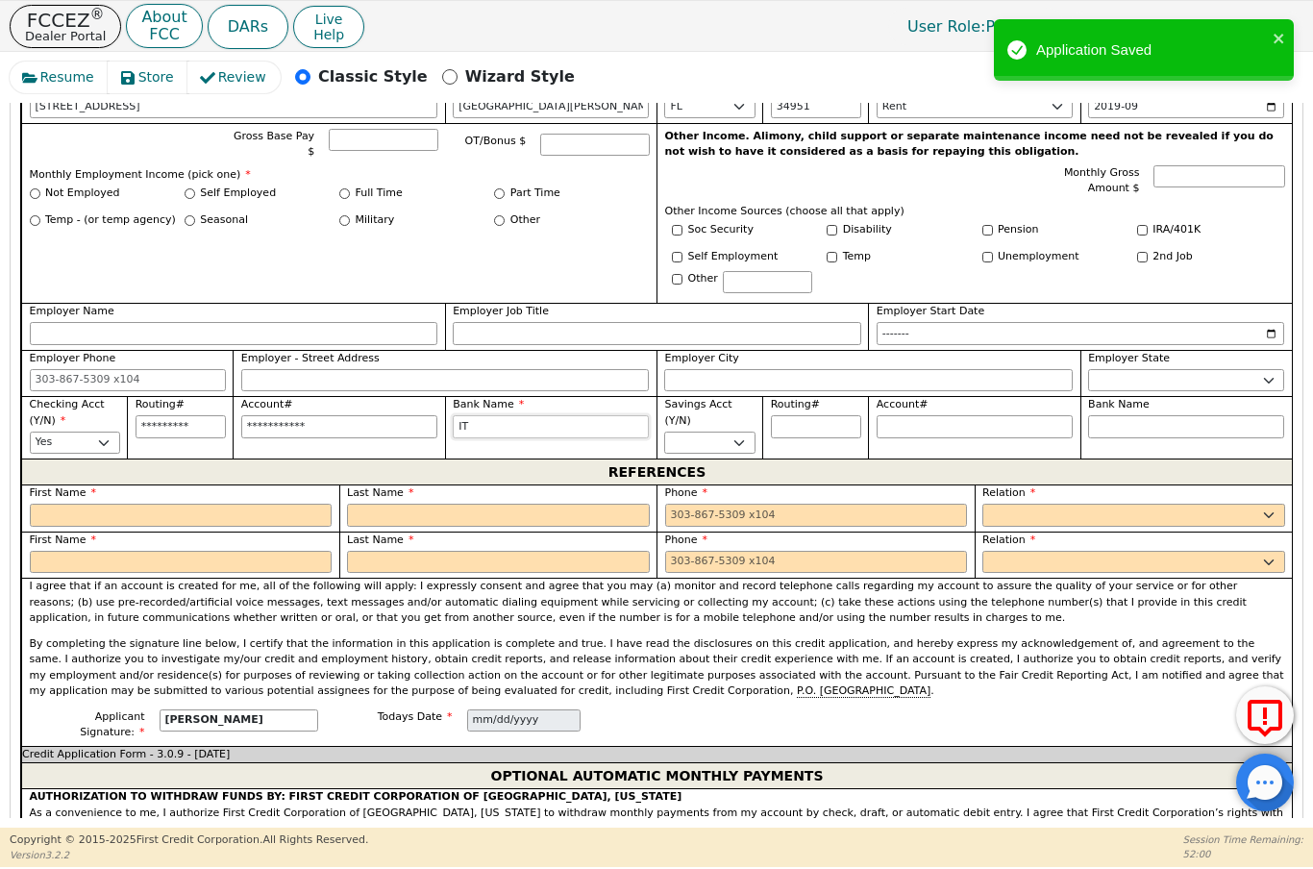
type input "ITh"
type input "IThi"
type input "IThin"
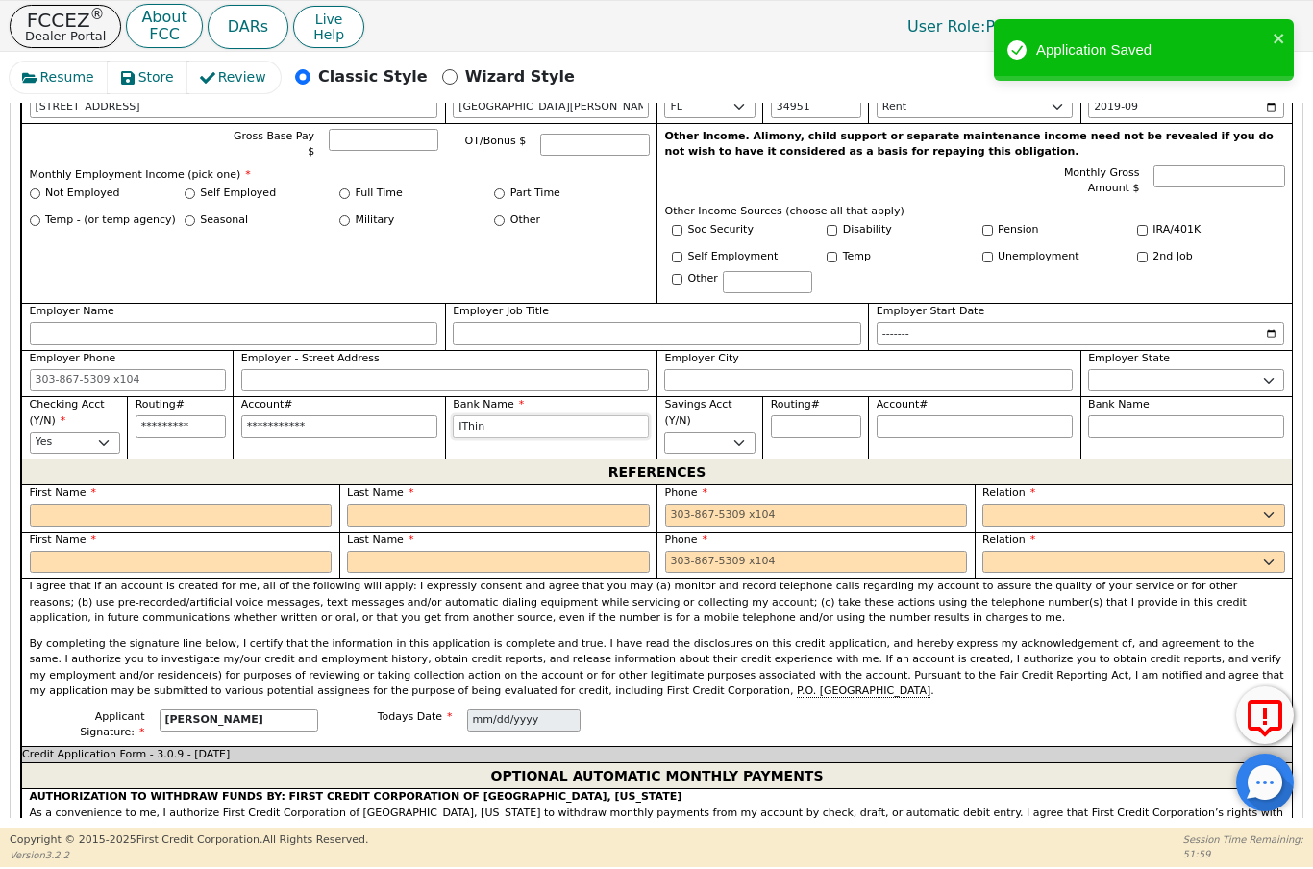
type input "IThink"
type input "IThink F"
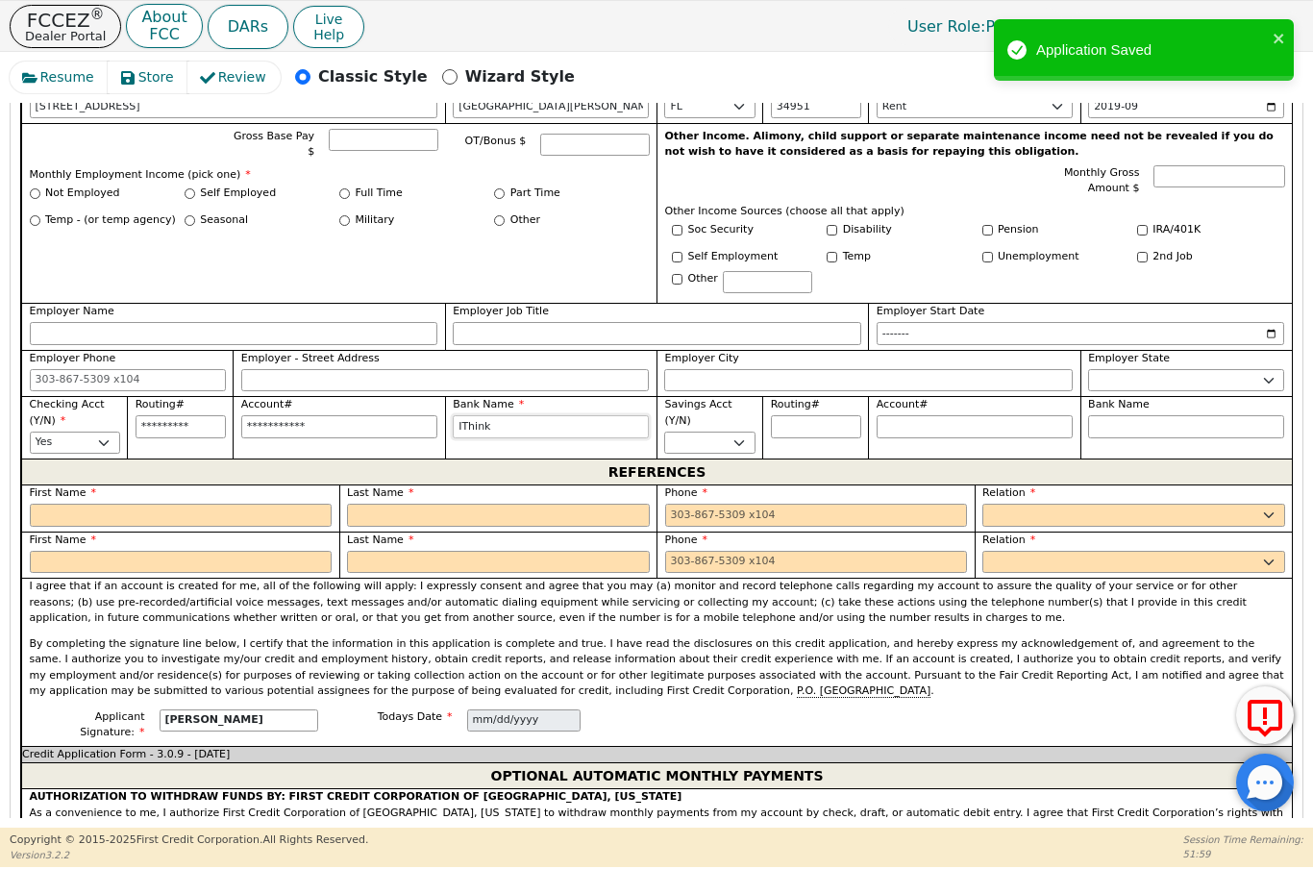
type input "IThink F"
type input "IThink Fi"
type input "IThink Fin"
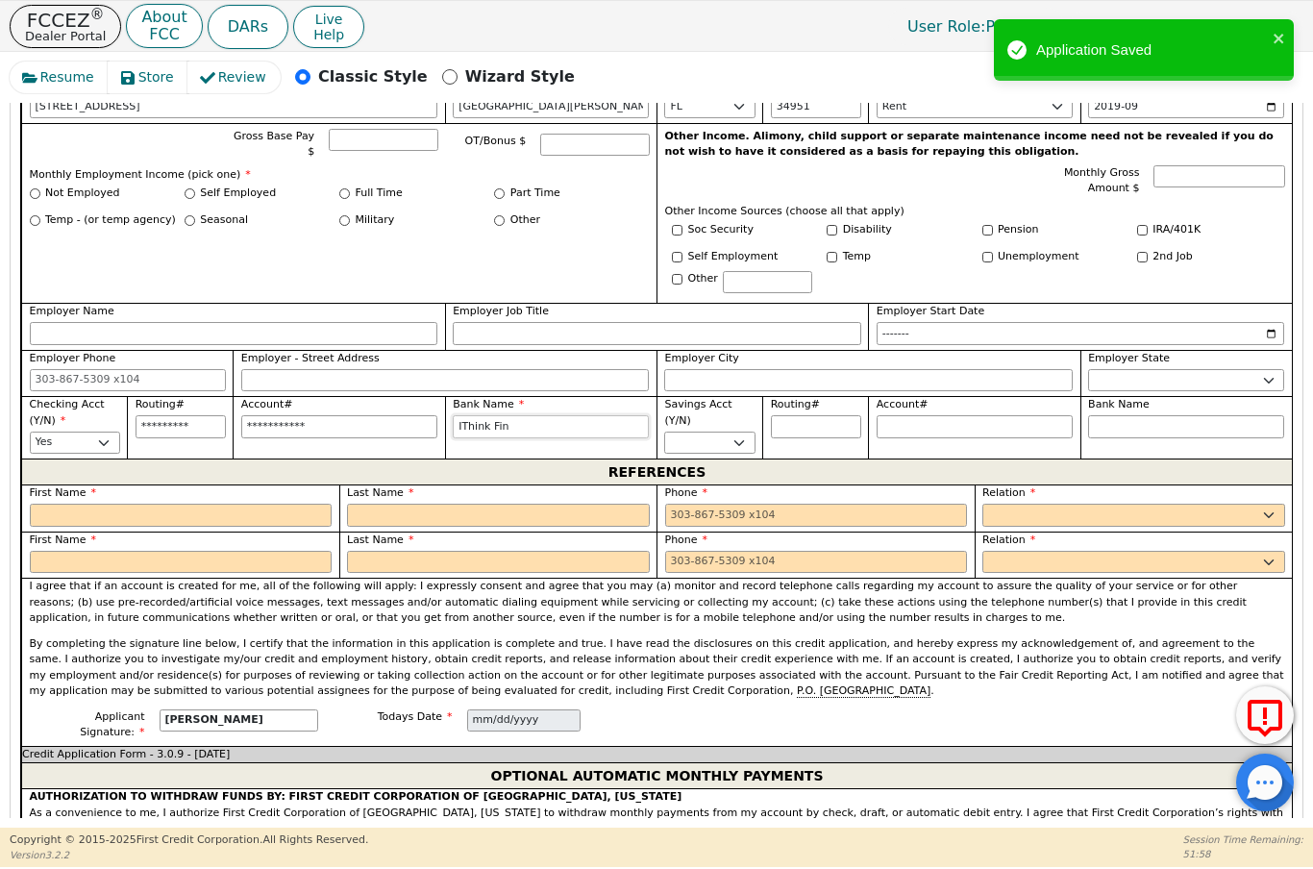
type input "IThink Fina"
type input "IThink [PERSON_NAME]"
type input "IThink Financ"
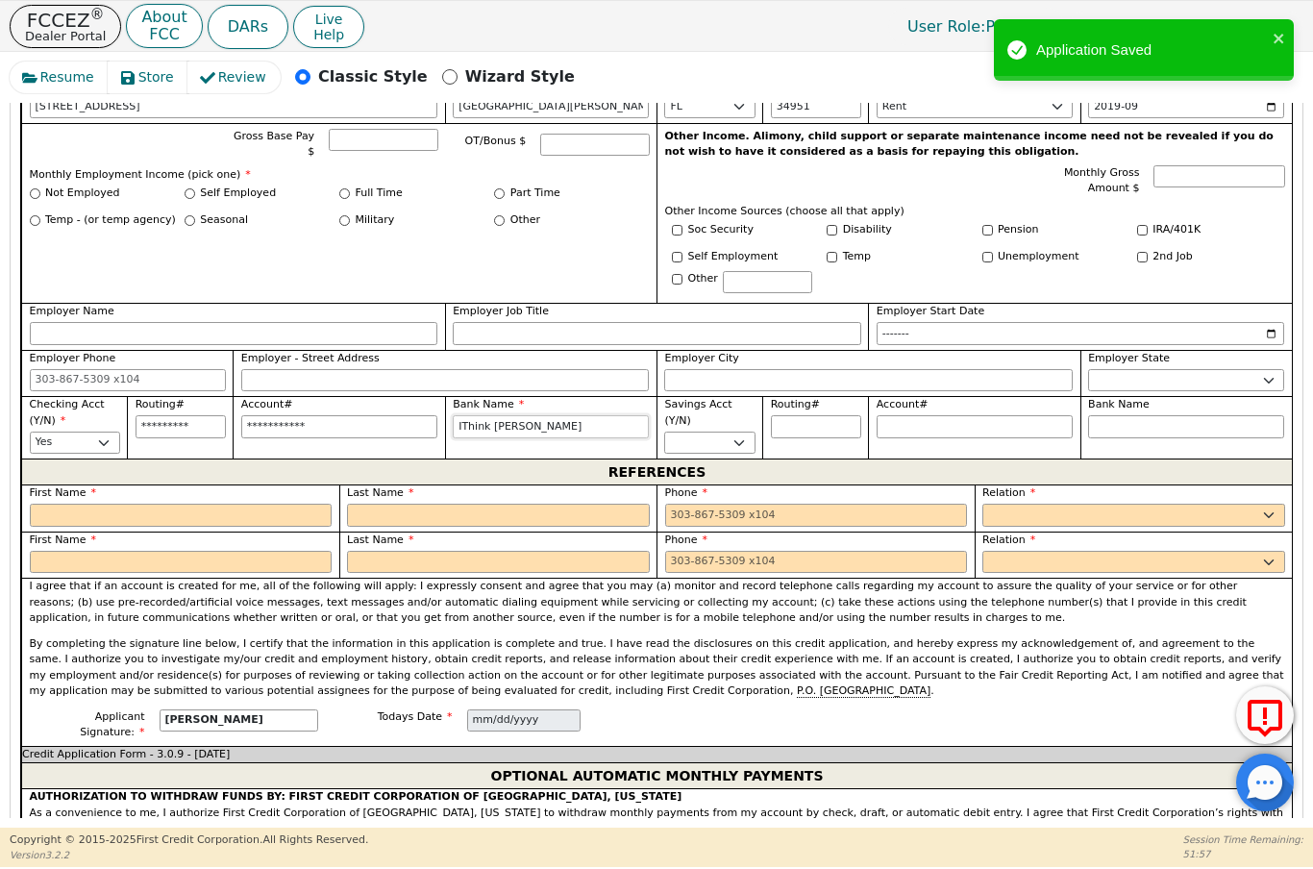
type input "IThink Financ"
type input "IThink Financi"
type input "IThink Financia"
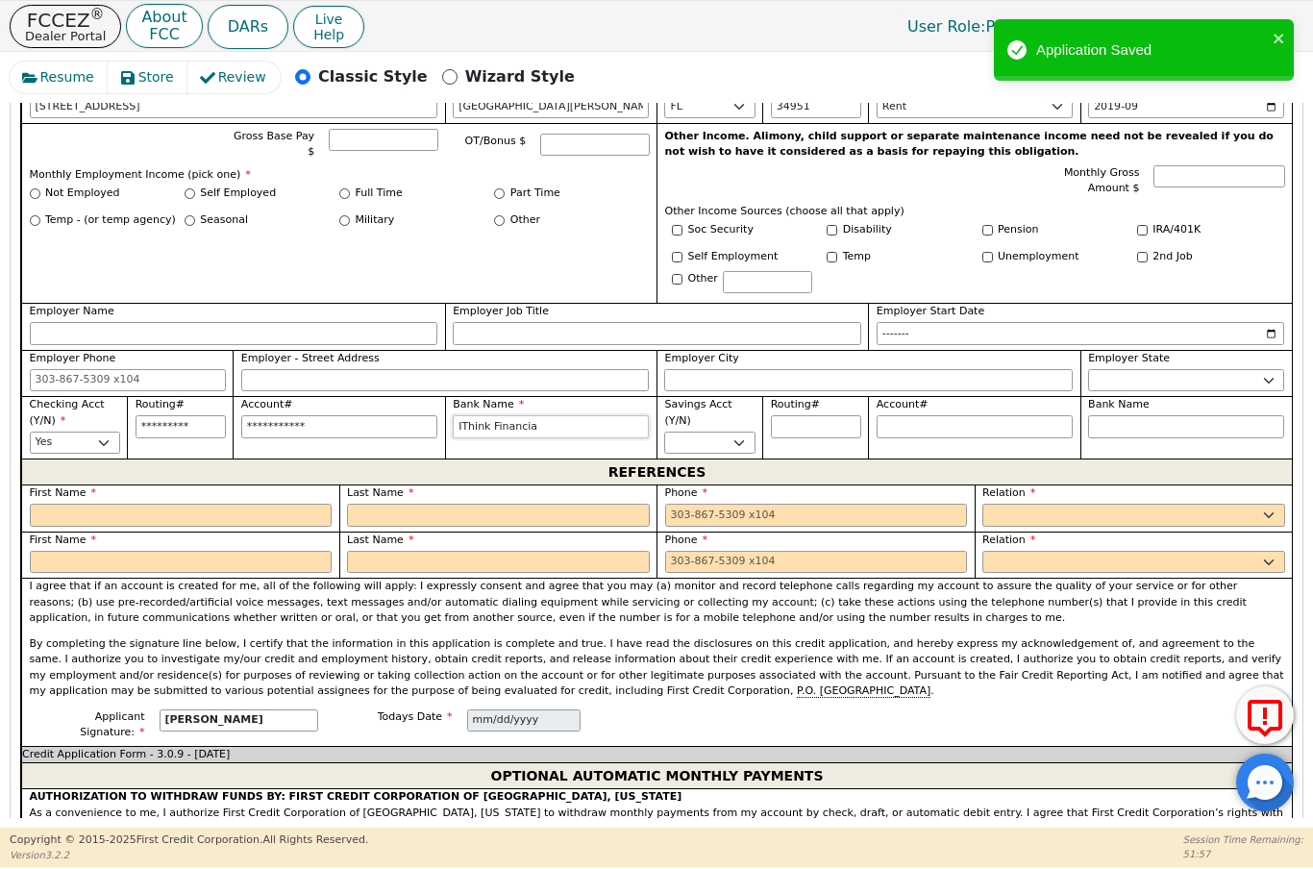
type input "IThink Financial"
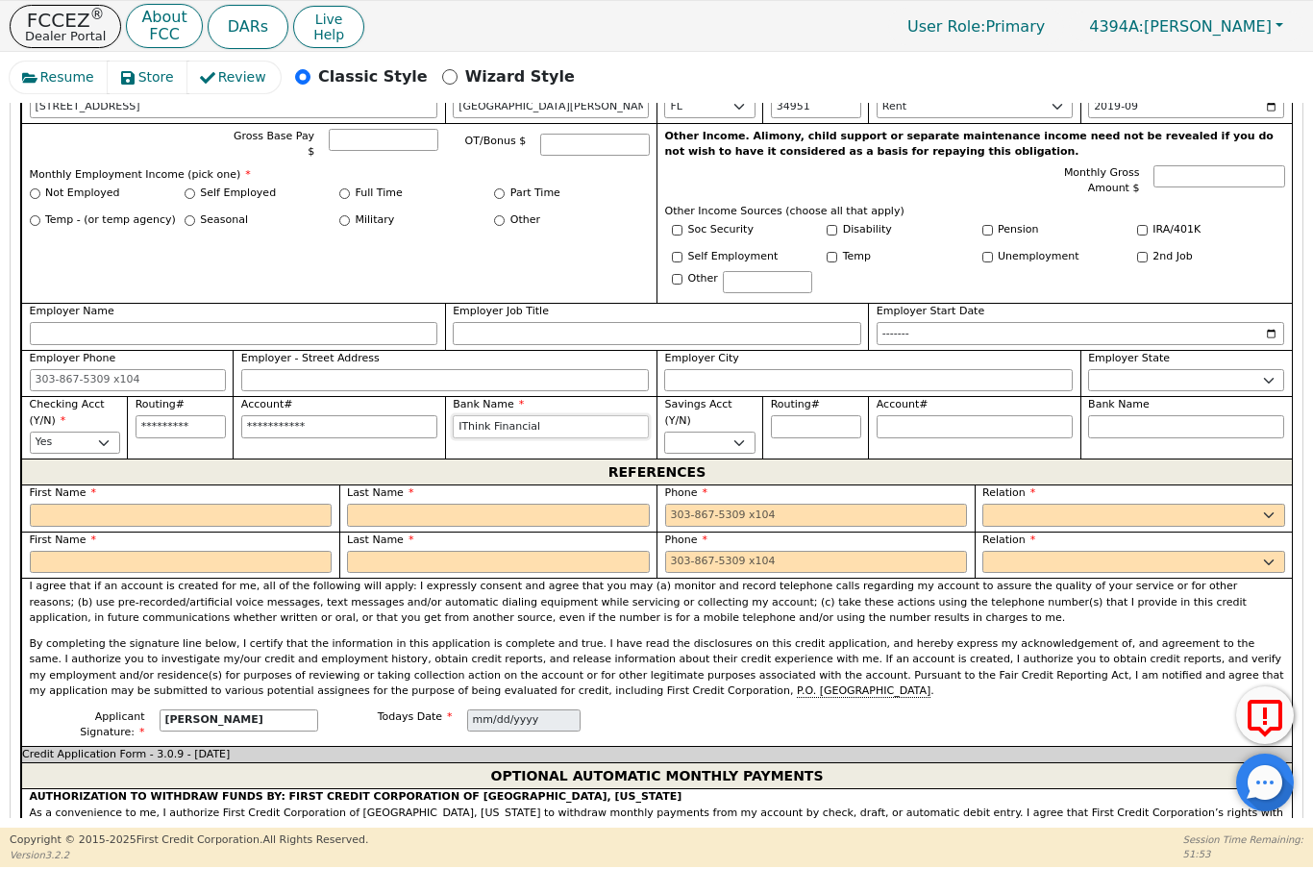
type input "IThink Financial"
click at [735, 436] on select "Yes No" at bounding box center [709, 443] width 90 height 23
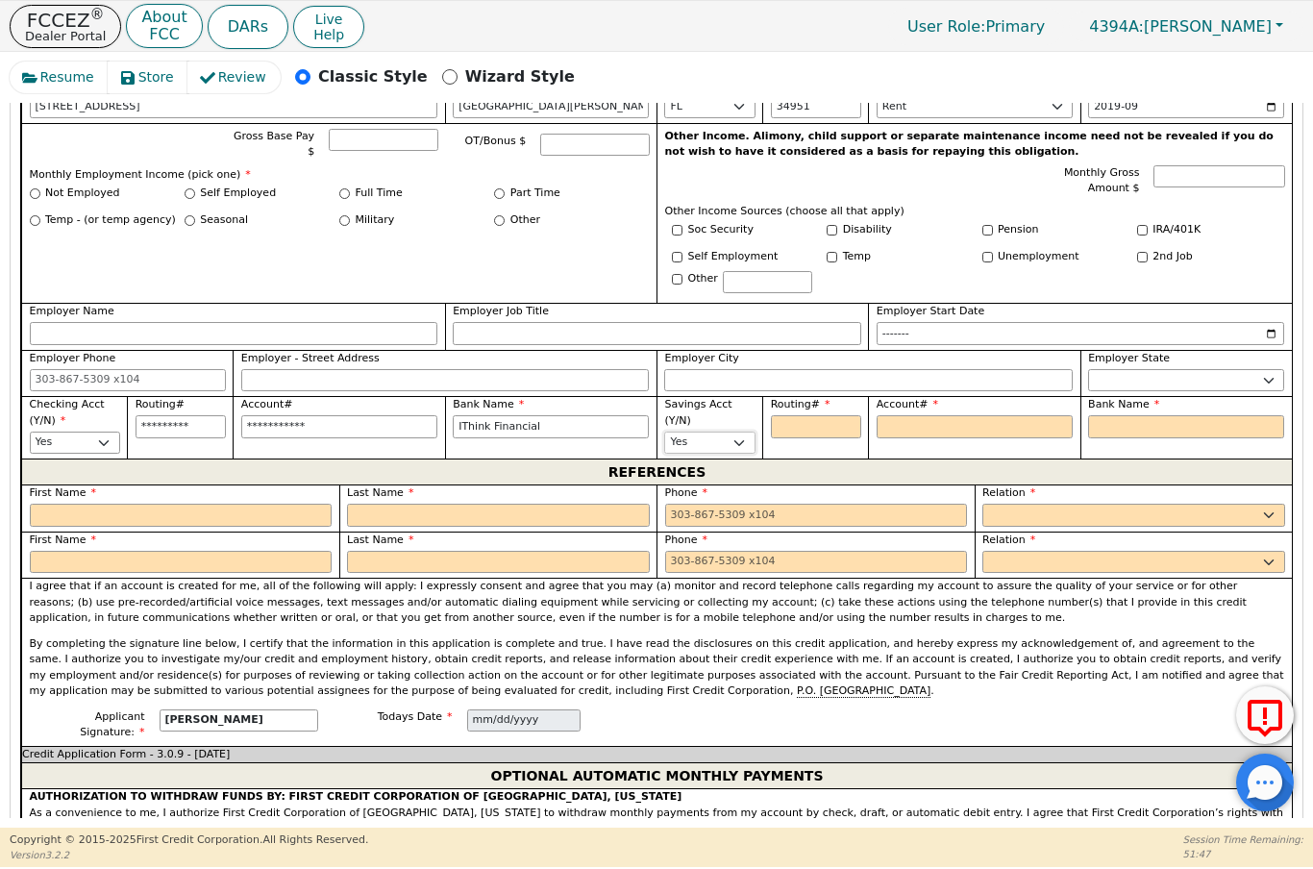
click at [735, 432] on select "Yes No" at bounding box center [709, 443] width 90 height 23
select select "n"
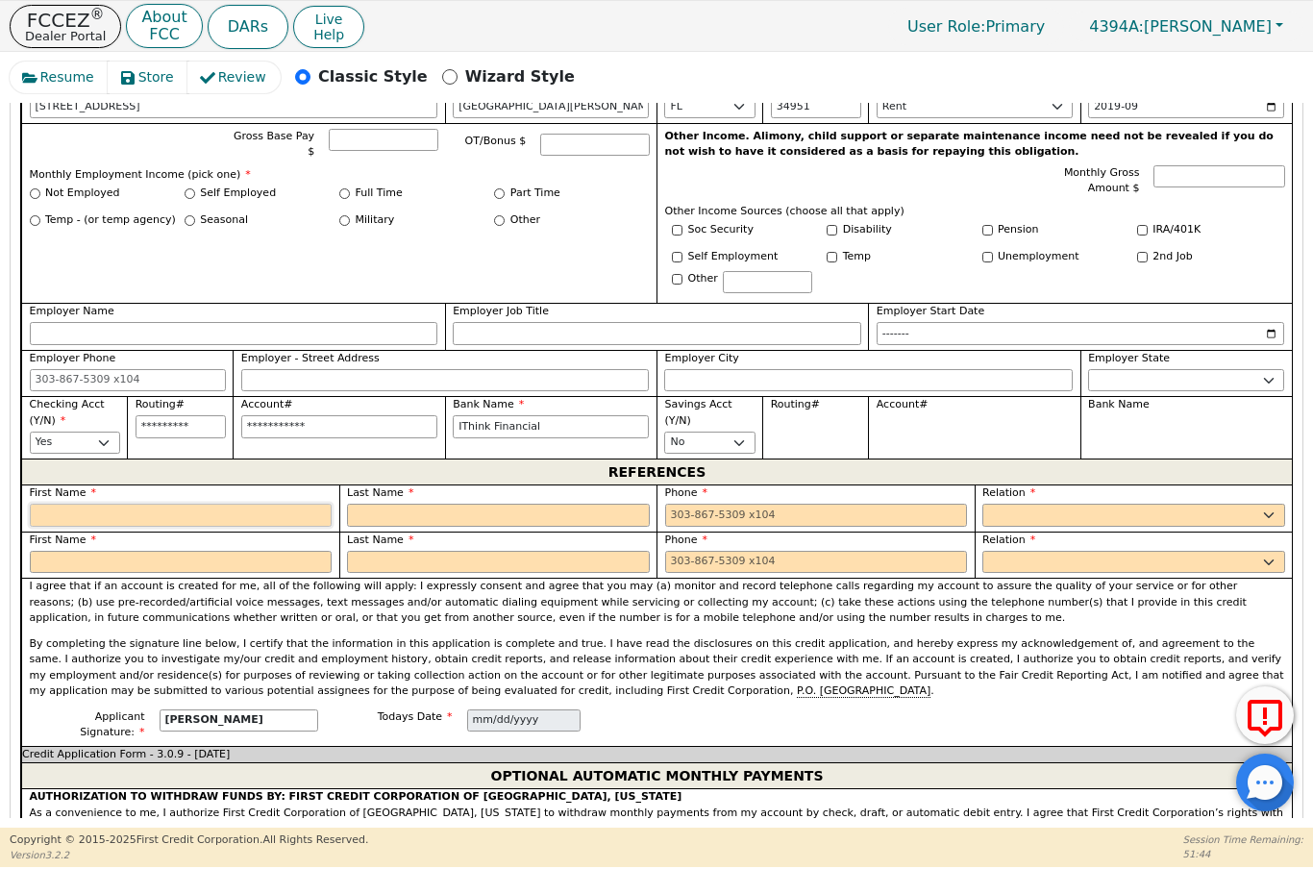
click at [147, 512] on input "text" at bounding box center [181, 515] width 303 height 23
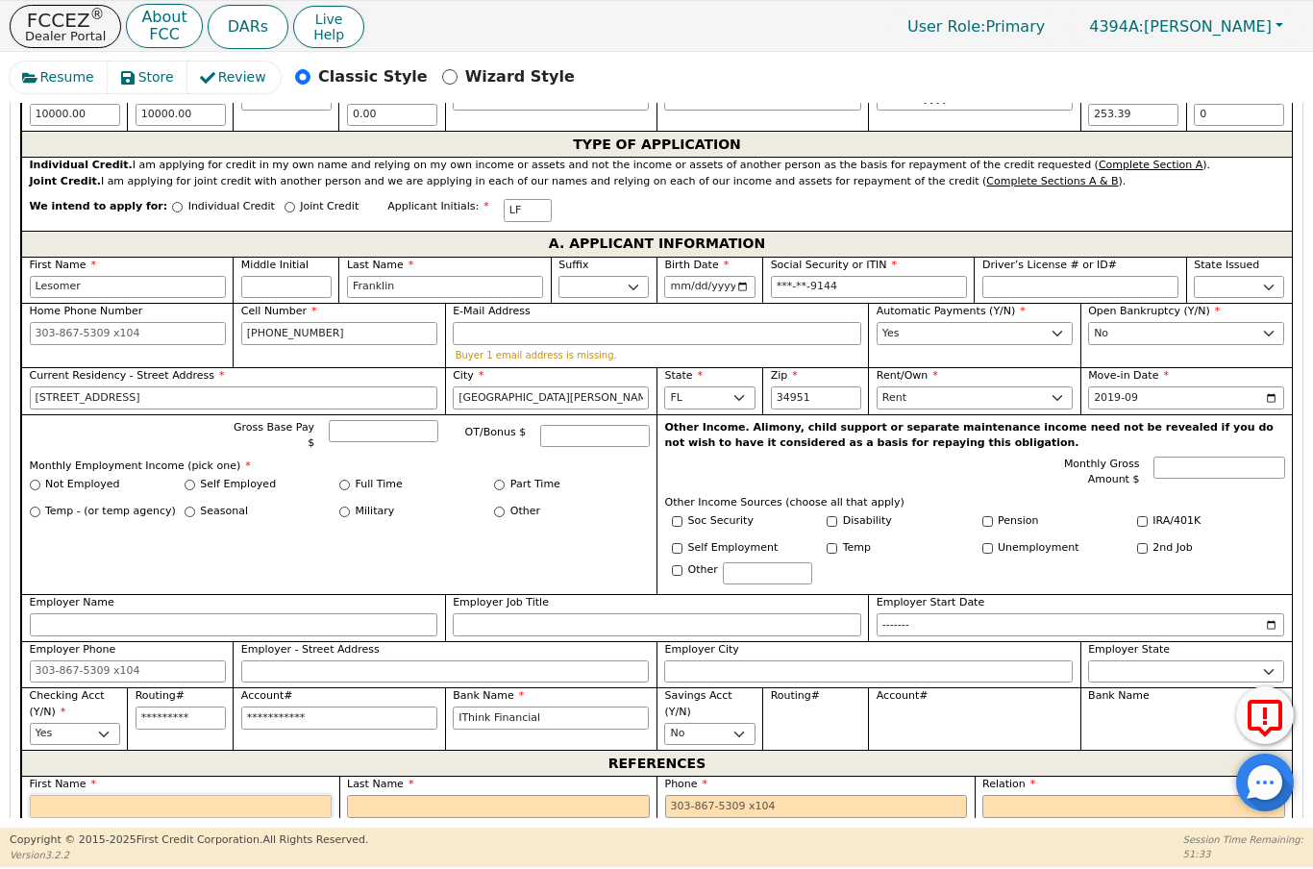
scroll to position [819, 0]
click at [359, 482] on label "Full Time" at bounding box center [379, 485] width 47 height 16
click at [350, 482] on input "Full Time" at bounding box center [344, 485] width 11 height 11
radio input "true"
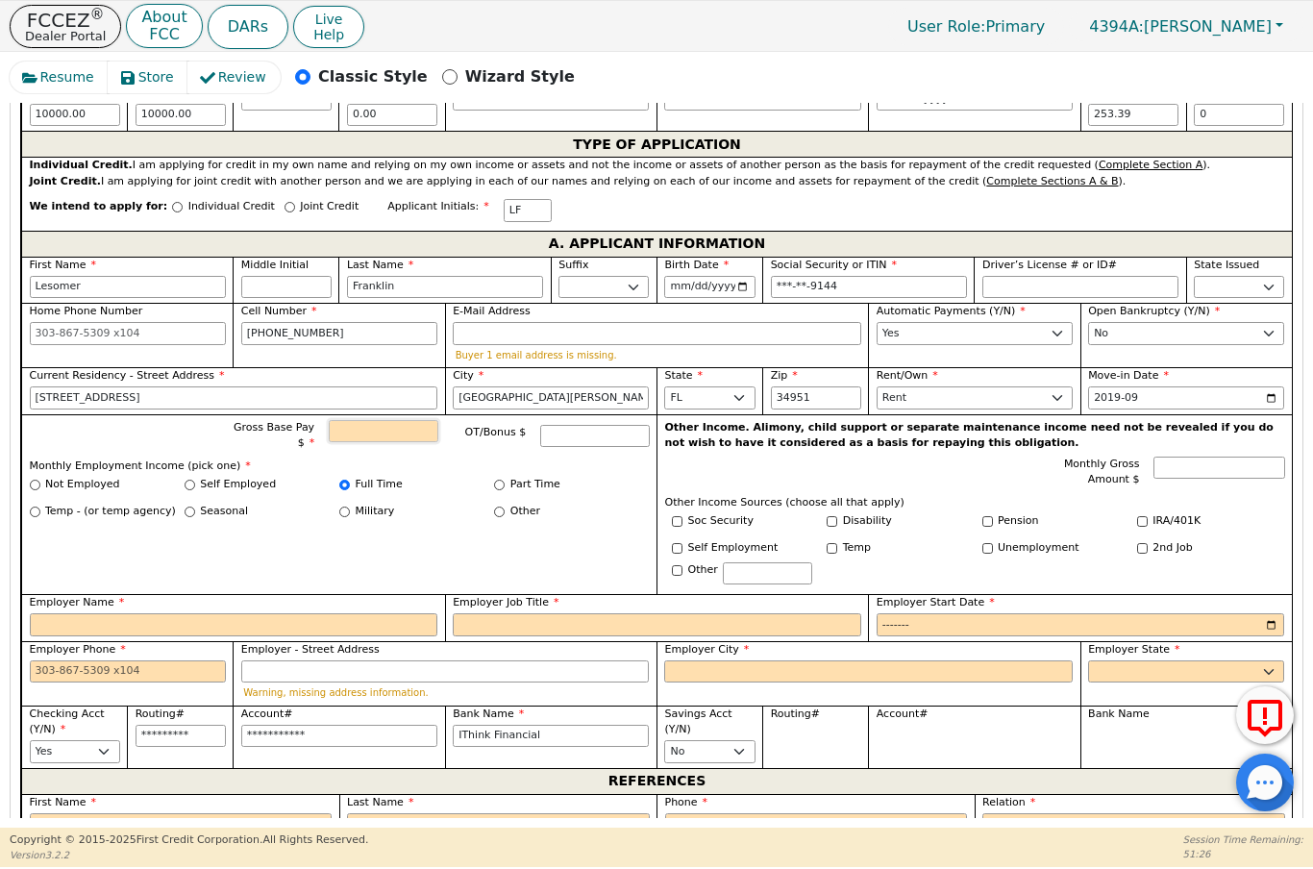
click at [373, 430] on input "Gross Base Pay $" at bounding box center [383, 431] width 109 height 23
click at [156, 613] on input "Employer Name" at bounding box center [234, 624] width 409 height 23
type input "2500.00"
click at [567, 621] on input "Employer Job Title" at bounding box center [657, 624] width 409 height 23
type input "Walmart"
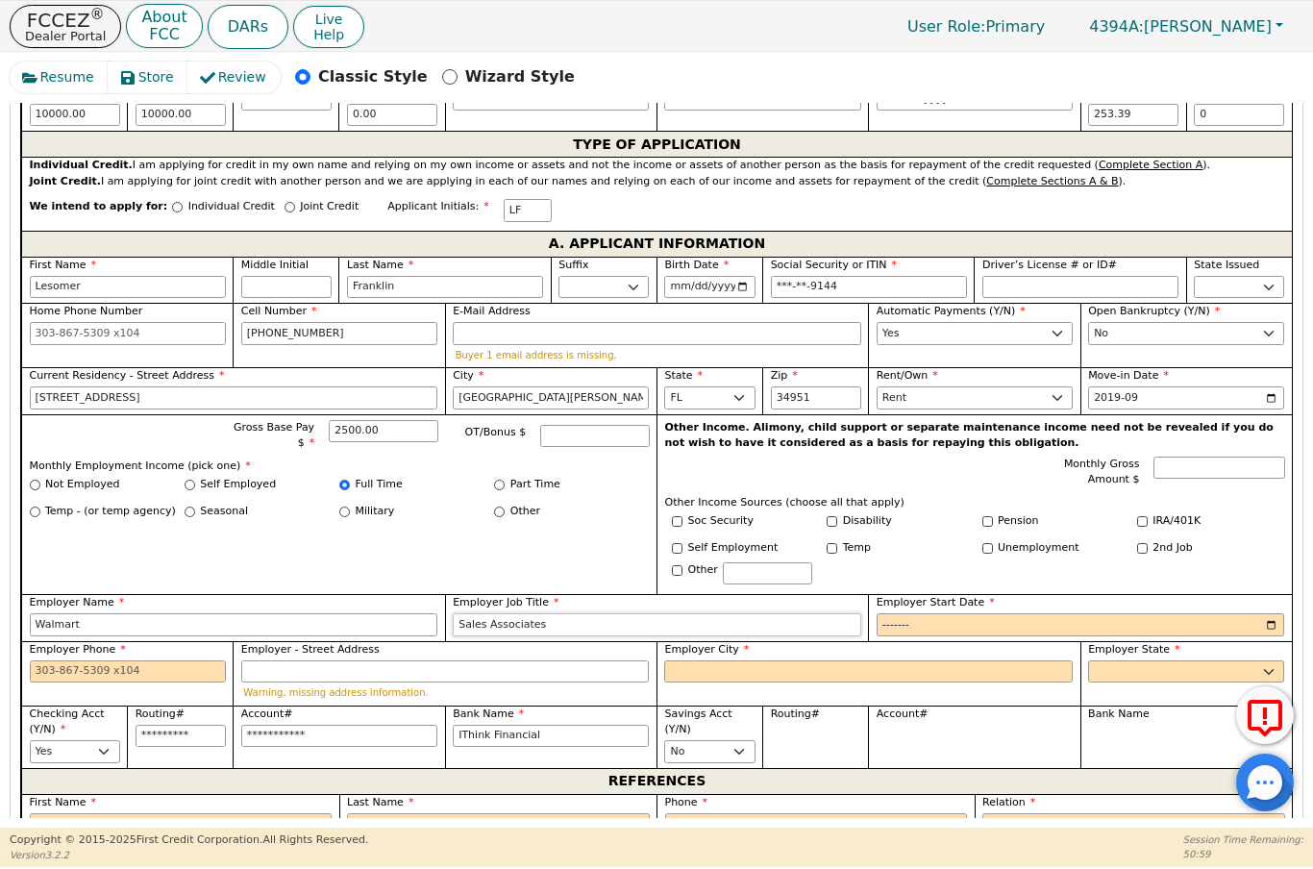
type input "Sales Associates"
click at [988, 616] on input "Employer Start Date" at bounding box center [1081, 624] width 409 height 23
type input "2022-09"
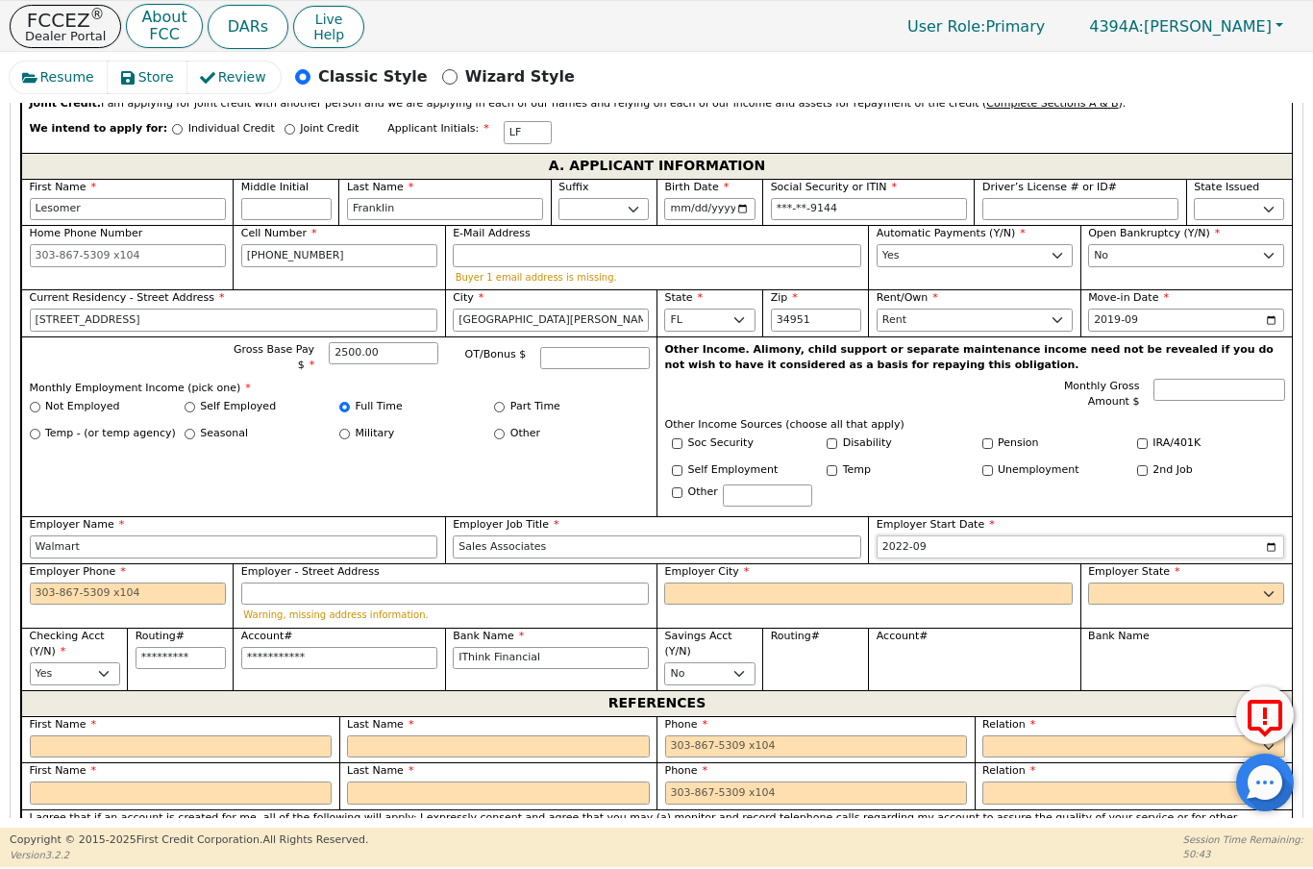
scroll to position [901, 0]
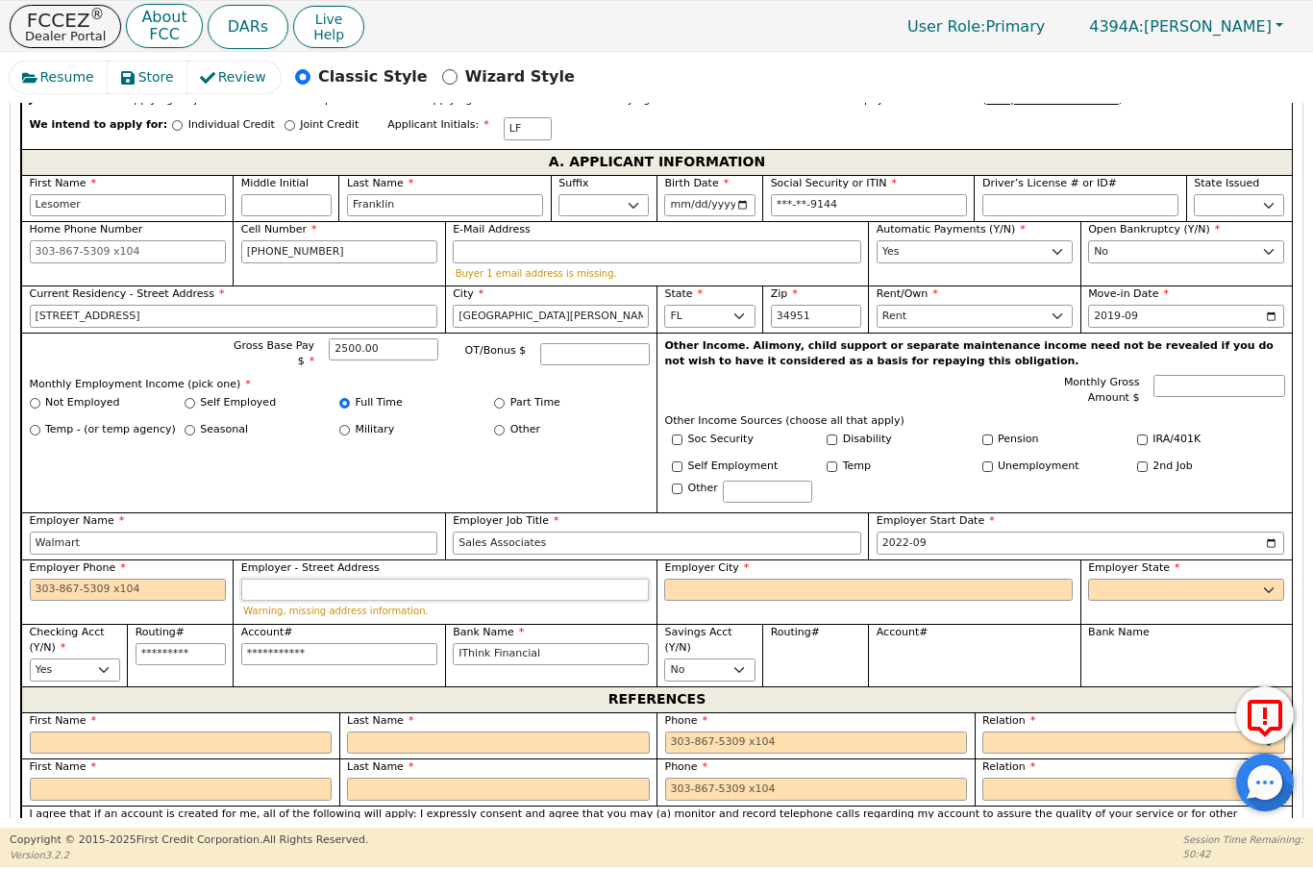
click at [416, 587] on input "Employer - Street Address" at bounding box center [445, 590] width 409 height 23
click at [47, 579] on input "Employer Phone" at bounding box center [128, 590] width 196 height 23
click at [371, 580] on input "Employer - Street Address" at bounding box center [445, 590] width 409 height 23
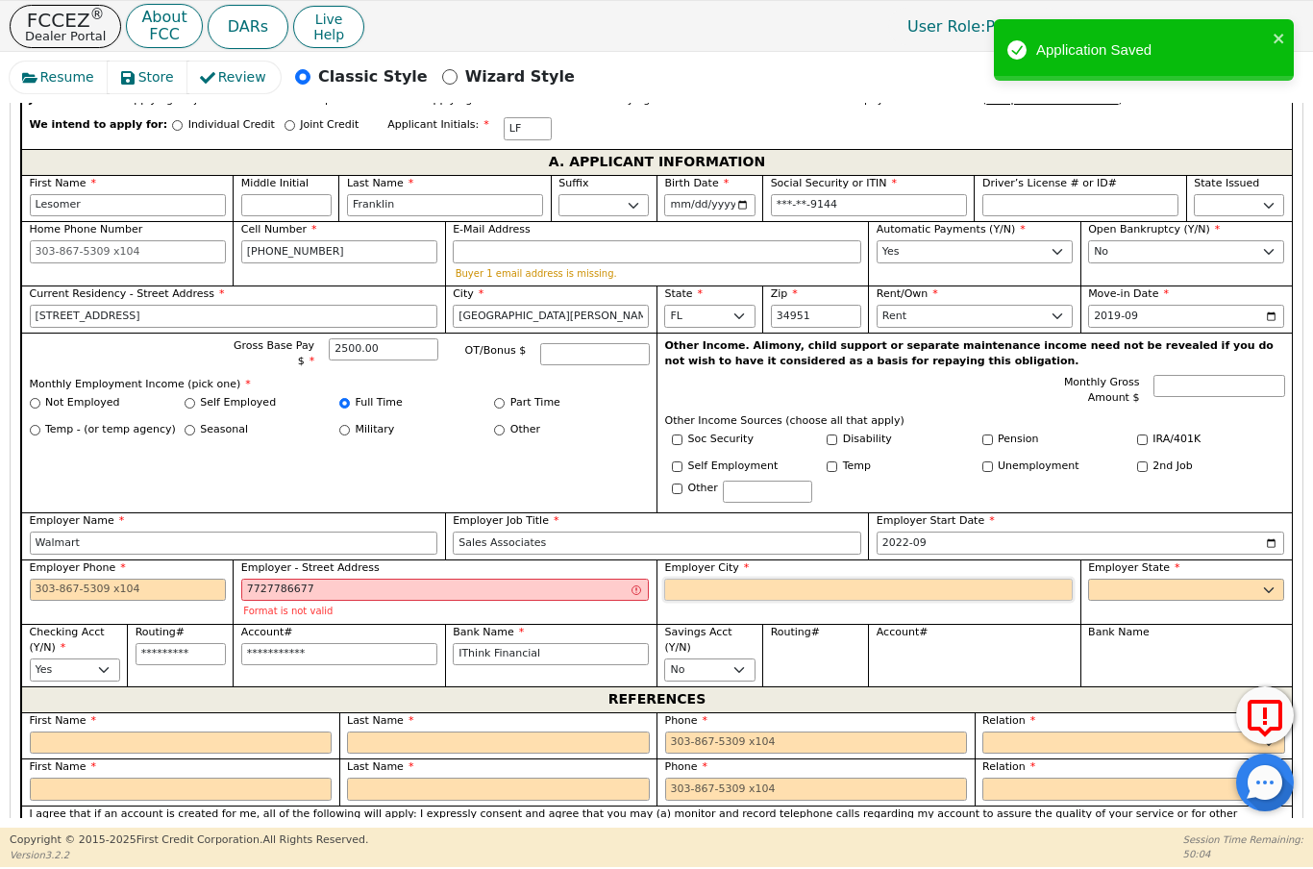
click at [810, 586] on input "Employer City" at bounding box center [868, 590] width 409 height 23
click at [466, 588] on input "7727786677" at bounding box center [445, 590] width 409 height 23
type input "7"
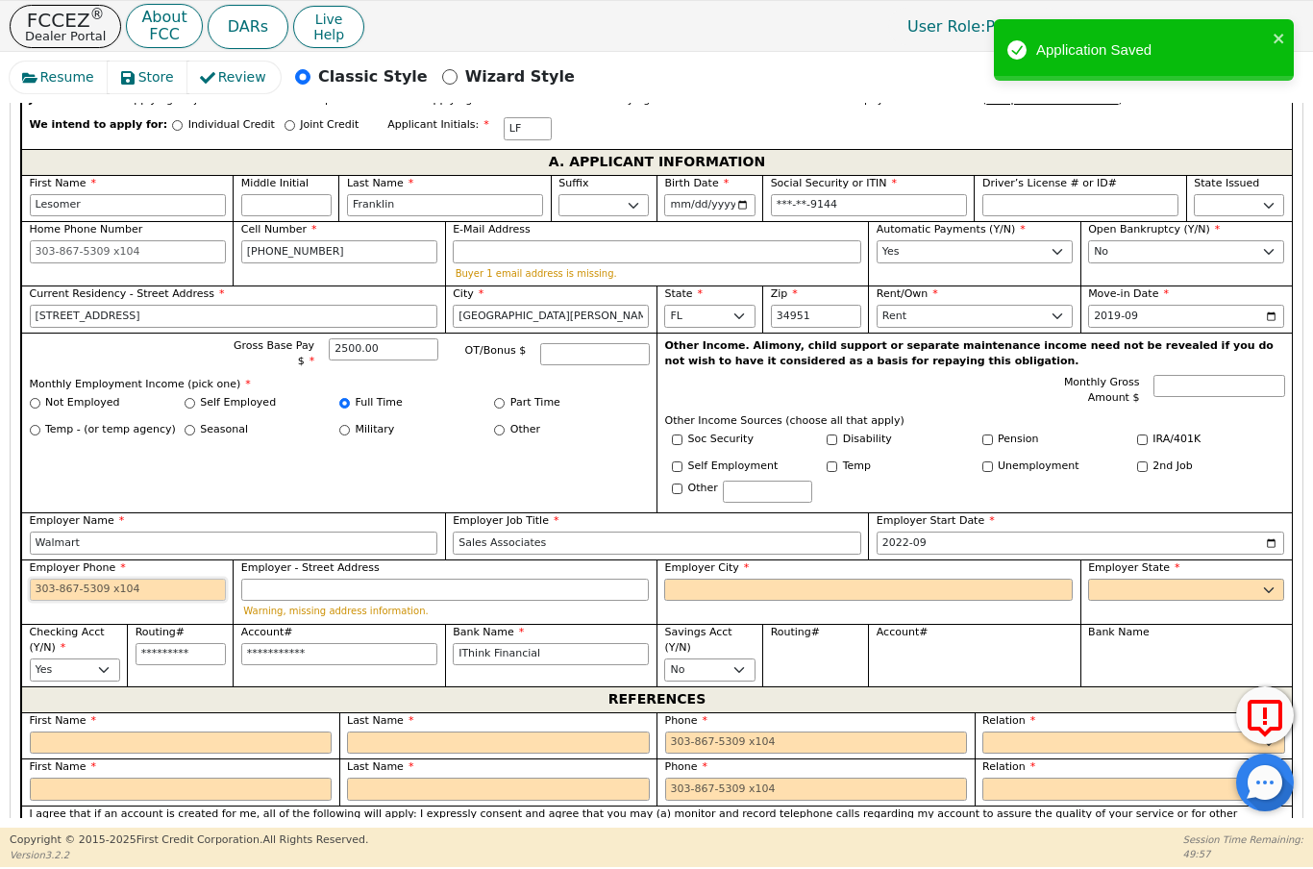
click at [78, 579] on input "Employer Phone" at bounding box center [128, 590] width 196 height 23
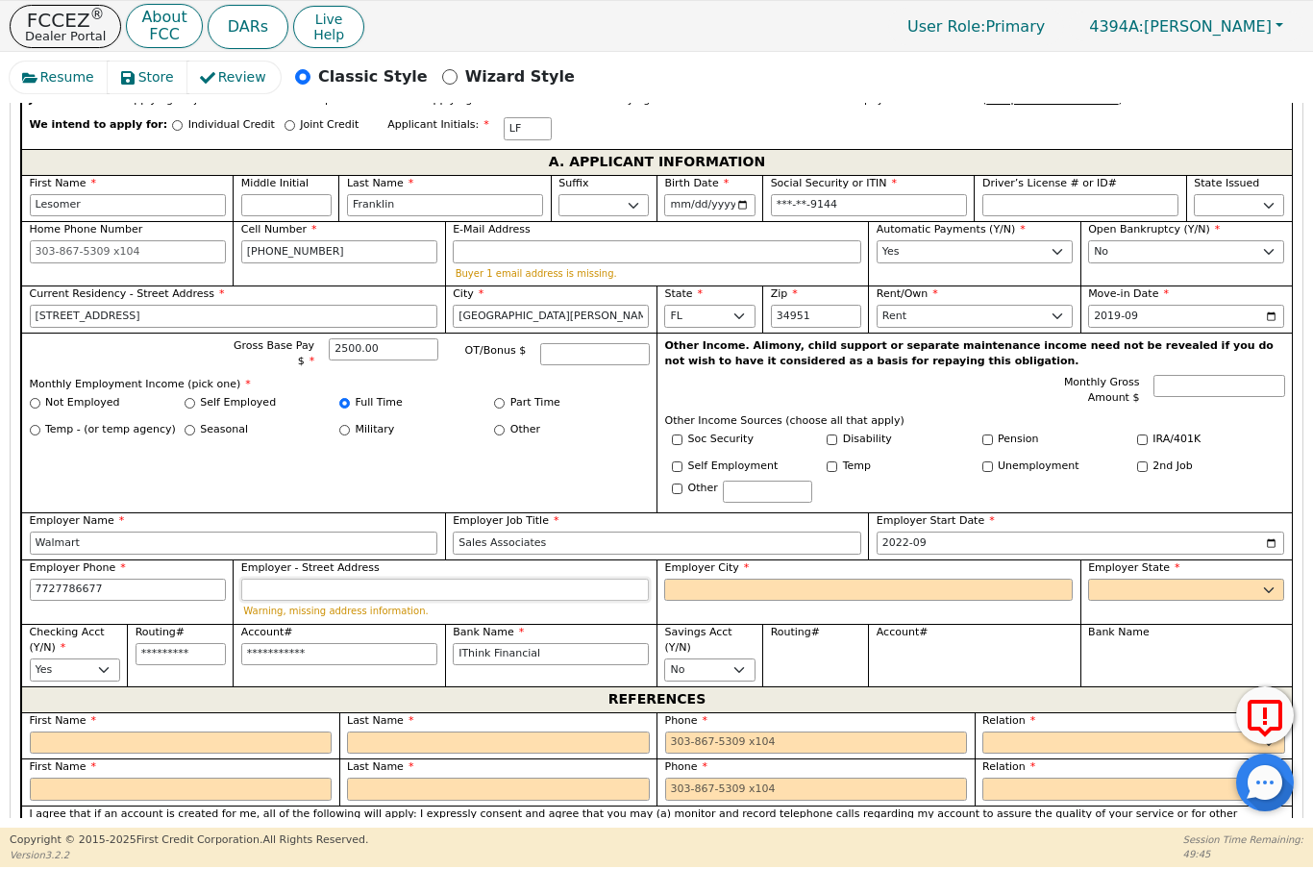
click at [380, 590] on input "Employer - Street Address" at bounding box center [445, 590] width 409 height 23
click at [843, 588] on input "Employer City" at bounding box center [868, 590] width 409 height 23
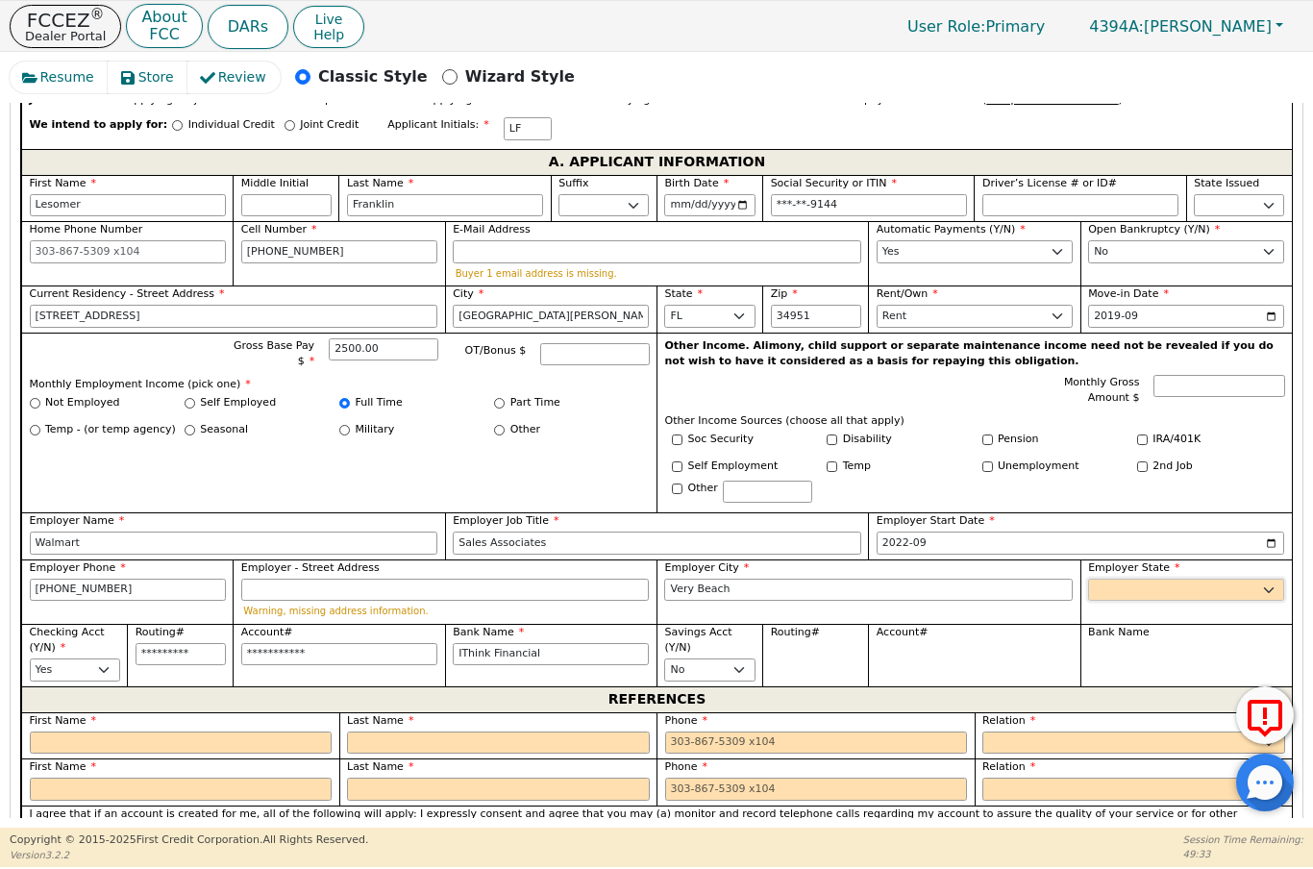
click at [1182, 579] on select "AK AL AR AZ CA CO CT DC DE FL [GEOGRAPHIC_DATA] HI IA ID [GEOGRAPHIC_DATA] IN K…" at bounding box center [1186, 590] width 196 height 23
click at [223, 735] on input "text" at bounding box center [181, 743] width 303 height 23
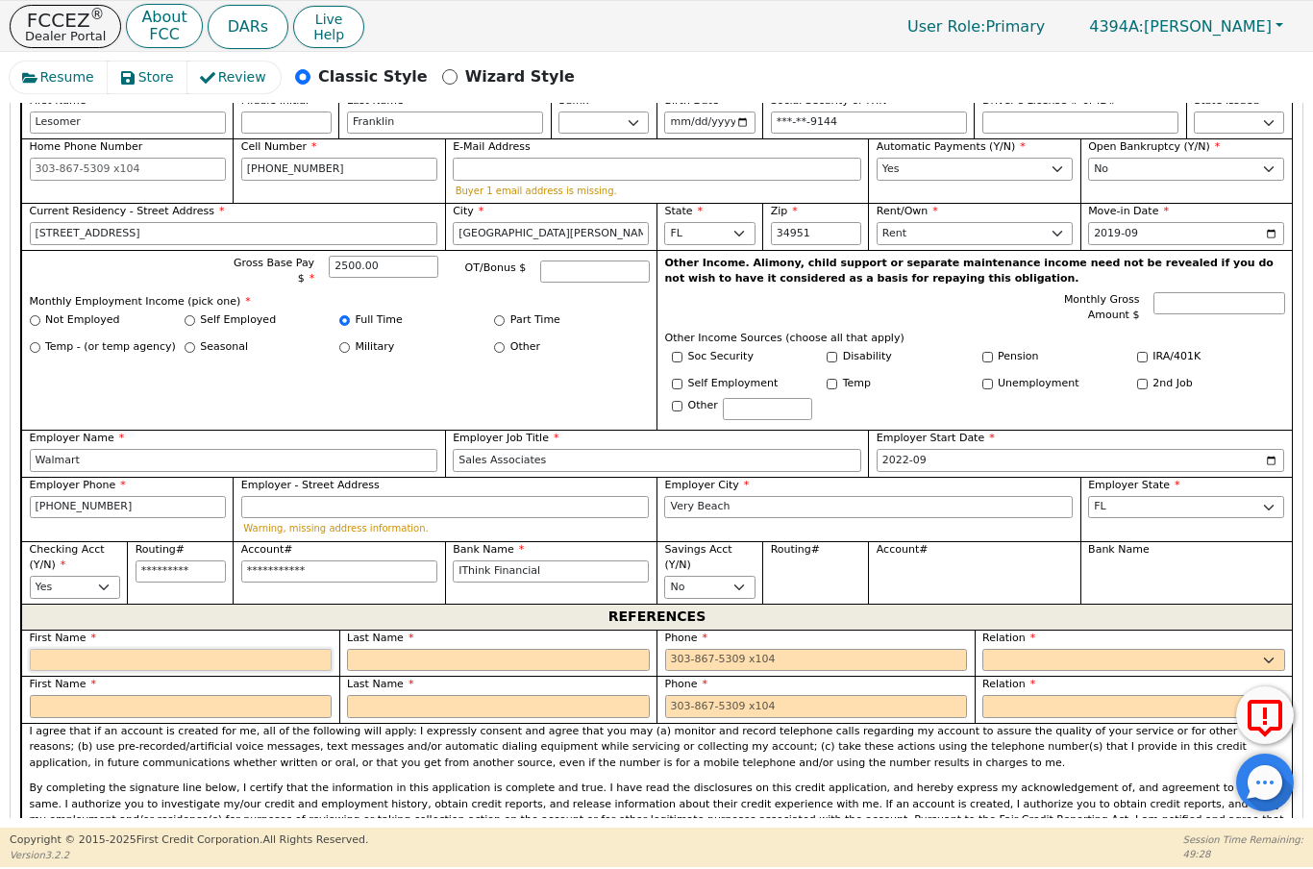
scroll to position [1000, 0]
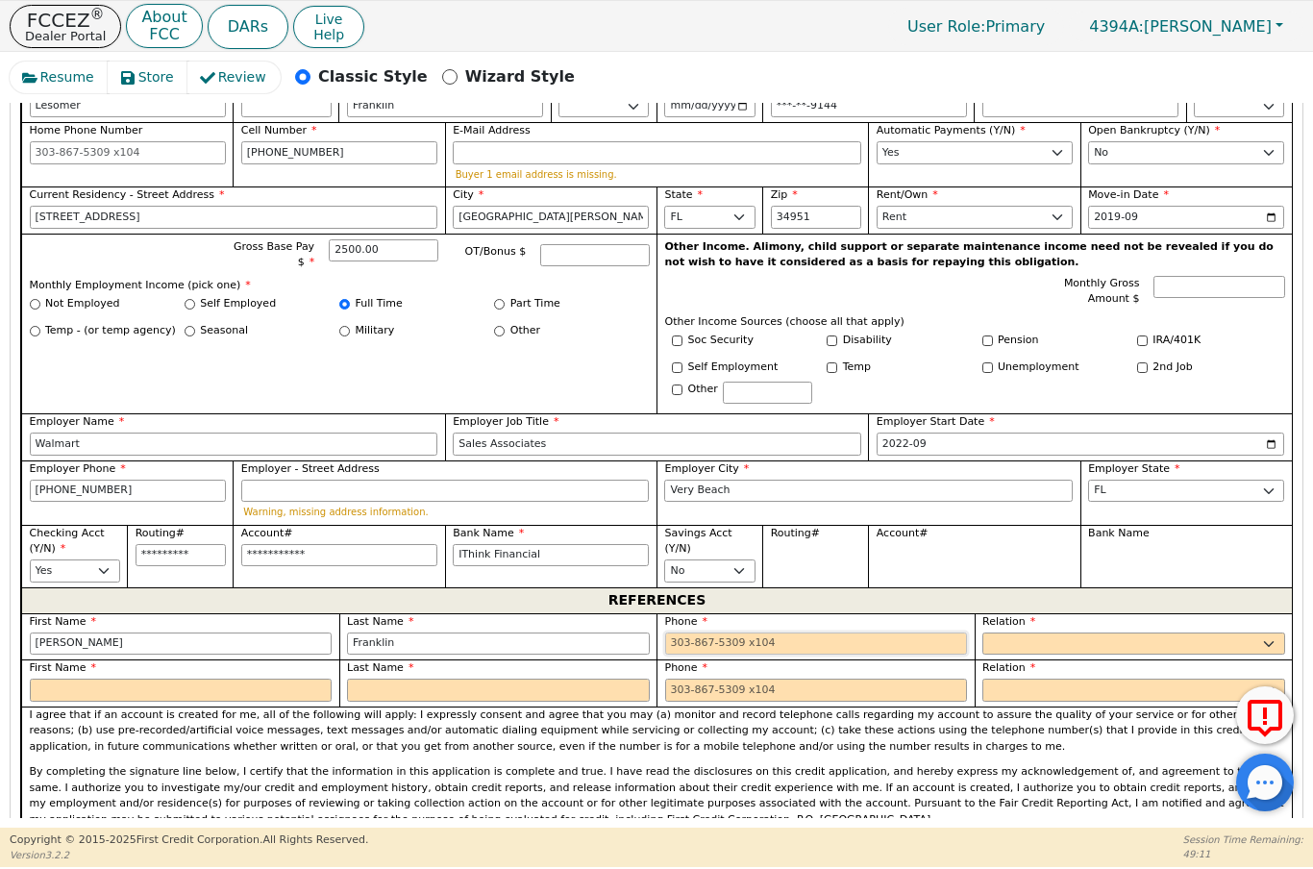
click at [819, 644] on input "tel" at bounding box center [816, 644] width 303 height 23
click at [1112, 634] on select "FATHER MOTHER SISTER BROTHER DAUGHTER SON CO-WORKER NEIGHBOR FRIEND COUSIN G-MO…" at bounding box center [1134, 644] width 303 height 23
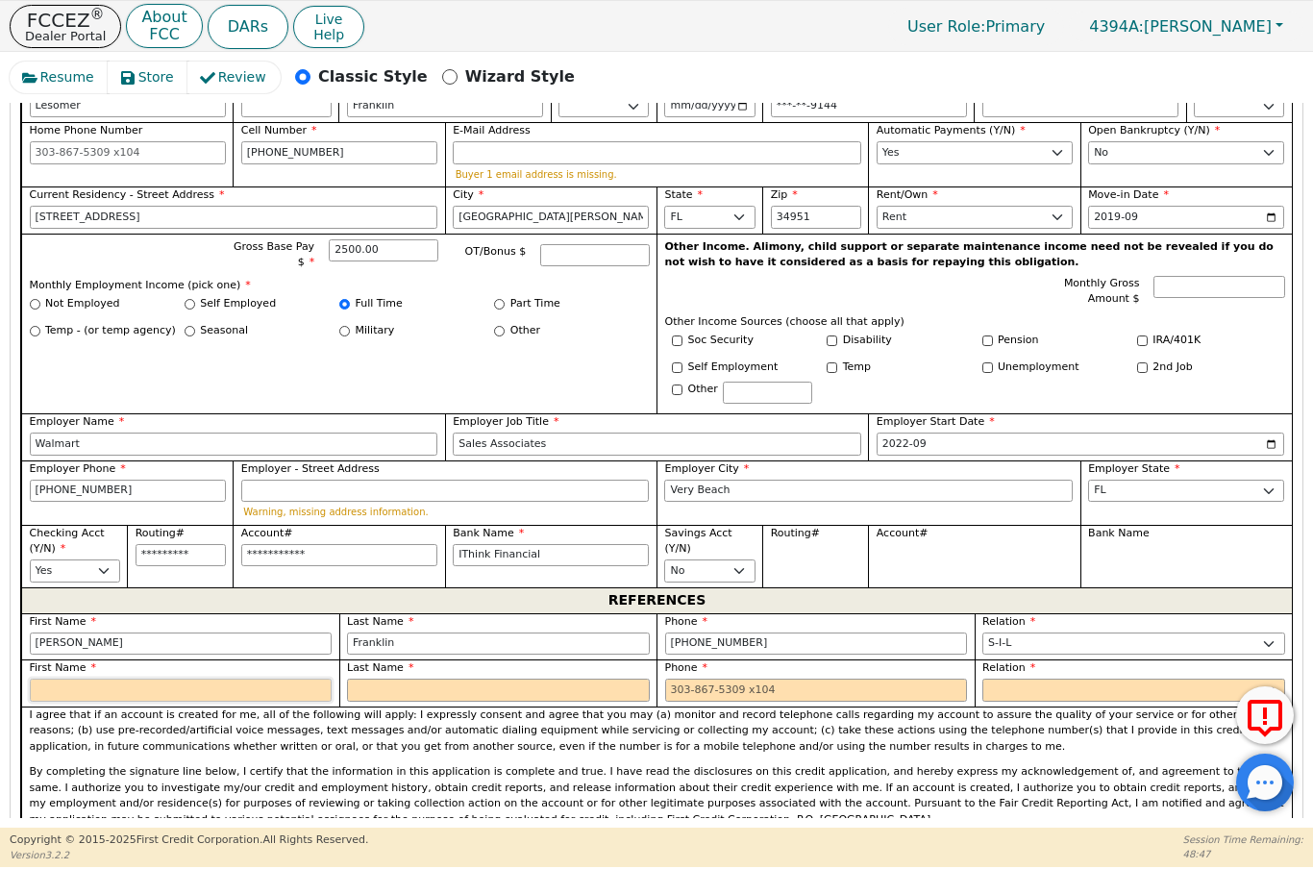
click at [156, 685] on input "text" at bounding box center [181, 690] width 303 height 23
click at [516, 687] on input "text" at bounding box center [498, 690] width 303 height 23
click at [831, 683] on input "tel" at bounding box center [816, 690] width 303 height 23
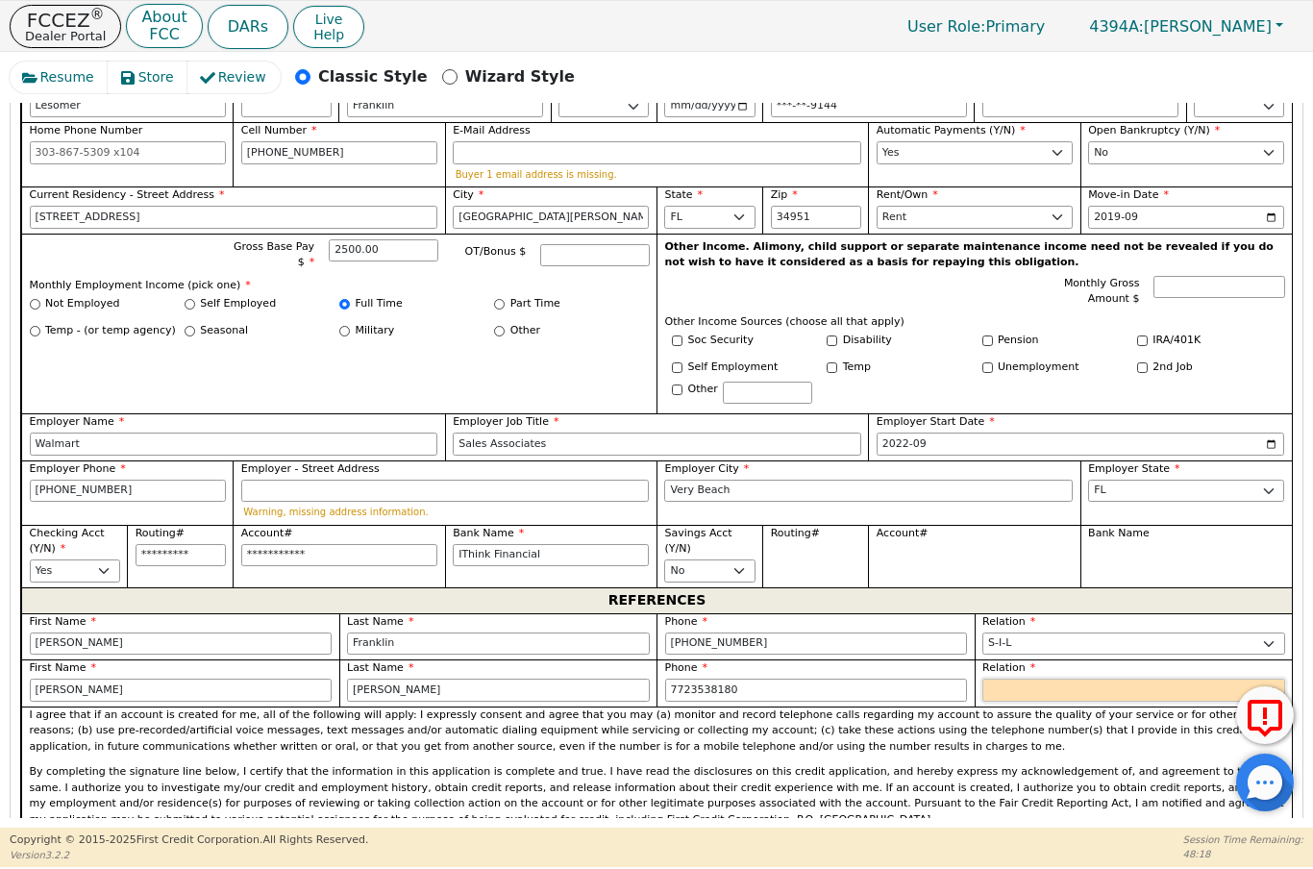
click at [1089, 679] on select "FATHER MOTHER SISTER BROTHER DAUGHTER SON CO-WORKER NEIGHBOR FRIEND COUSIN G-MO…" at bounding box center [1134, 690] width 303 height 23
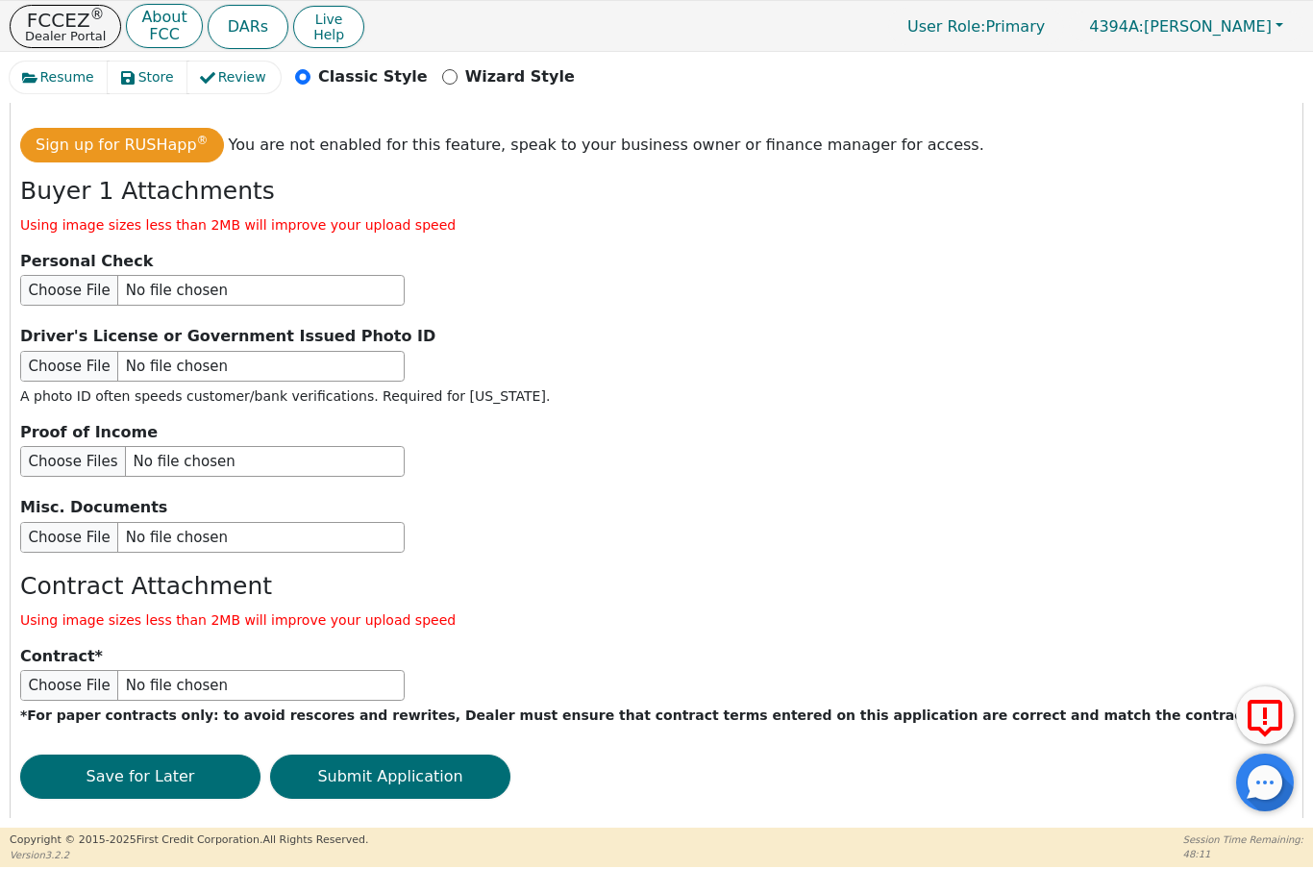
scroll to position [2130, 0]
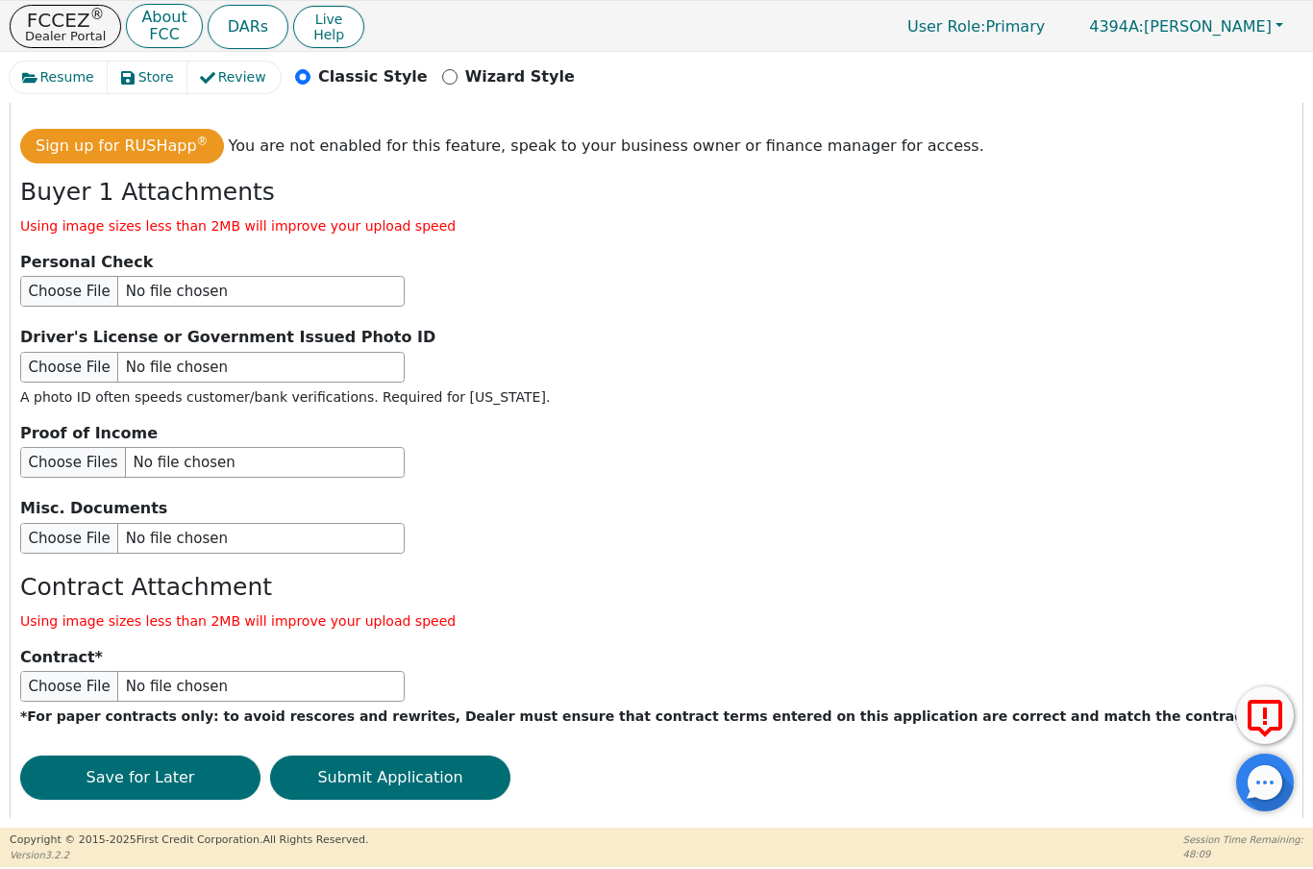
click at [401, 758] on button "Submit Application" at bounding box center [390, 778] width 240 height 44
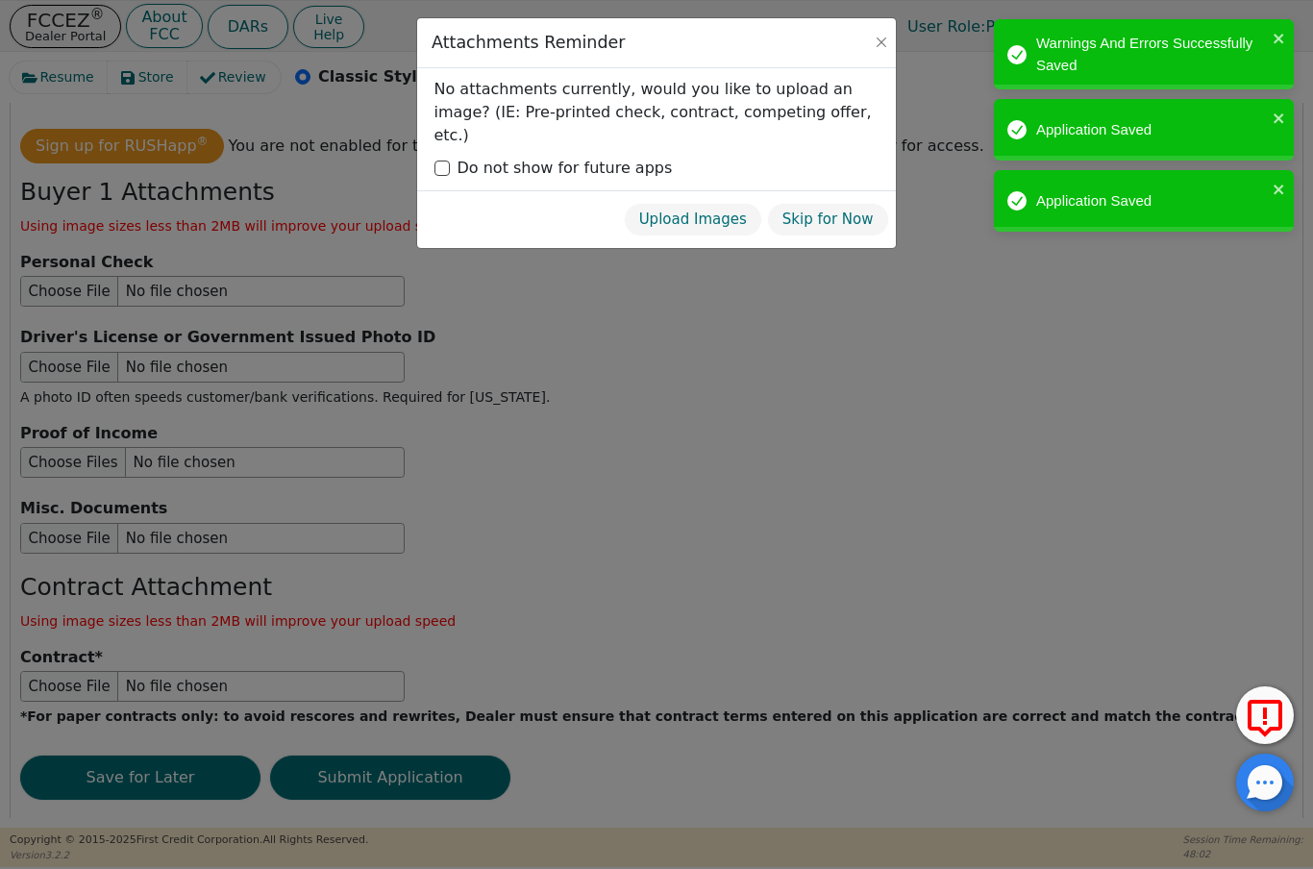
click at [835, 203] on button "Skip for Now" at bounding box center [828, 220] width 122 height 34
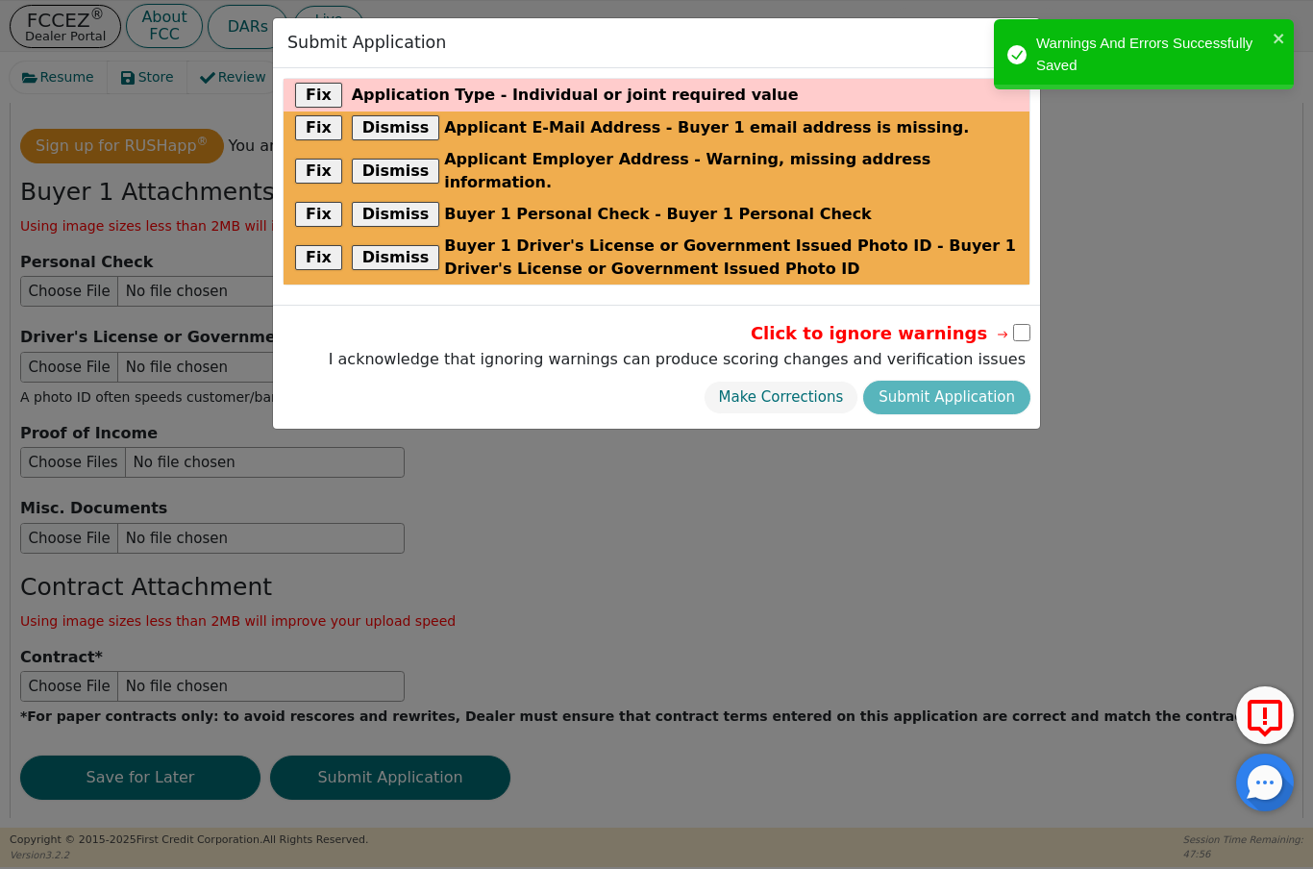
click at [315, 92] on button "Fix" at bounding box center [318, 95] width 47 height 25
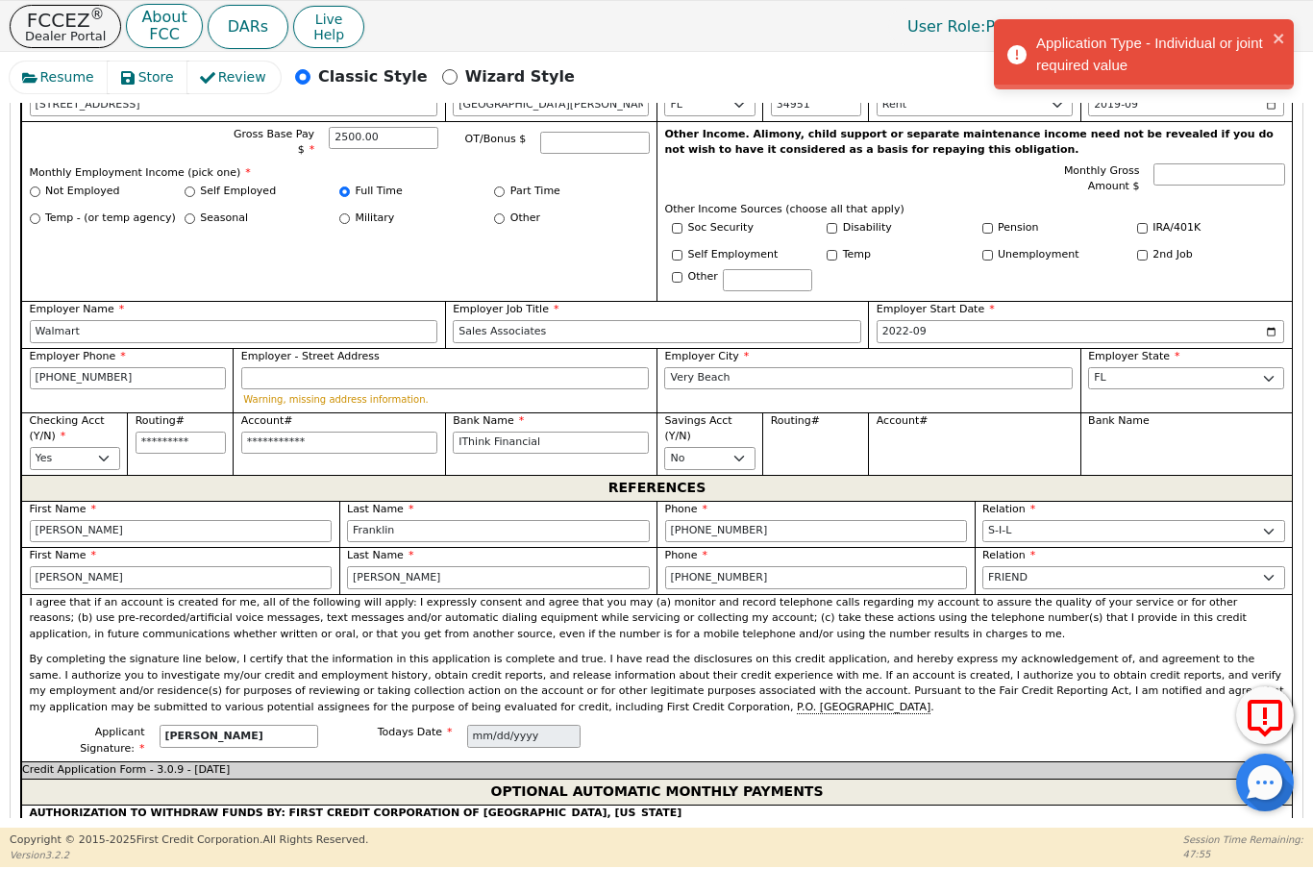
scroll to position [568, 0]
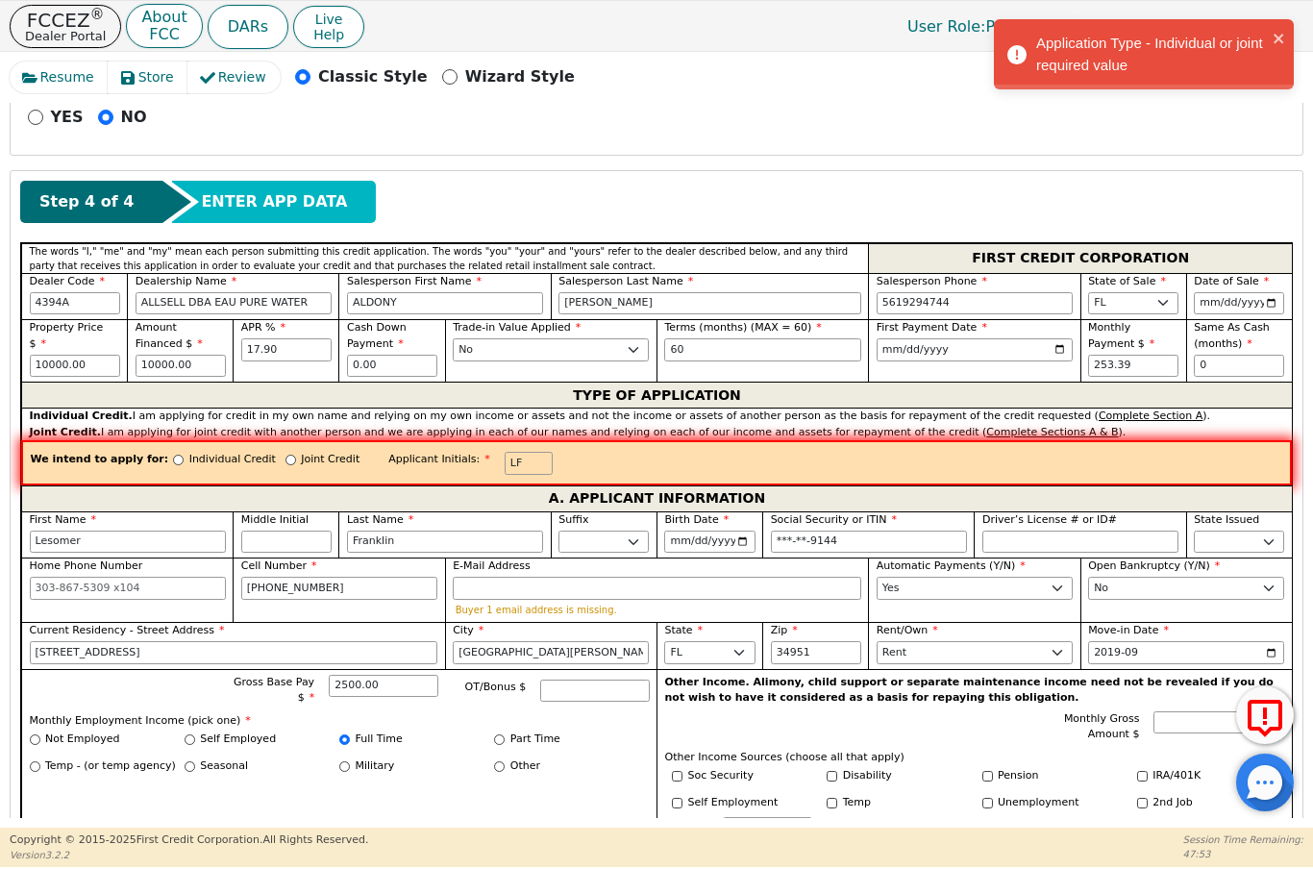
click at [173, 455] on input "Individual Credit" at bounding box center [178, 460] width 11 height 11
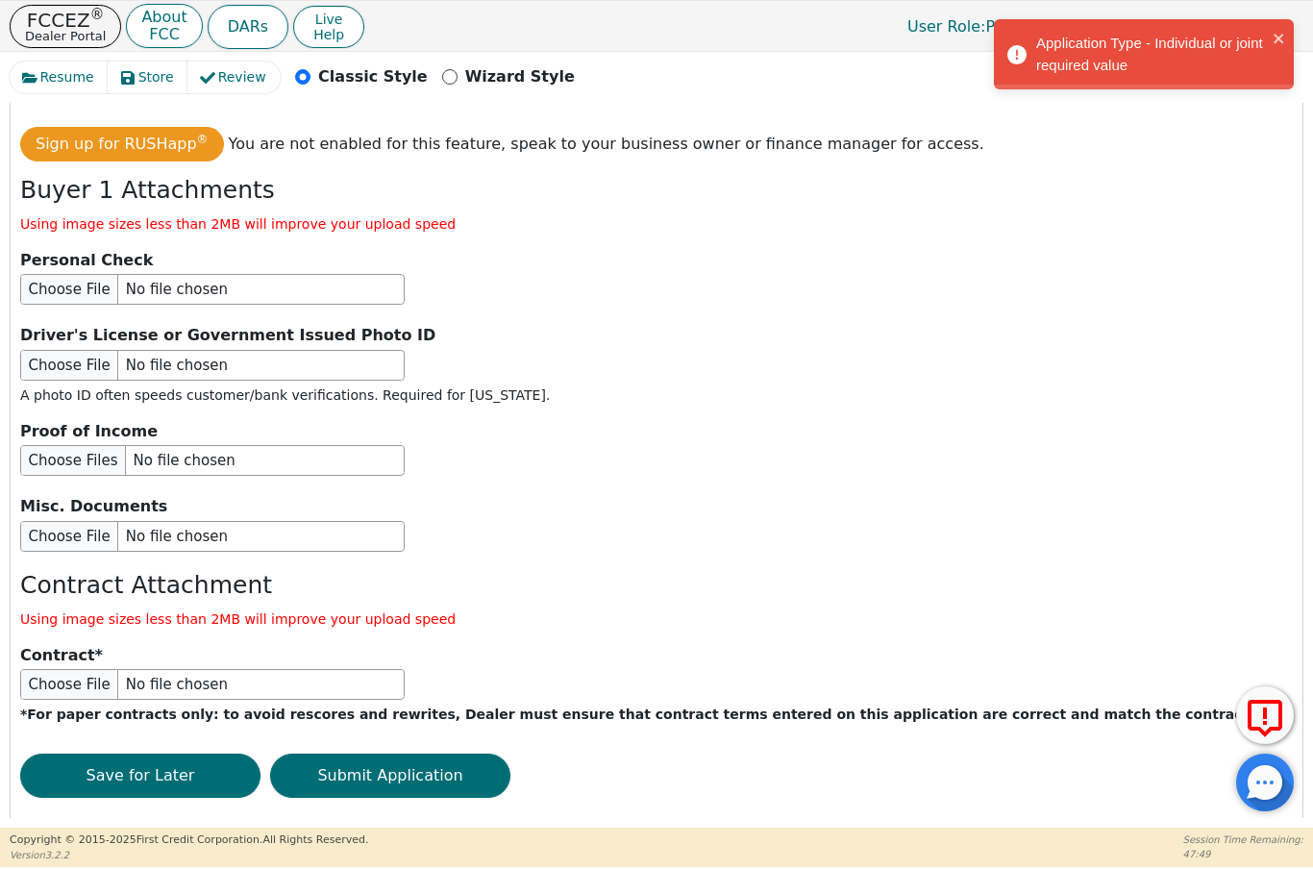
scroll to position [2133, 0]
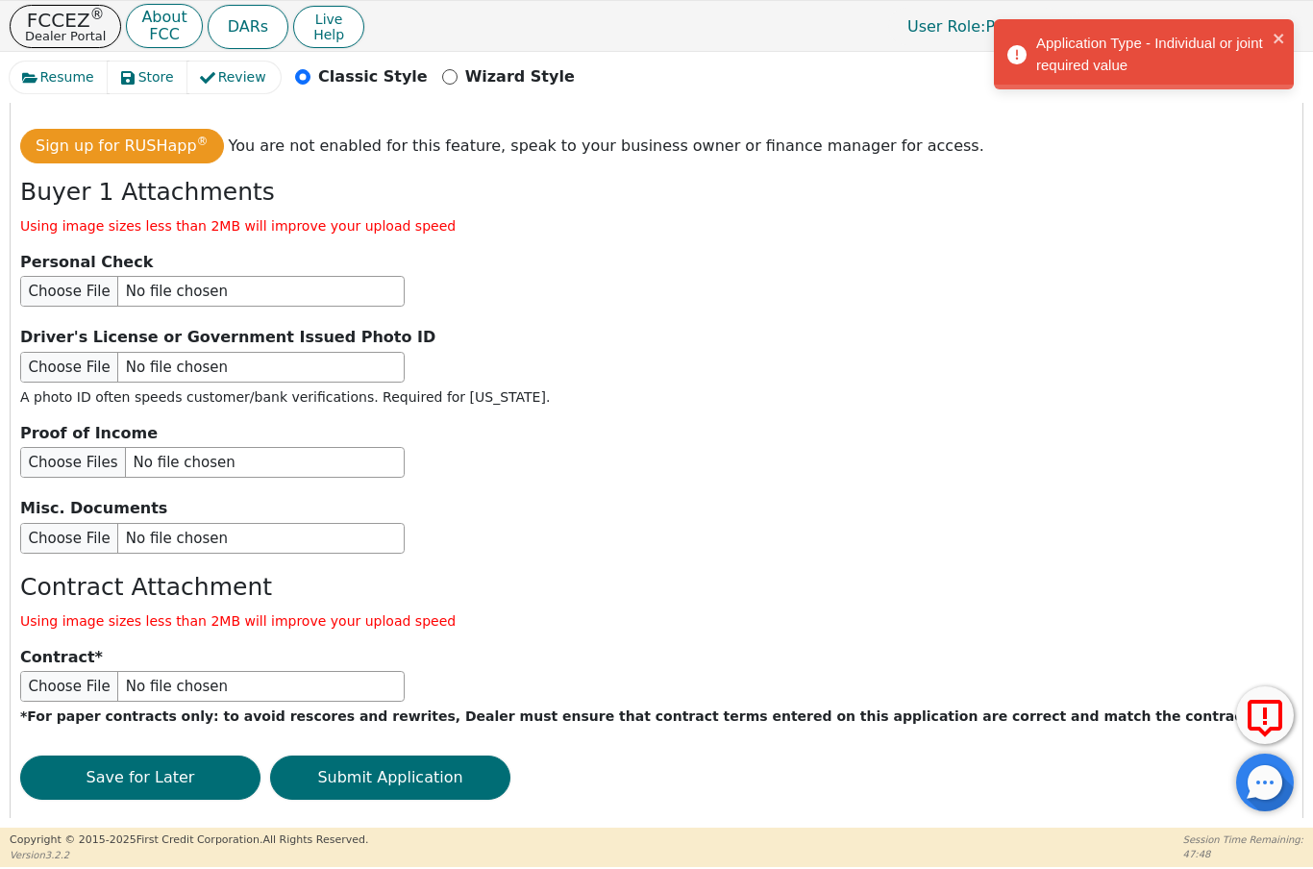
click at [386, 756] on button "Submit Application" at bounding box center [390, 778] width 240 height 44
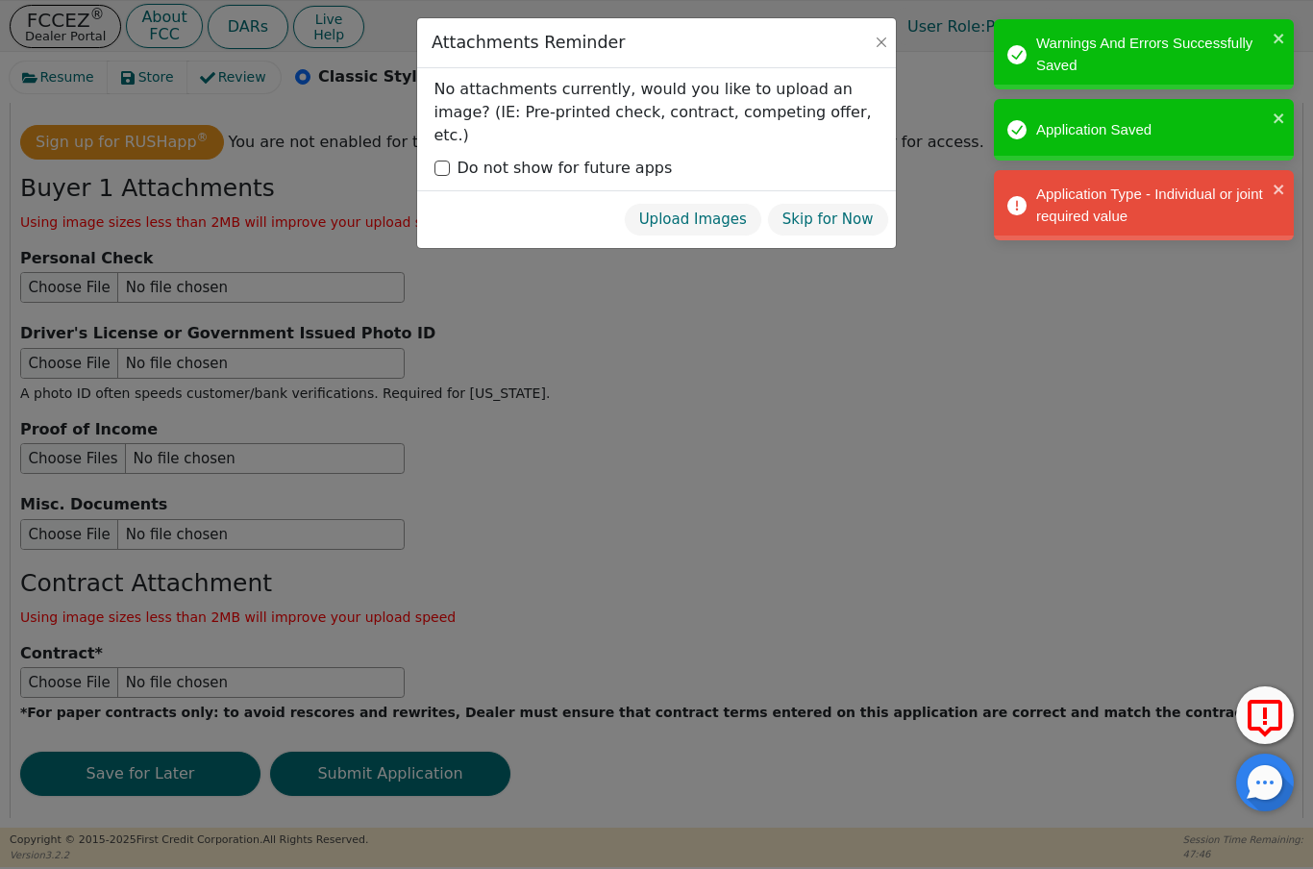
scroll to position [2130, 0]
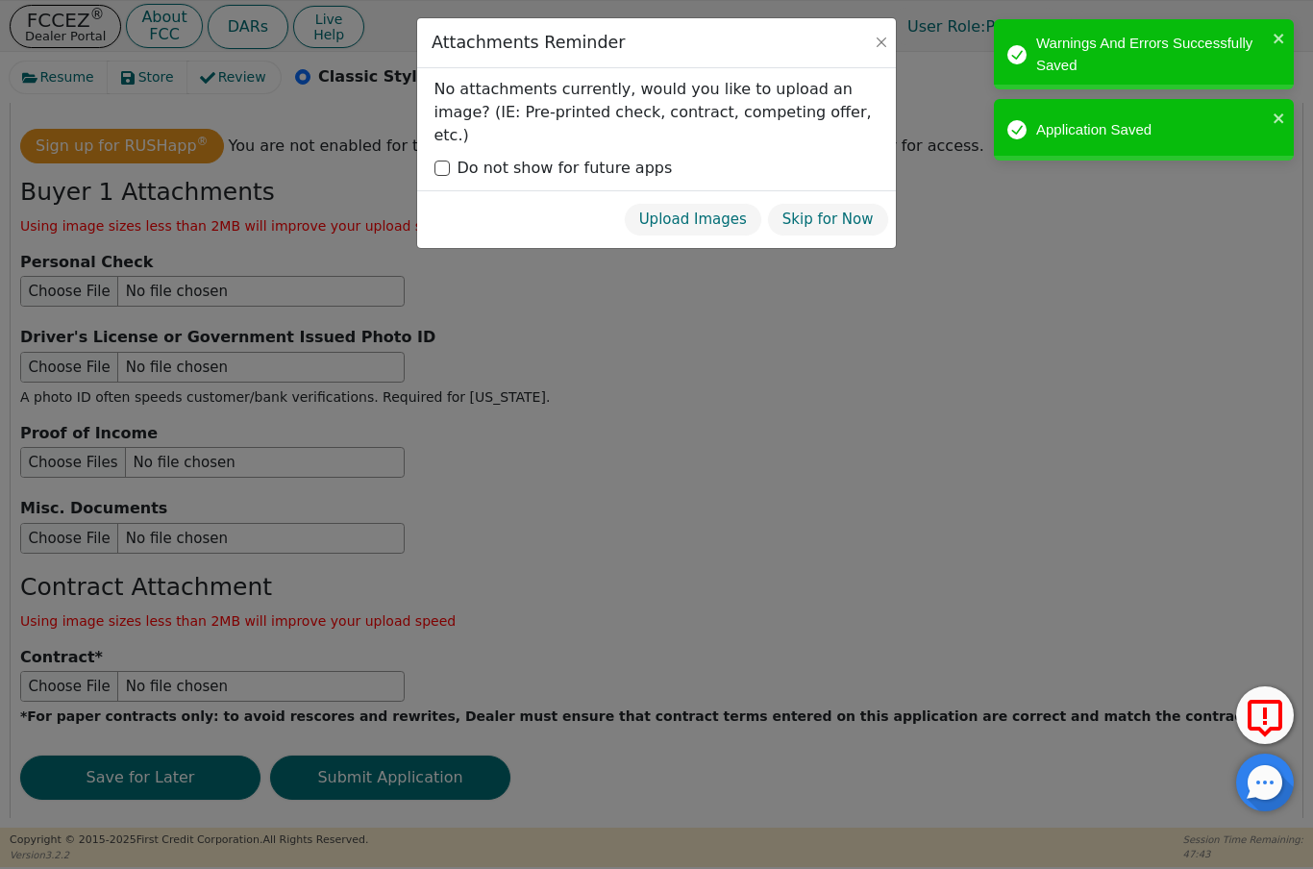
click at [851, 203] on button "Skip for Now" at bounding box center [828, 220] width 122 height 34
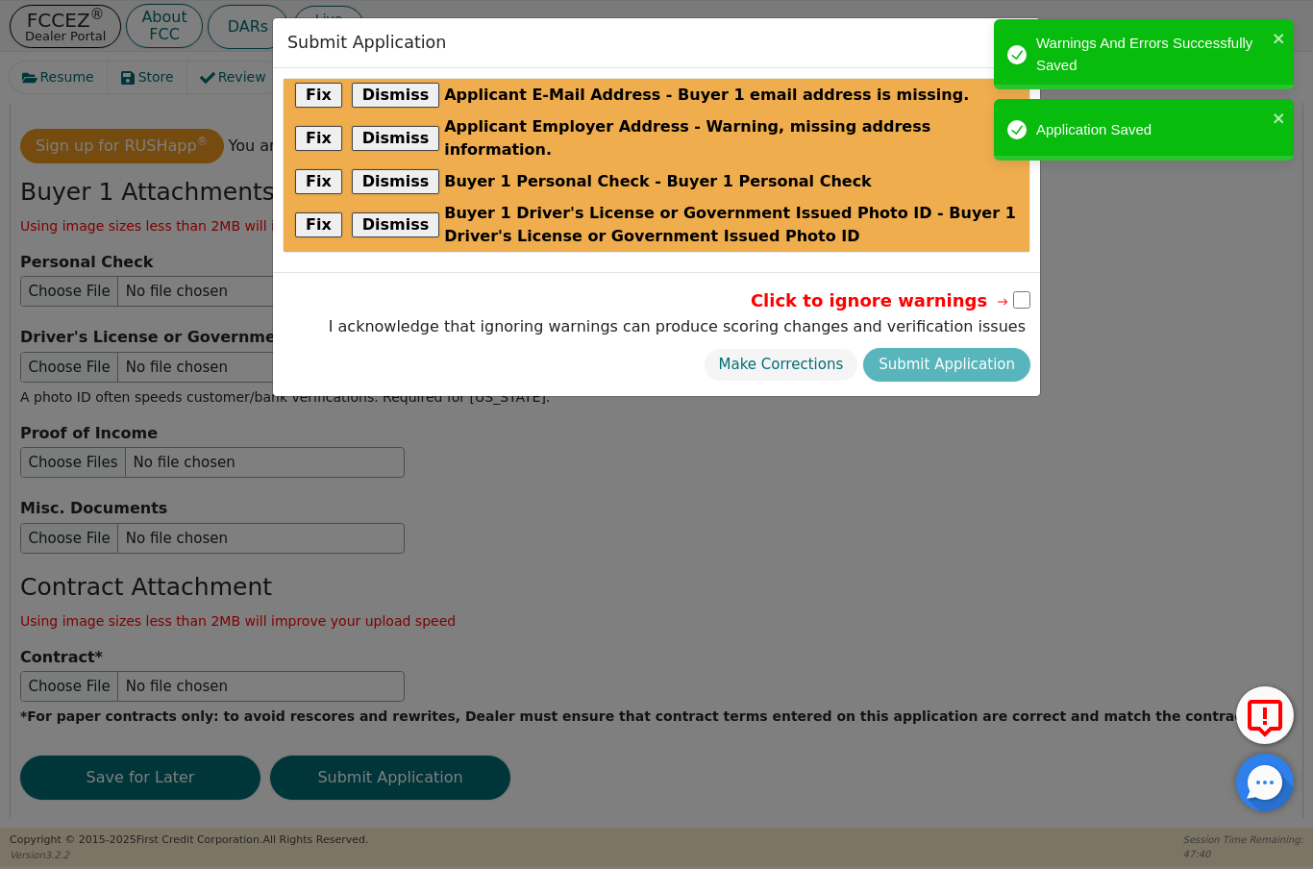
click at [410, 95] on button "Dismiss" at bounding box center [396, 95] width 88 height 25
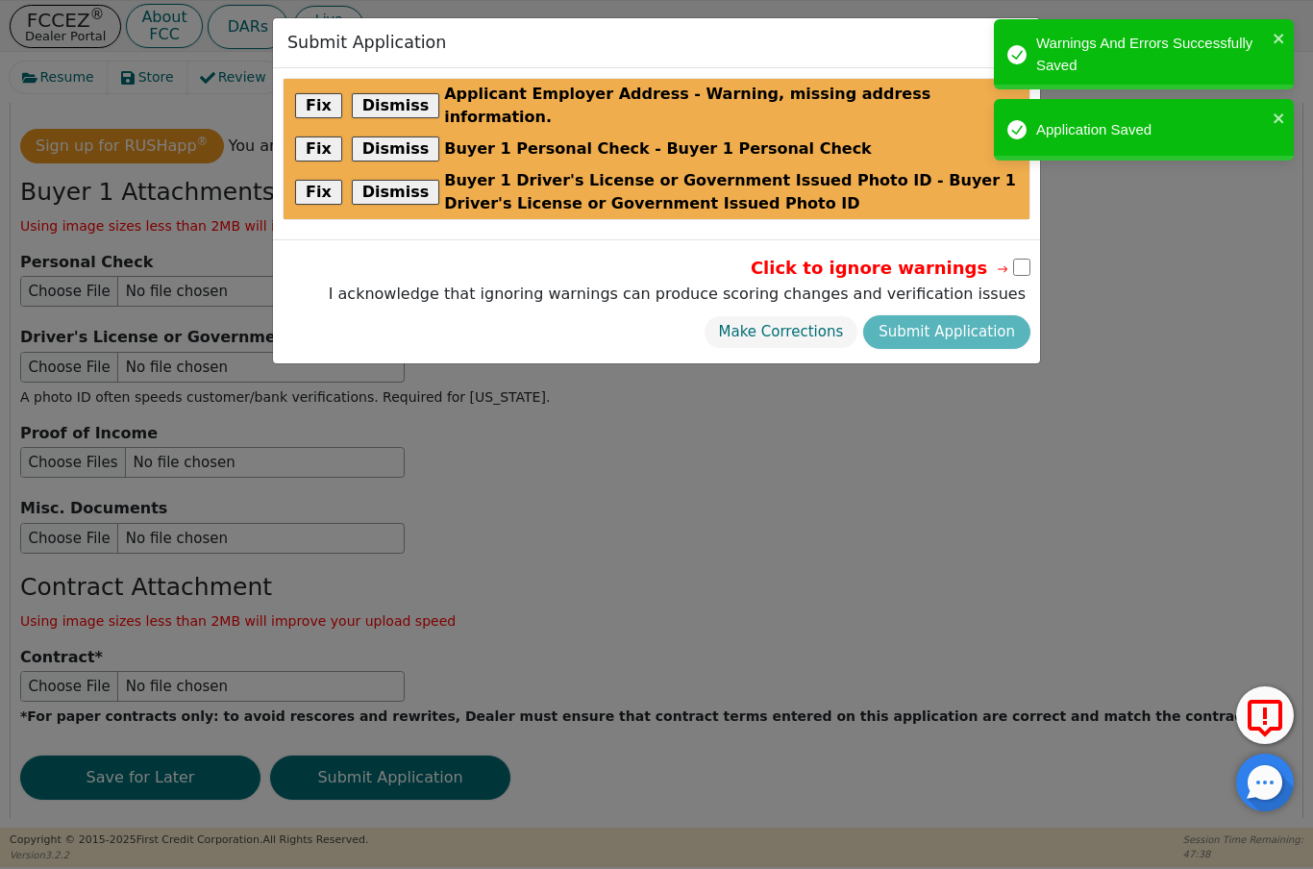
click at [395, 93] on button "Dismiss" at bounding box center [396, 105] width 88 height 25
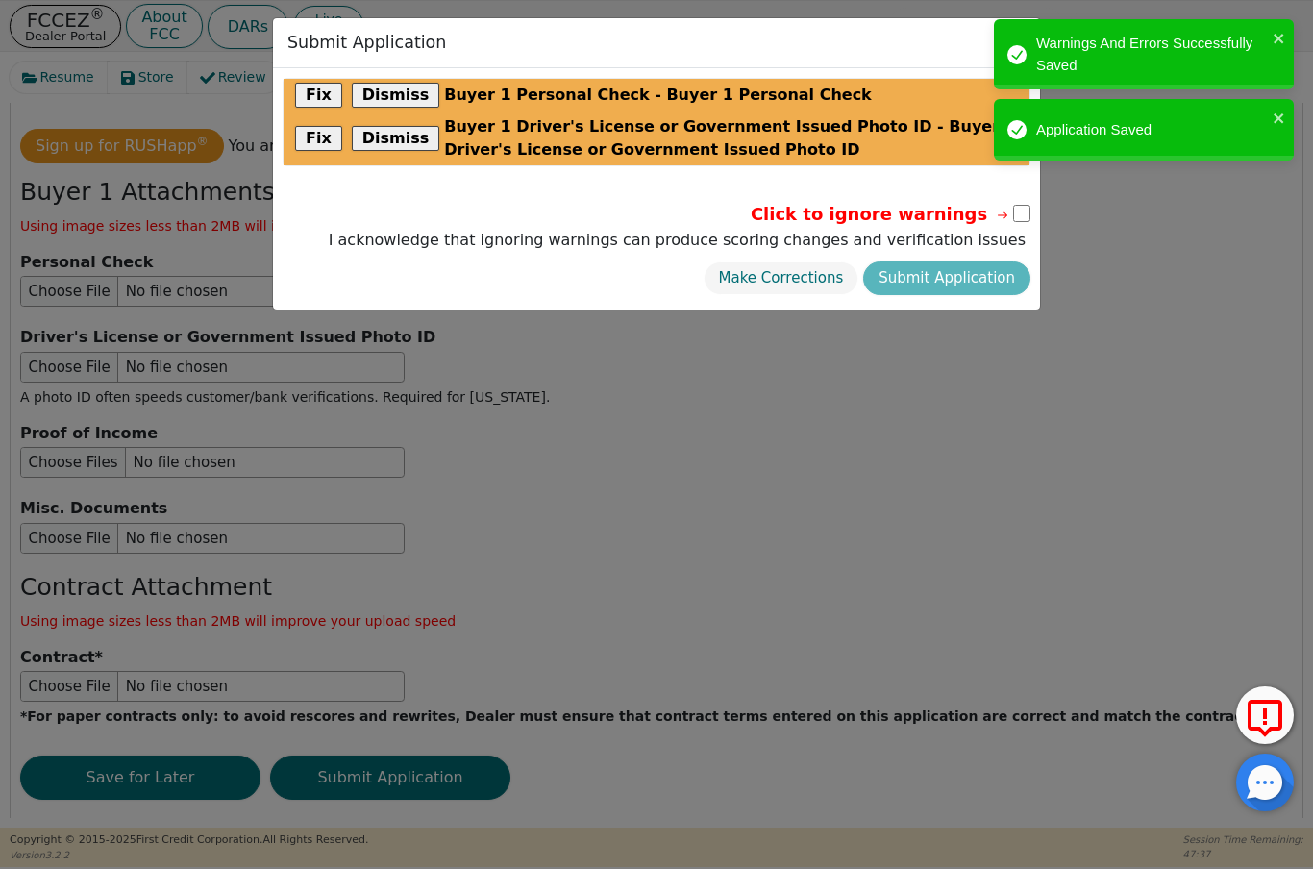
click at [398, 88] on button "Dismiss" at bounding box center [396, 95] width 88 height 25
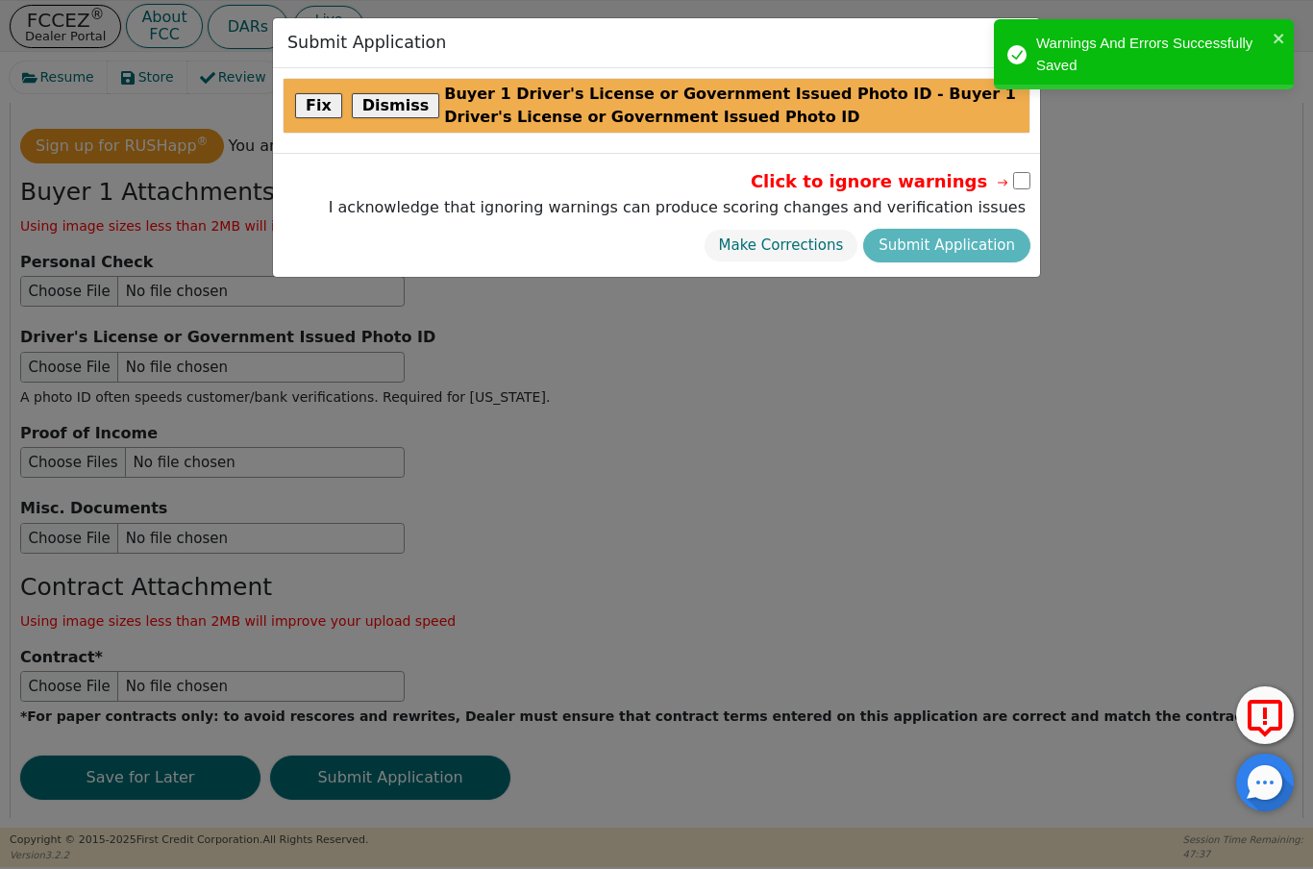
click at [403, 100] on button "Dismiss" at bounding box center [396, 105] width 88 height 25
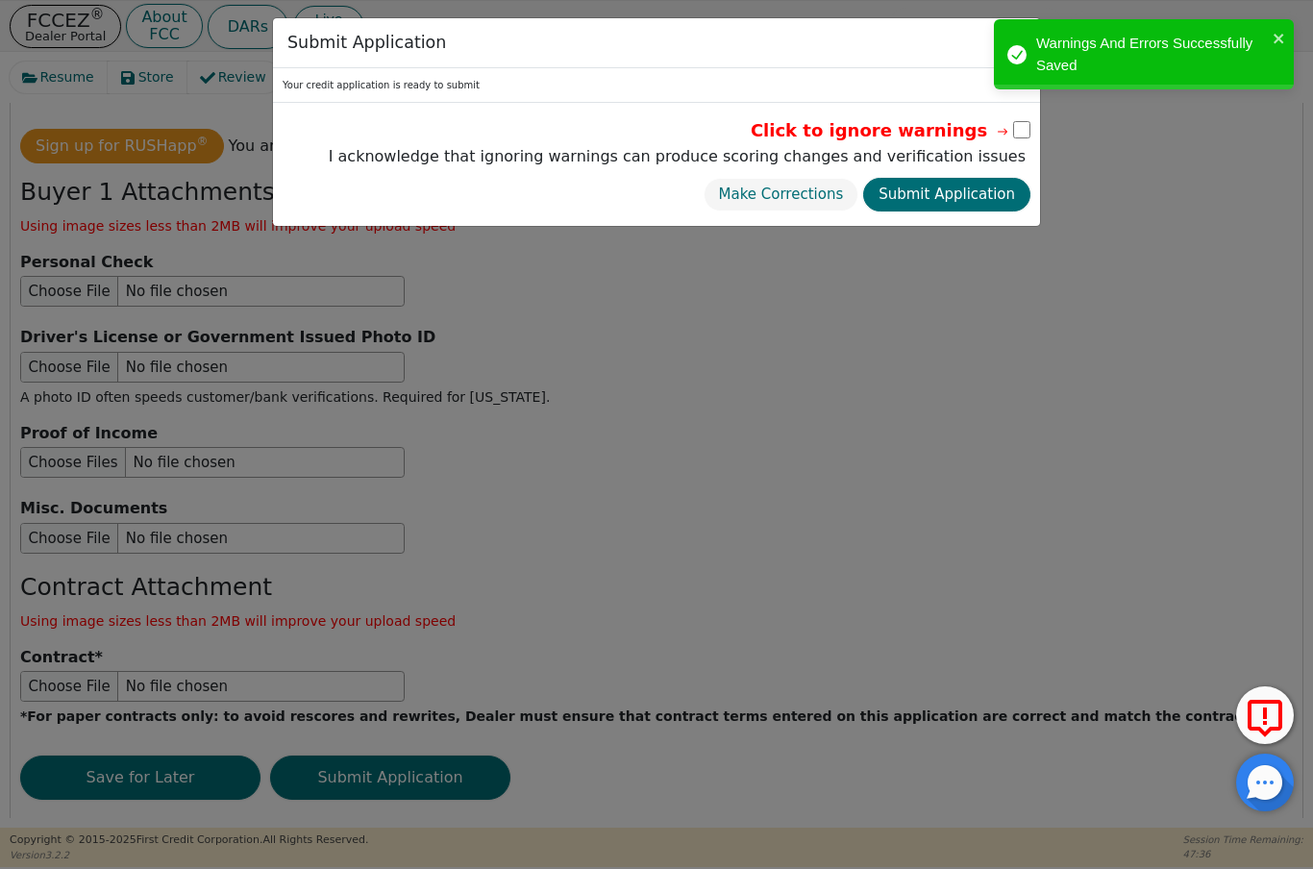
click at [961, 191] on button "Submit Application" at bounding box center [946, 195] width 167 height 34
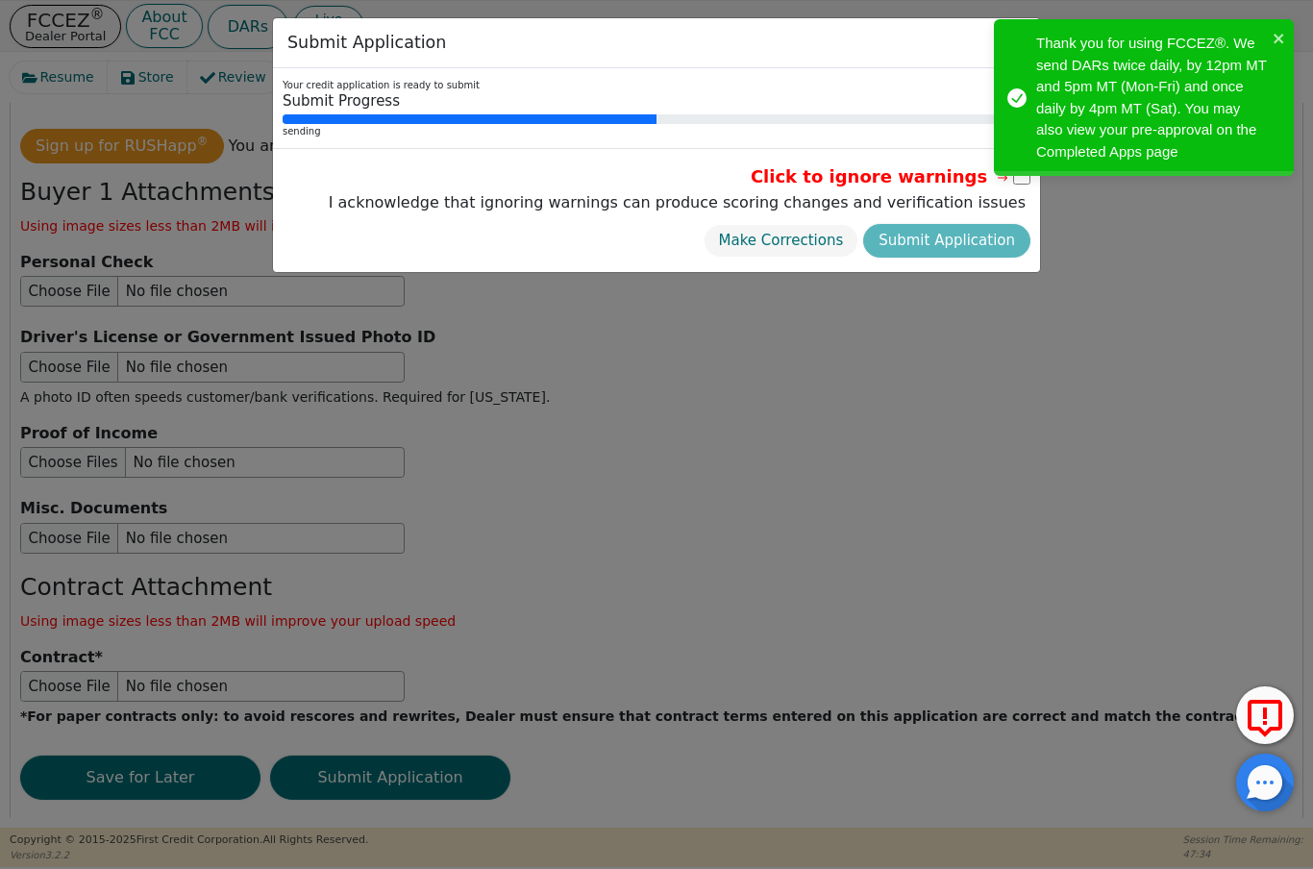
scroll to position [0, 0]
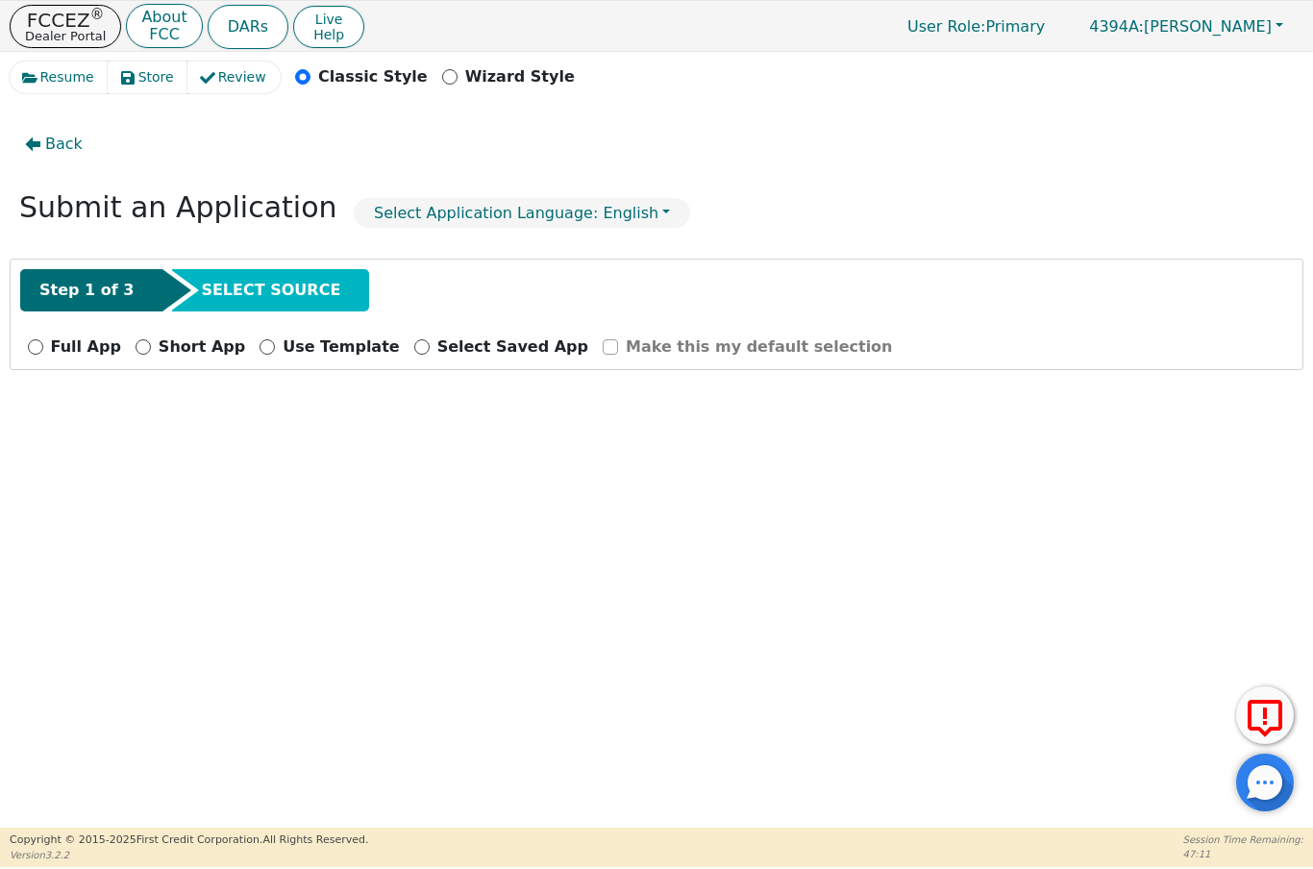
click at [57, 33] on p "Dealer Portal" at bounding box center [65, 36] width 81 height 12
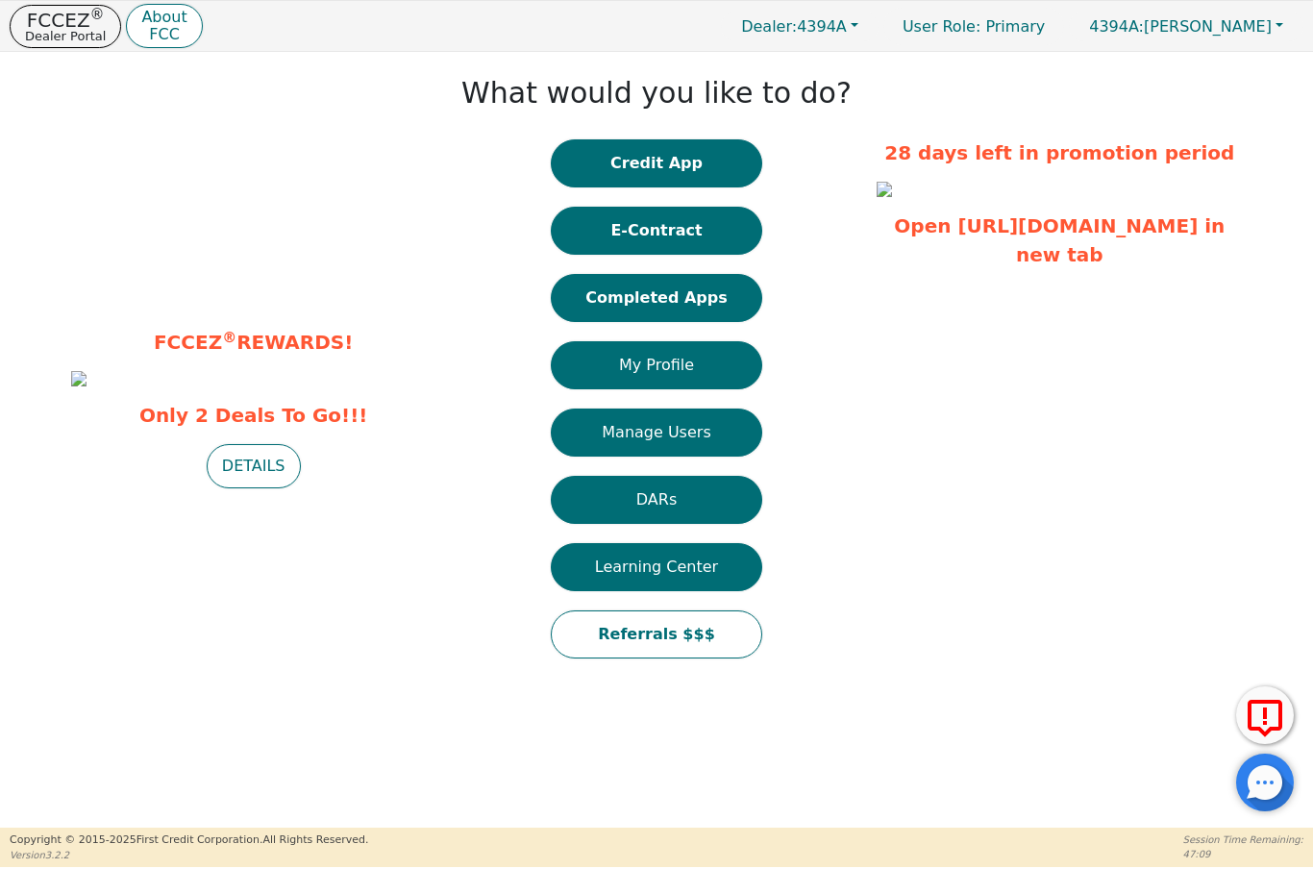
click at [707, 297] on button "Completed Apps" at bounding box center [657, 298] width 212 height 48
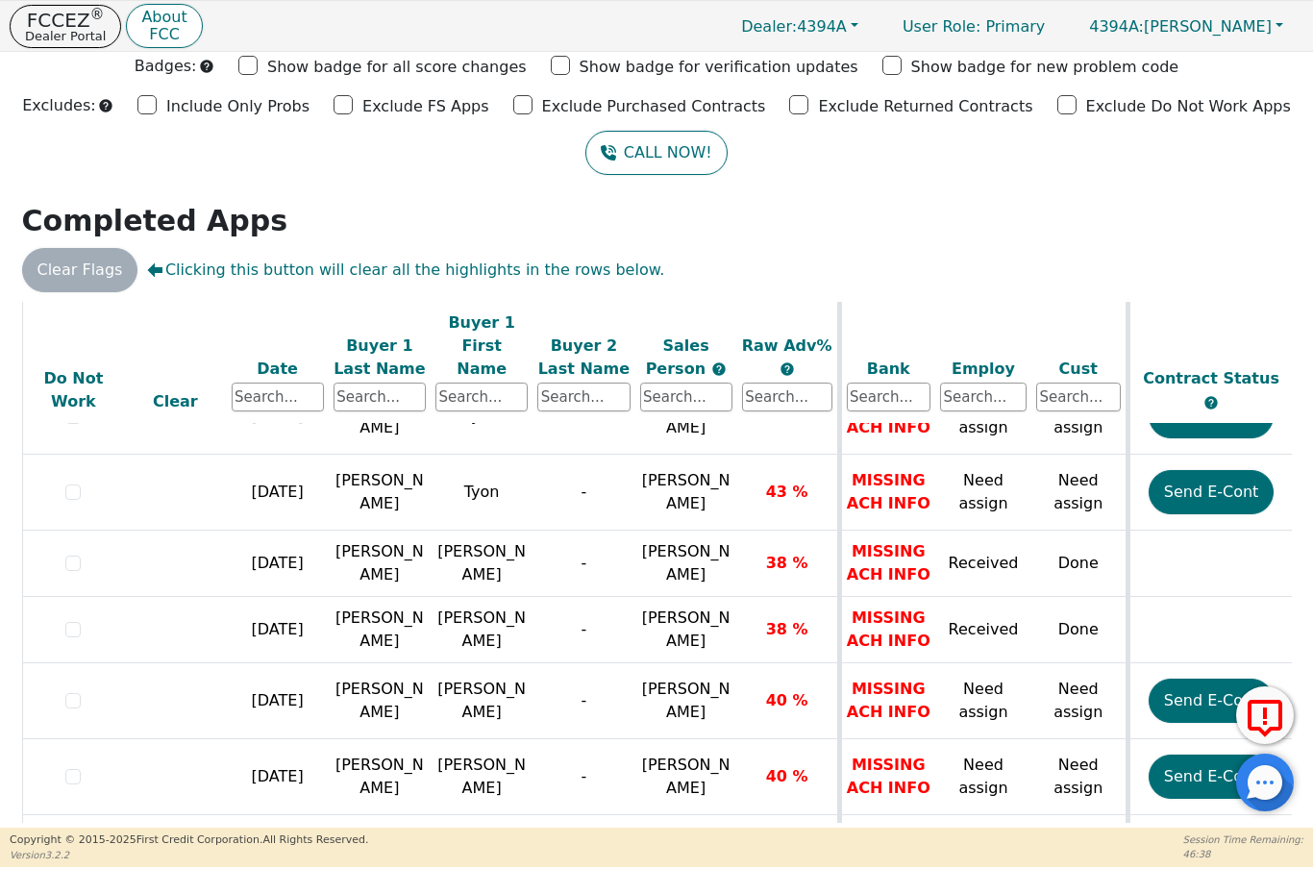
scroll to position [1518, 0]
click at [54, 17] on p "FCCEZ ®" at bounding box center [65, 20] width 81 height 19
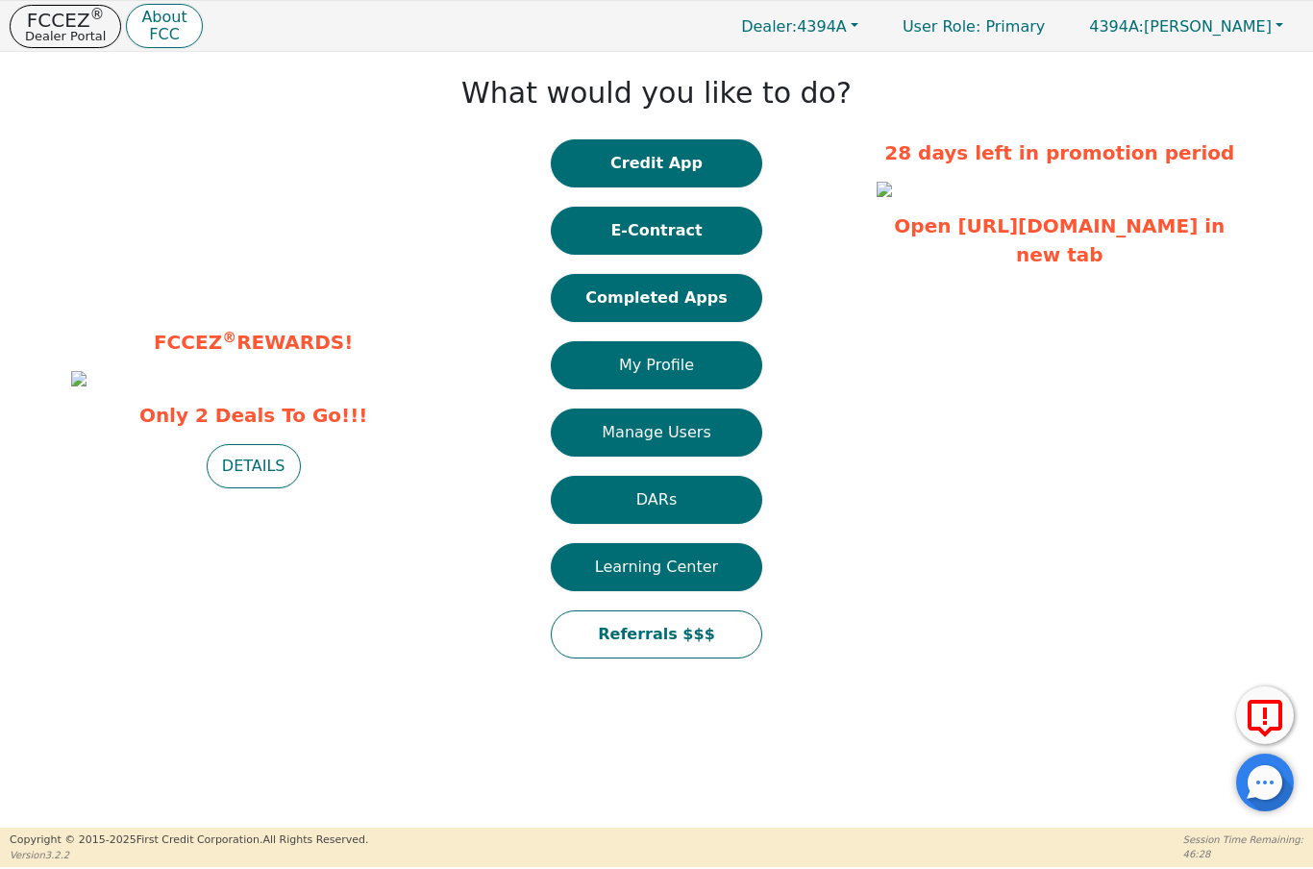
click at [724, 374] on button "My Profile" at bounding box center [657, 365] width 212 height 48
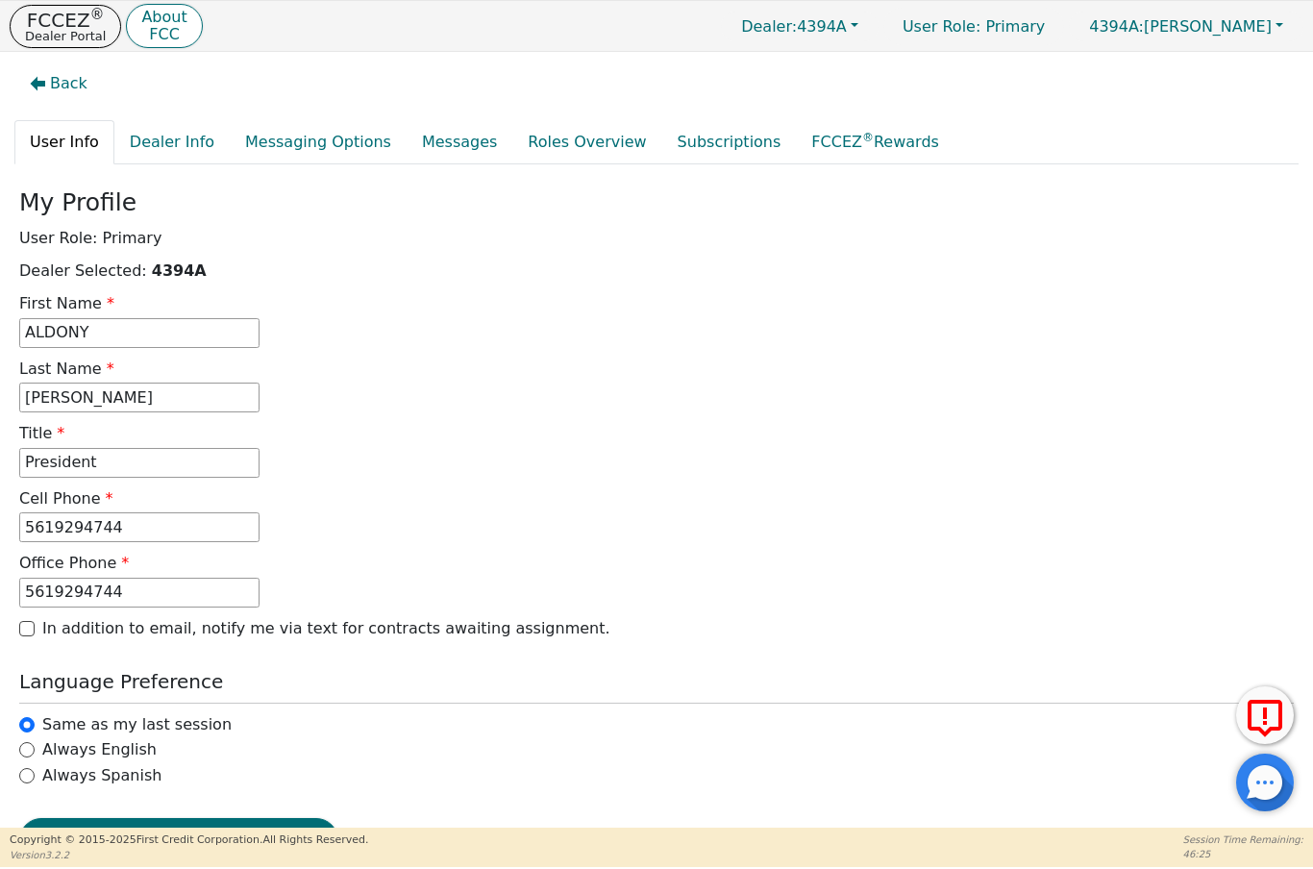
click at [56, 33] on p "Dealer Portal" at bounding box center [65, 36] width 81 height 12
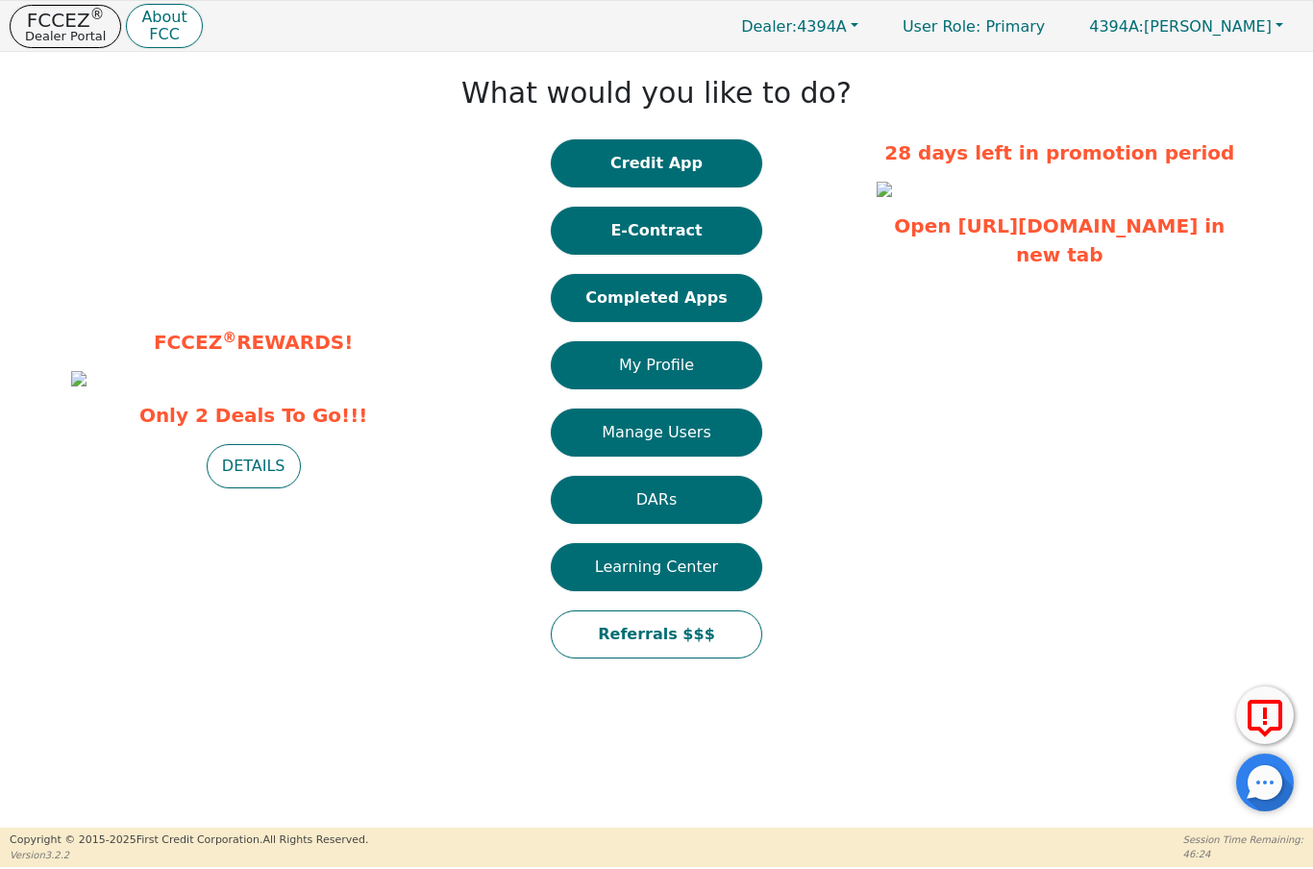
click at [705, 295] on button "Completed Apps" at bounding box center [657, 298] width 212 height 48
